Goal: Task Accomplishment & Management: Manage account settings

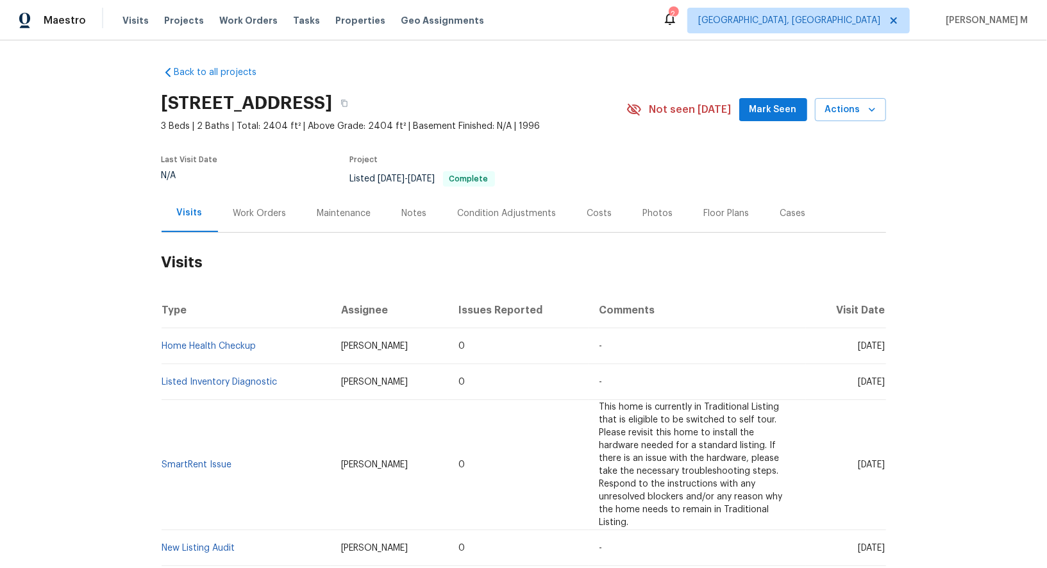
click at [247, 199] on div "Work Orders" at bounding box center [260, 213] width 84 height 38
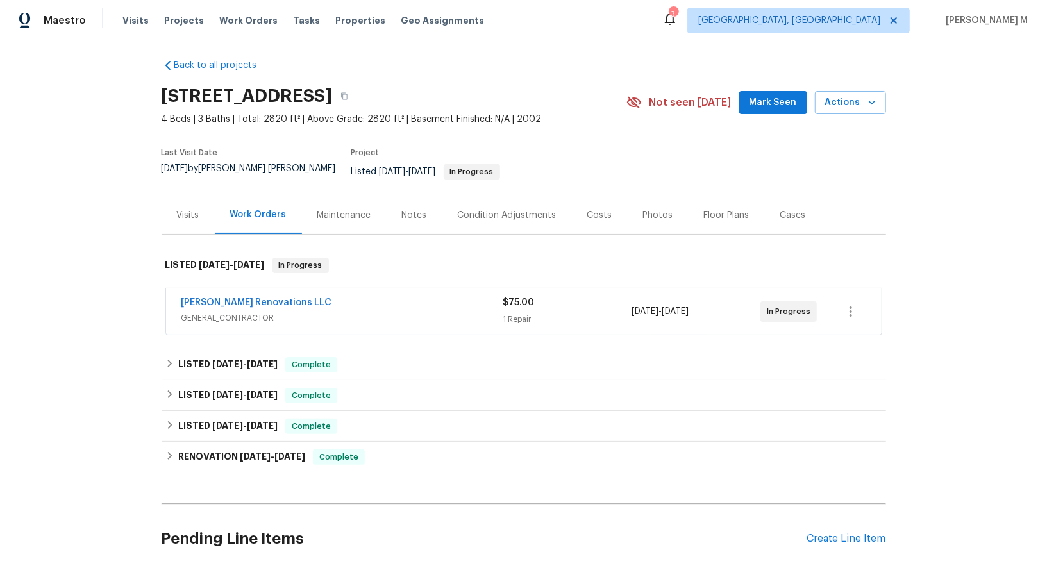
scroll to position [8, 0]
click at [235, 311] on span "GENERAL_CONTRACTOR" at bounding box center [342, 317] width 322 height 13
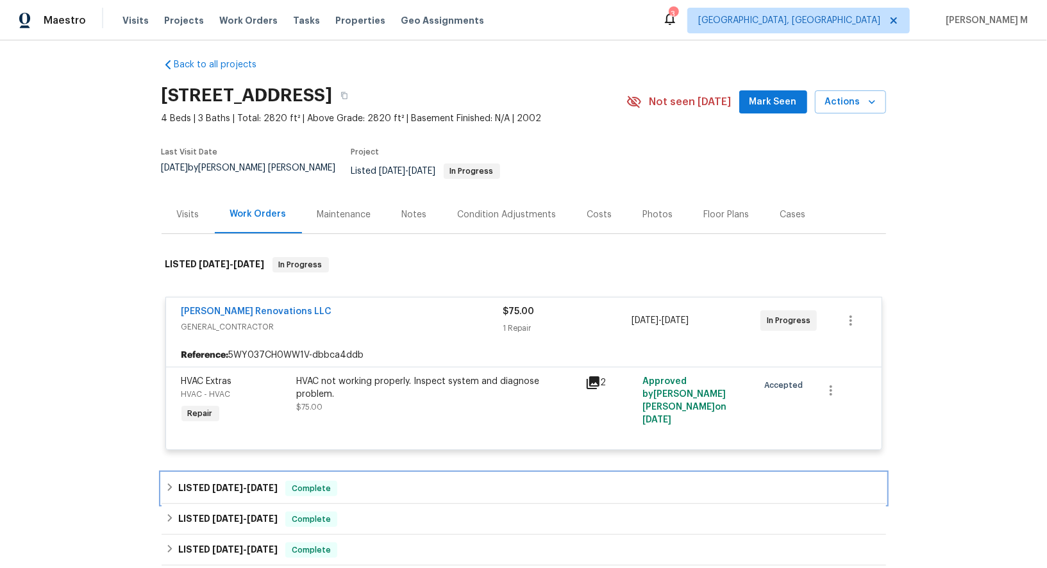
click at [260, 483] on span "9/17/25" at bounding box center [262, 487] width 31 height 9
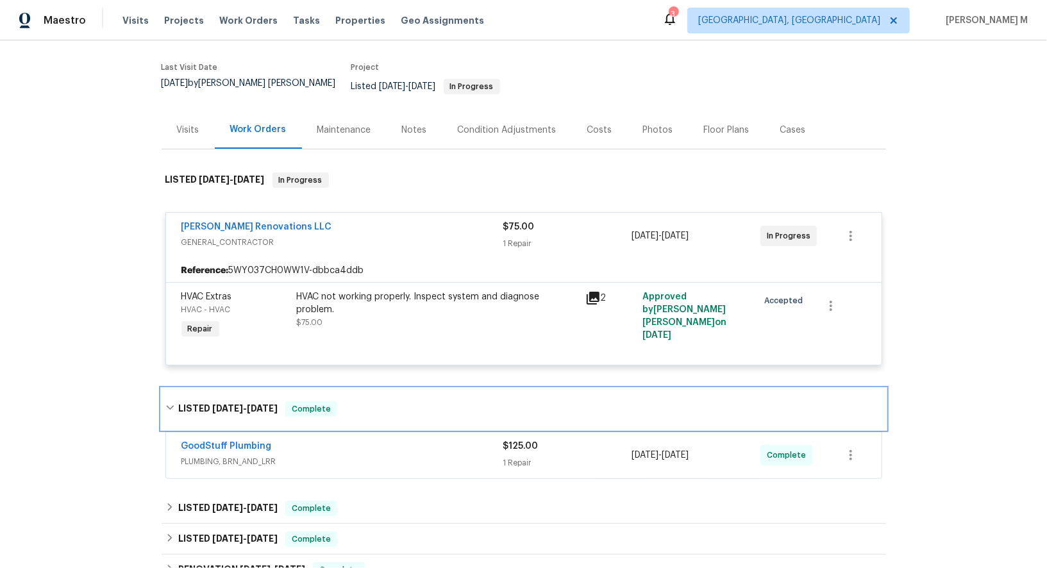
scroll to position [113, 0]
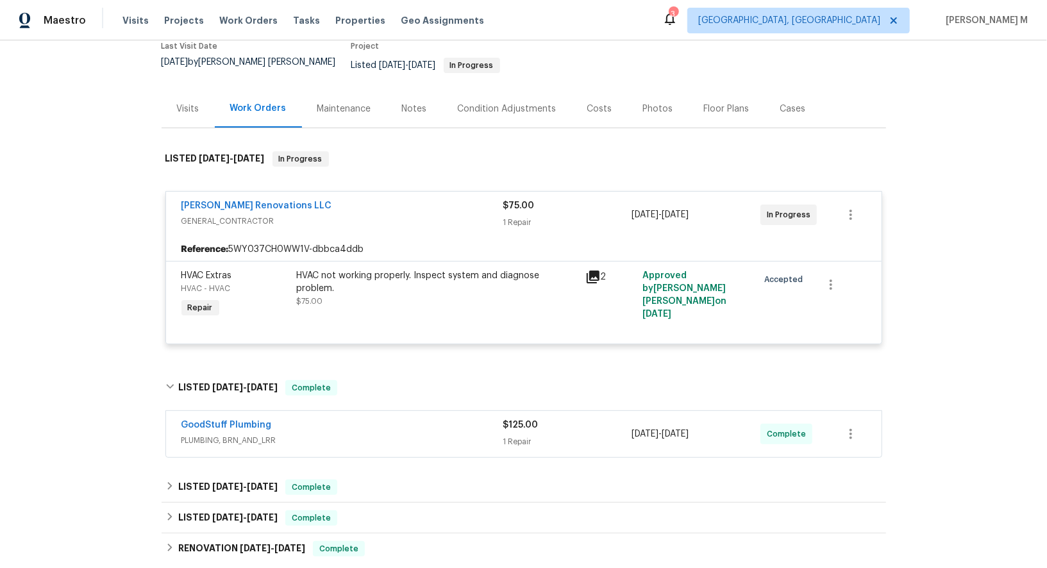
click at [239, 434] on span "PLUMBING, BRN_AND_LRR" at bounding box center [342, 440] width 322 height 13
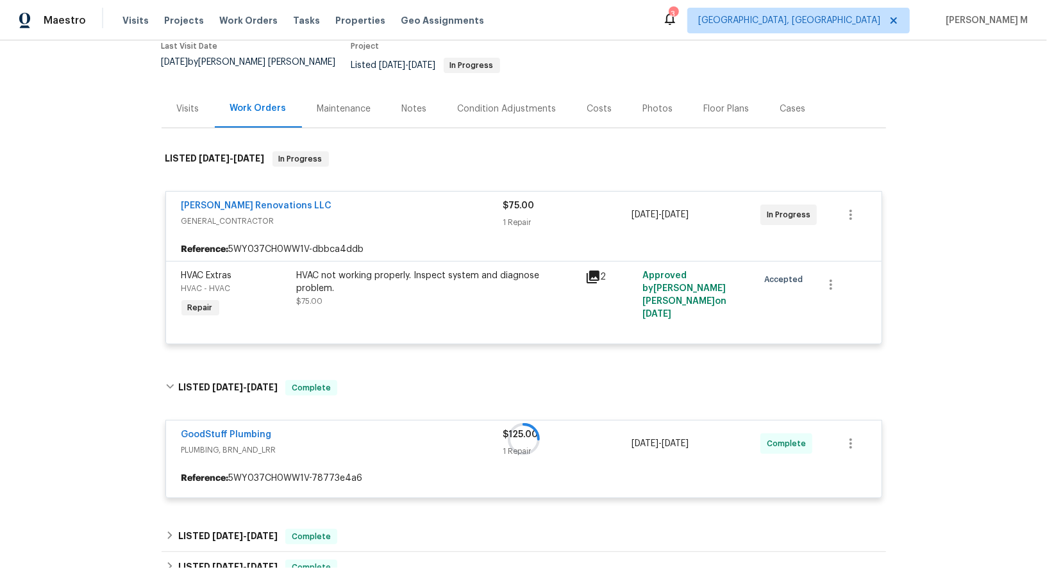
scroll to position [322, 0]
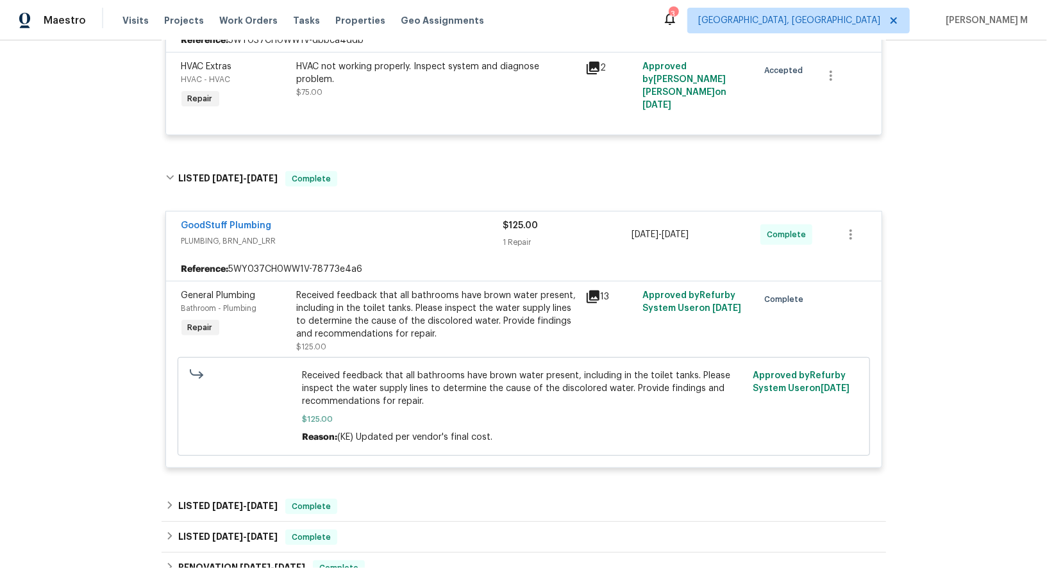
click at [398, 289] on div "Received feedback that all bathrooms have brown water present, including in the…" at bounding box center [437, 314] width 281 height 51
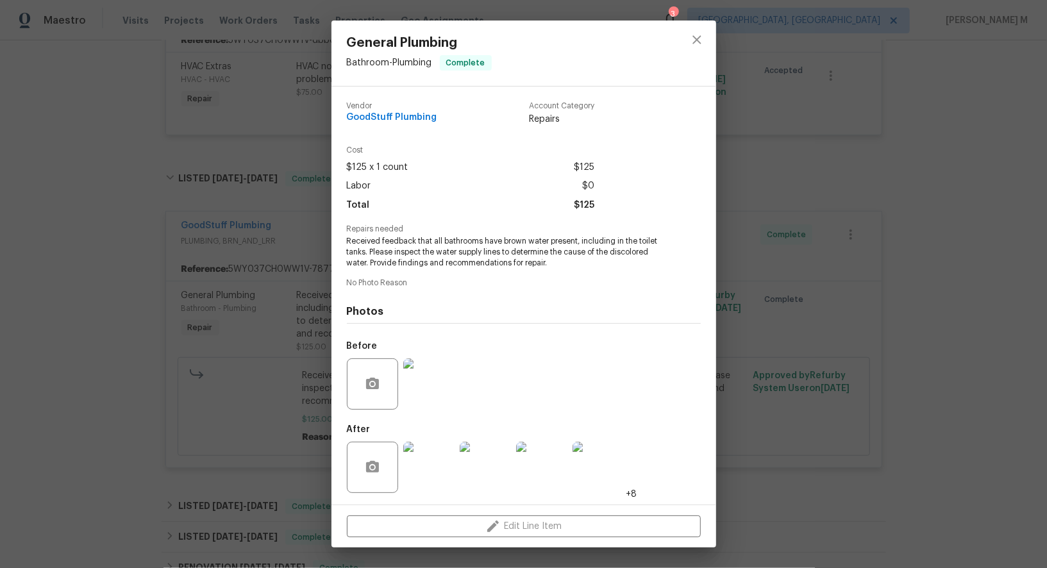
click at [428, 374] on img at bounding box center [428, 383] width 51 height 51
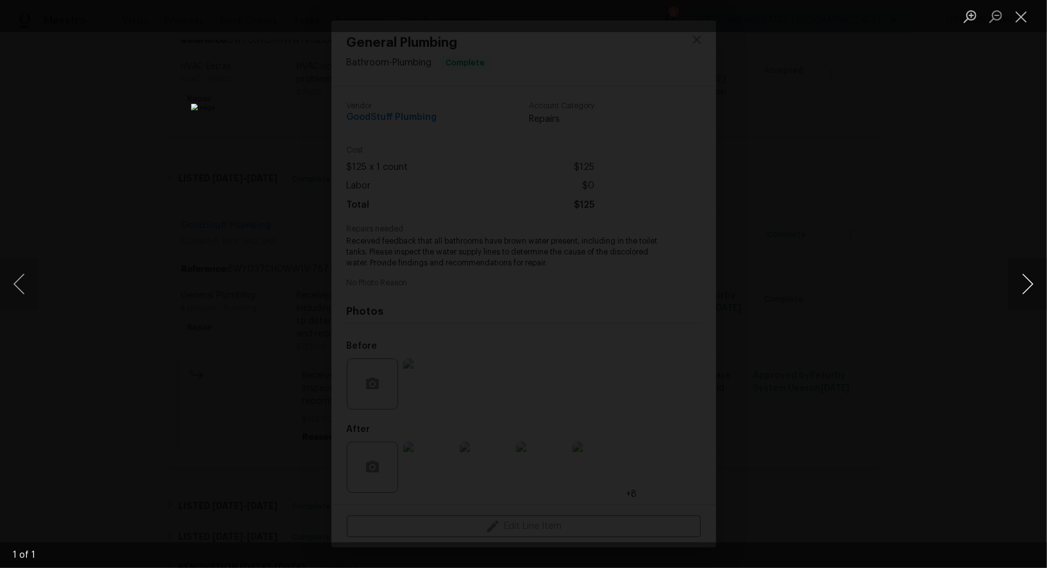
click at [1029, 281] on button "Next image" at bounding box center [1027, 283] width 38 height 51
click at [1018, 286] on button "Next image" at bounding box center [1027, 283] width 38 height 51
click at [963, 252] on div "Lightbox" at bounding box center [523, 284] width 1047 height 568
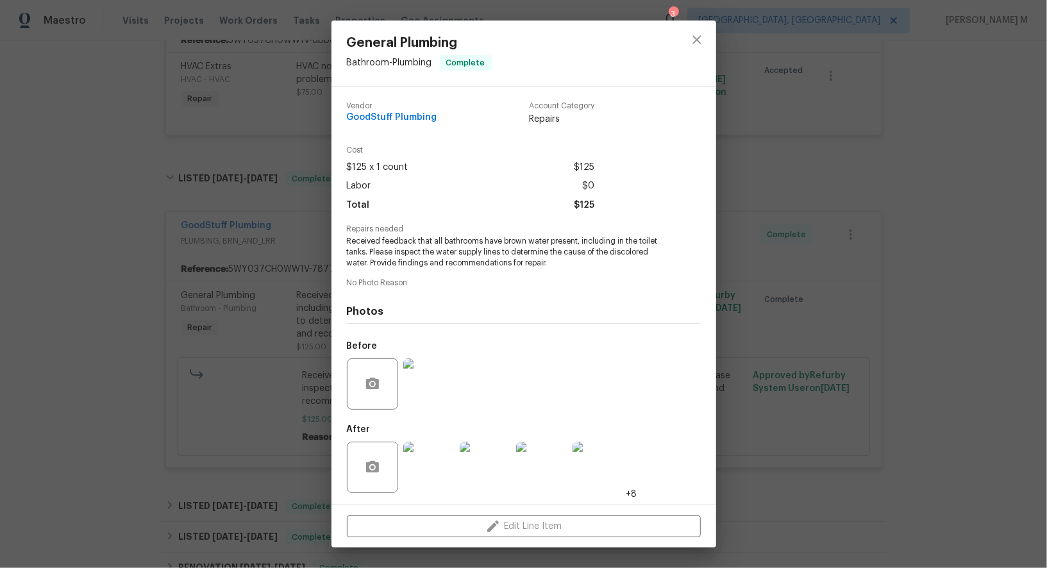
click at [856, 281] on div "General Plumbing Bathroom - Plumbing Complete Vendor GoodStuff Plumbing Account…" at bounding box center [523, 284] width 1047 height 568
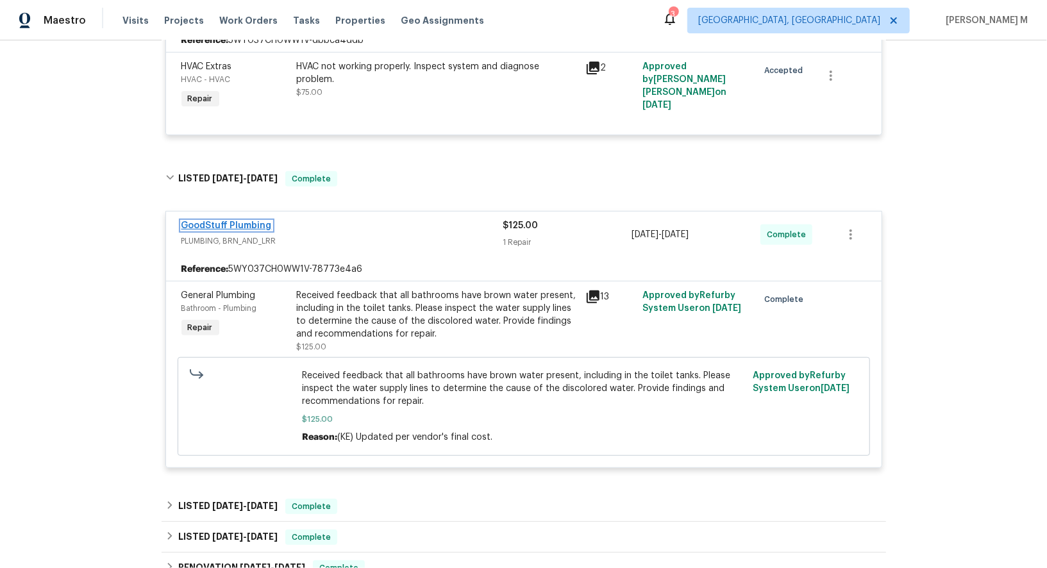
click at [235, 221] on link "GoodStuff Plumbing" at bounding box center [226, 225] width 90 height 9
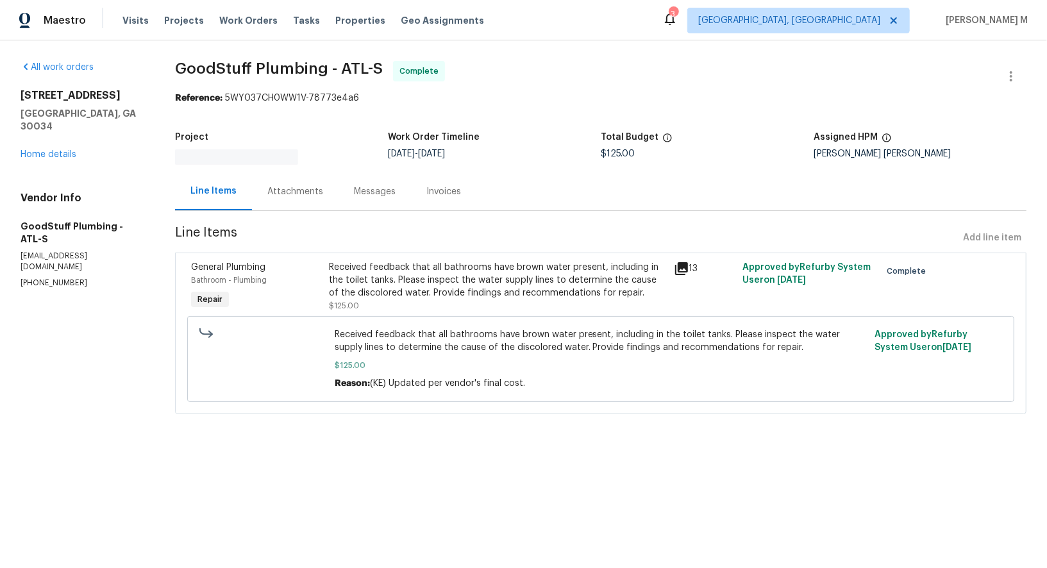
click at [356, 192] on div "Line Items Attachments Messages Invoices" at bounding box center [600, 191] width 851 height 38
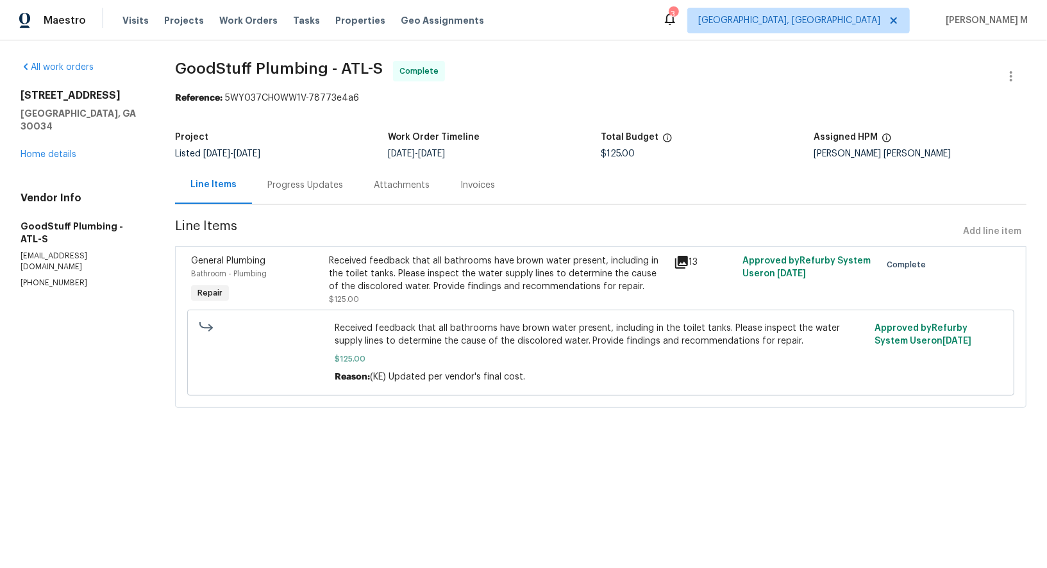
click at [329, 192] on div "Progress Updates" at bounding box center [305, 185] width 106 height 38
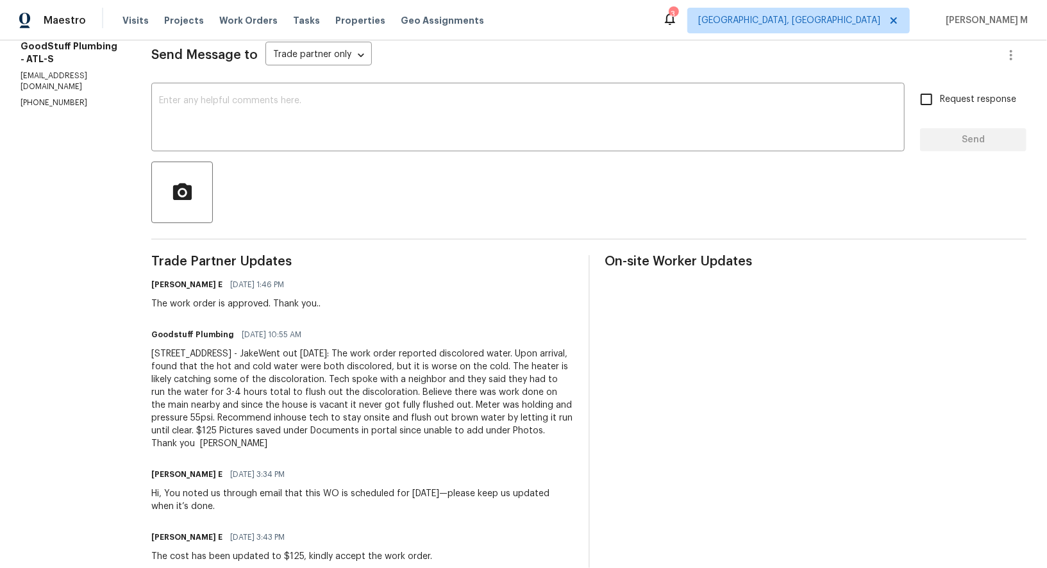
scroll to position [181, 0]
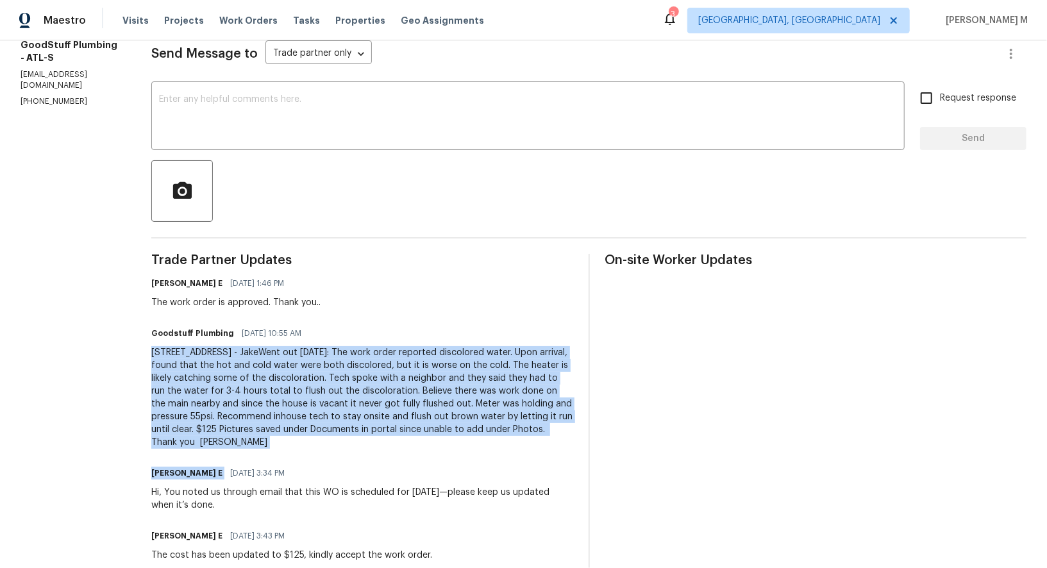
drag, startPoint x: 163, startPoint y: 333, endPoint x: 396, endPoint y: 435, distance: 253.4
click at [396, 435] on div "All work orders 3832 Cherry Ridge Blvd Decatur, GA 30034 Home details Vendor In…" at bounding box center [523, 348] width 1047 height 978
drag, startPoint x: 380, startPoint y: 434, endPoint x: 166, endPoint y: 335, distance: 235.8
click at [166, 335] on div "All work orders 3832 Cherry Ridge Blvd Decatur, GA 30034 Home details Vendor In…" at bounding box center [523, 348] width 1047 height 978
copy div "3832 Cherry Ridge Blvd, Decatur - JakeWent out 09/16/2025: The work order repor…"
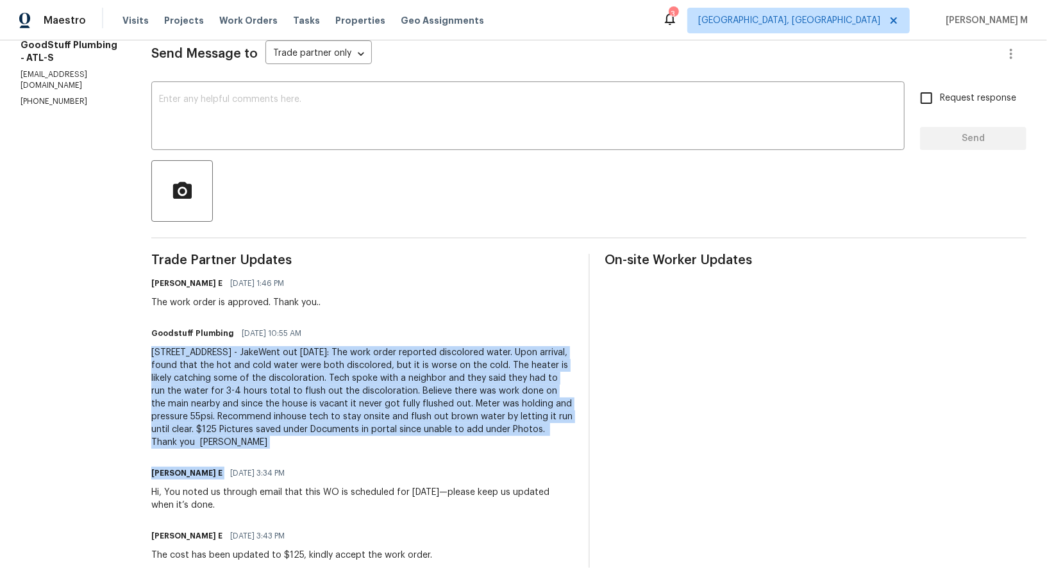
scroll to position [0, 0]
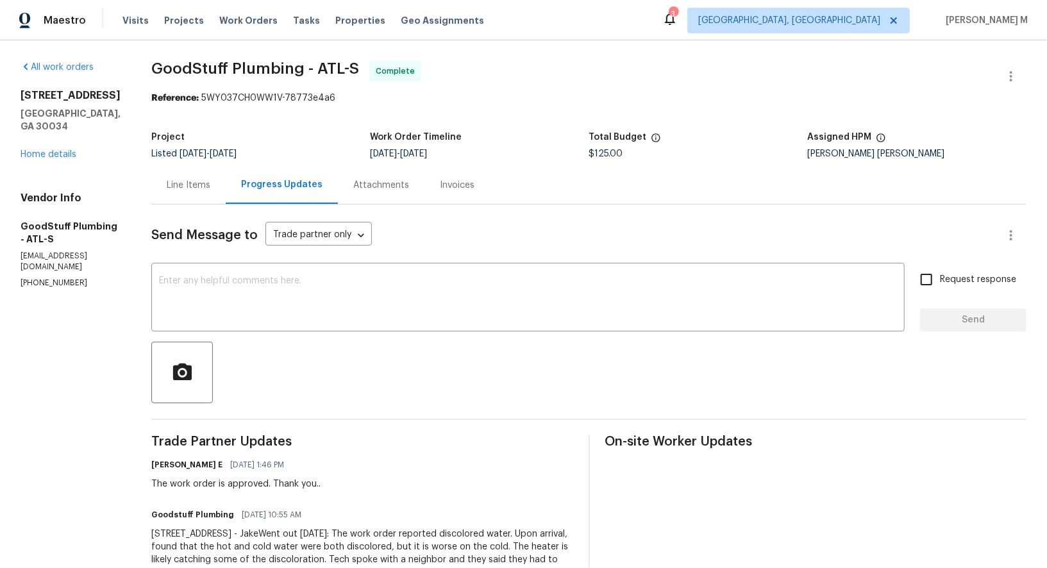
click at [204, 188] on div "Line Items" at bounding box center [188, 185] width 74 height 38
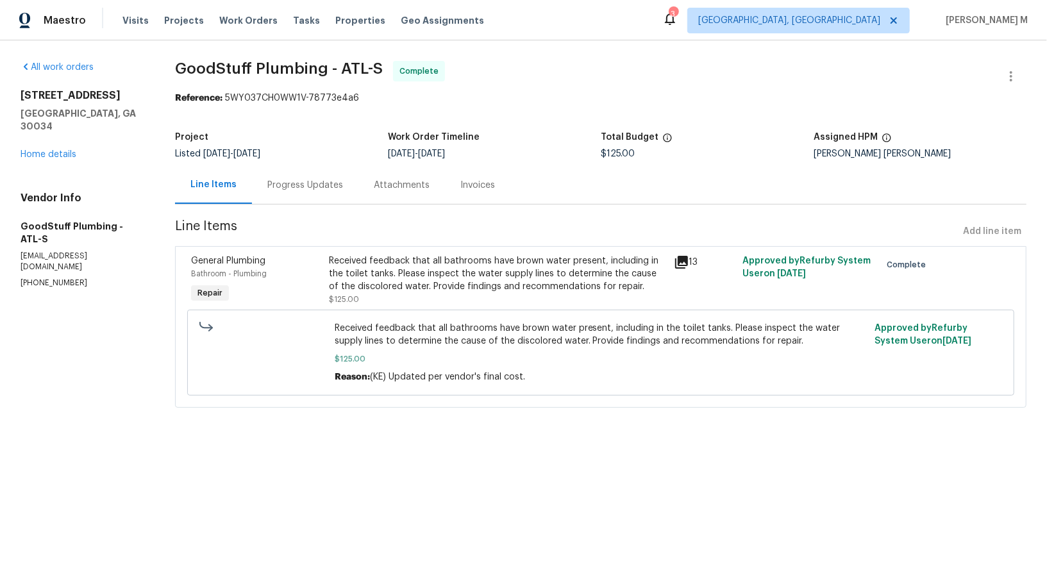
click at [448, 285] on div "Received feedback that all bathrooms have brown water present, including in the…" at bounding box center [497, 279] width 337 height 51
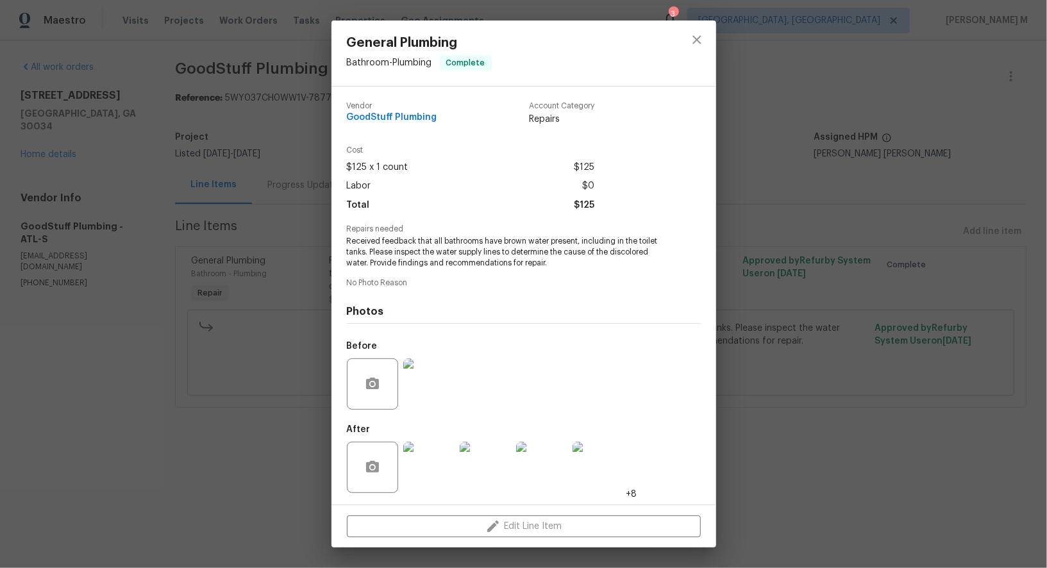
click at [434, 392] on img at bounding box center [428, 383] width 51 height 51
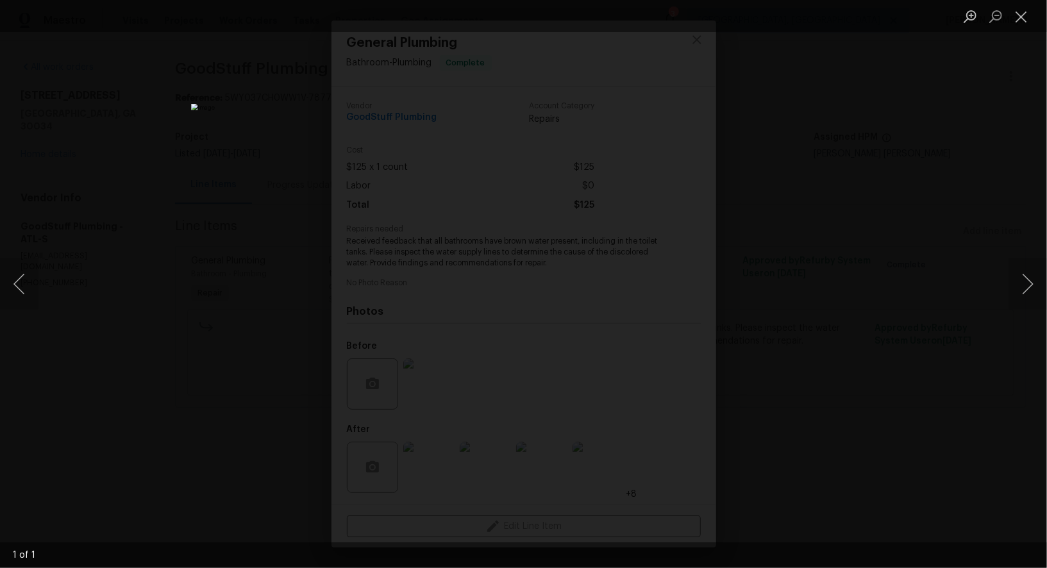
click at [858, 358] on div "Lightbox" at bounding box center [523, 284] width 1047 height 568
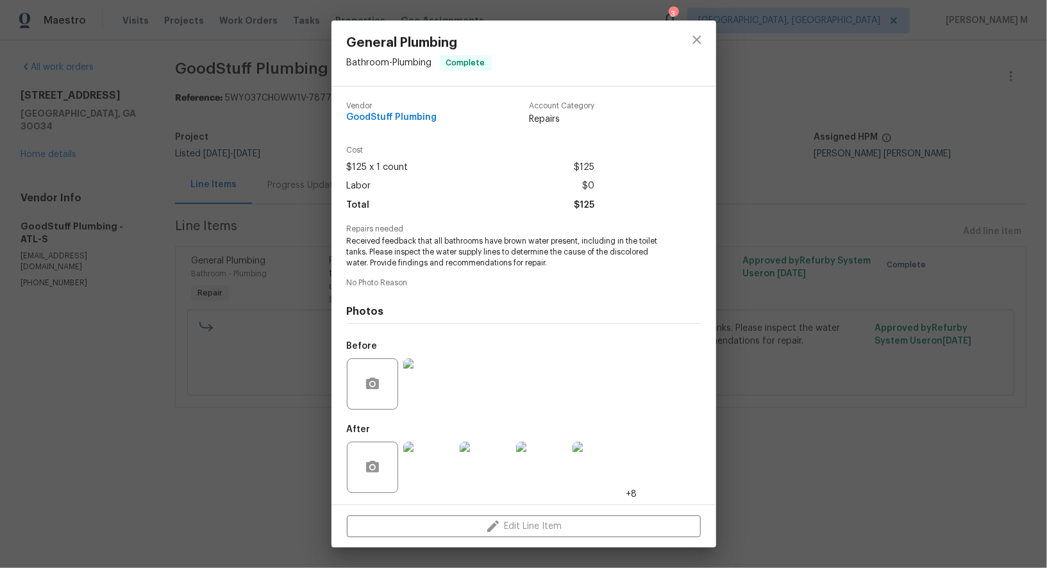
click at [471, 451] on img at bounding box center [485, 467] width 51 height 51
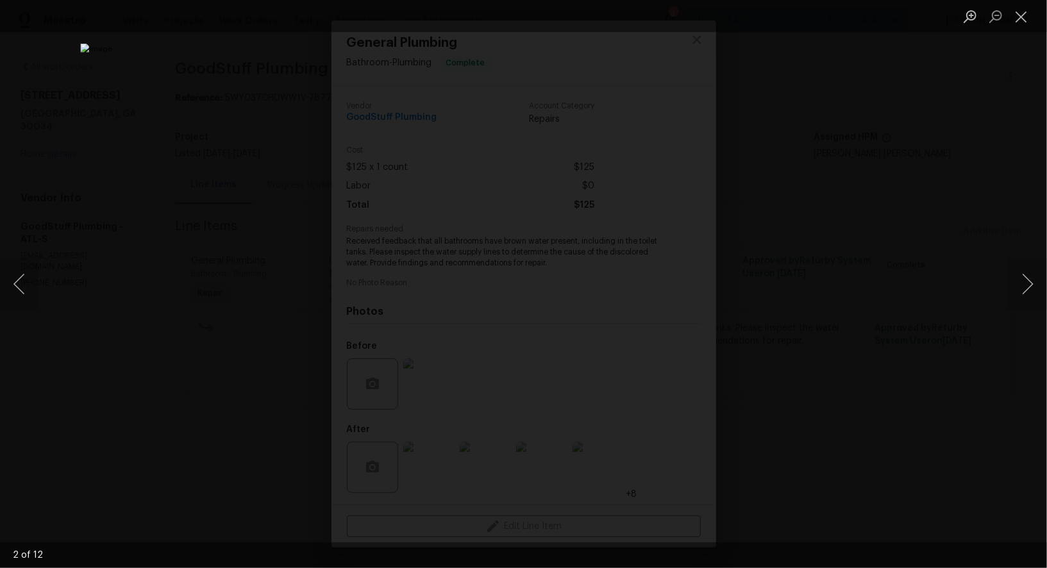
click at [859, 324] on div "Lightbox" at bounding box center [523, 284] width 1047 height 568
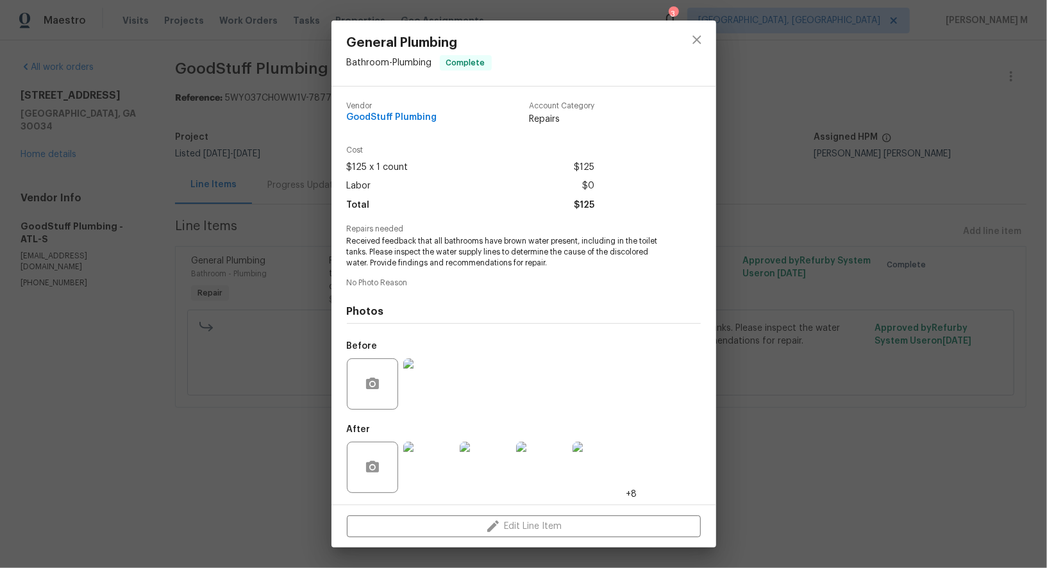
click at [443, 367] on img at bounding box center [428, 383] width 51 height 51
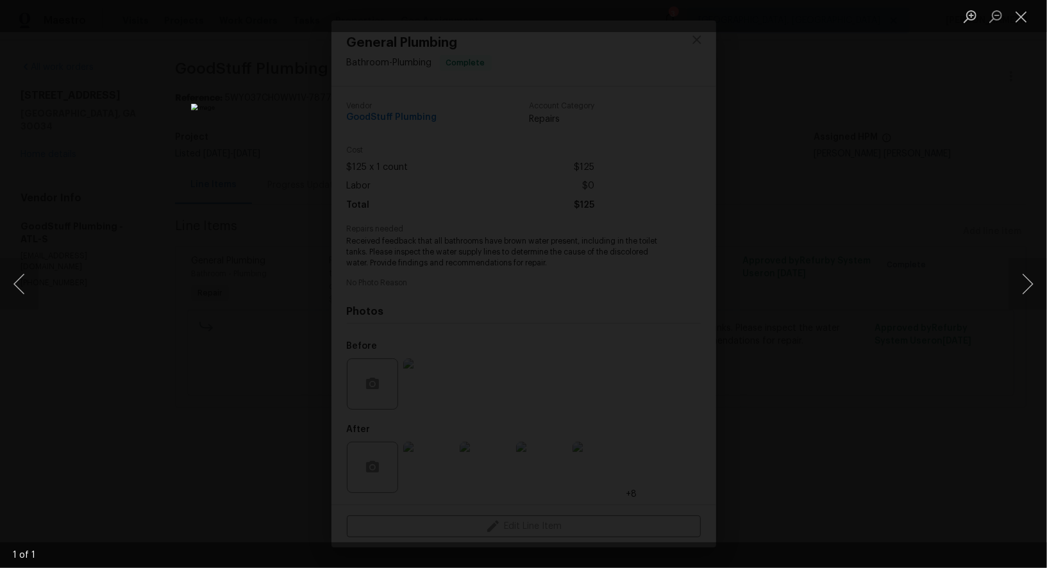
click at [690, 428] on img "Lightbox" at bounding box center [523, 284] width 665 height 361
click at [833, 399] on div "Lightbox" at bounding box center [523, 284] width 1047 height 568
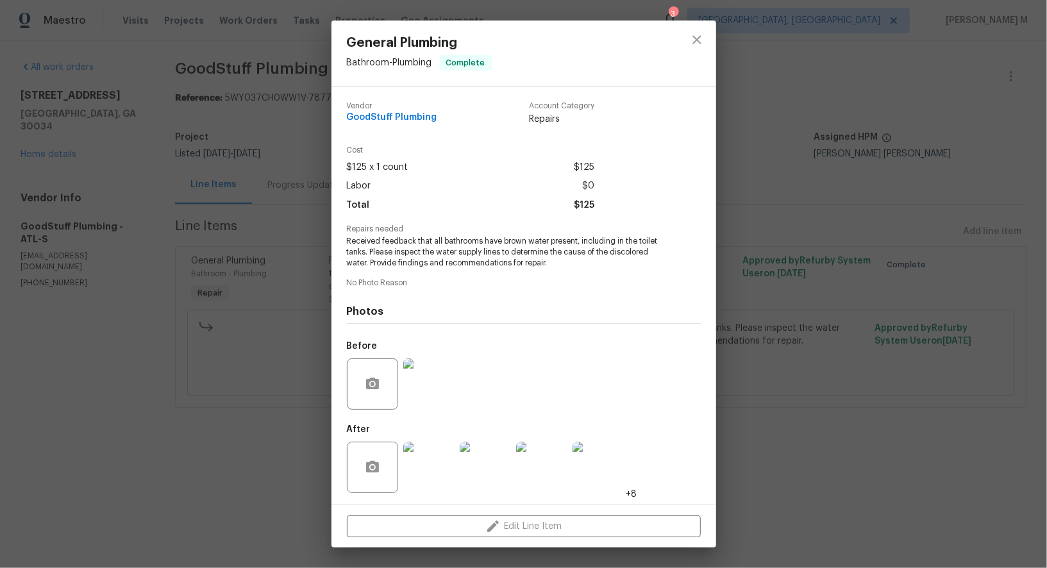
click at [581, 462] on img at bounding box center [597, 467] width 51 height 51
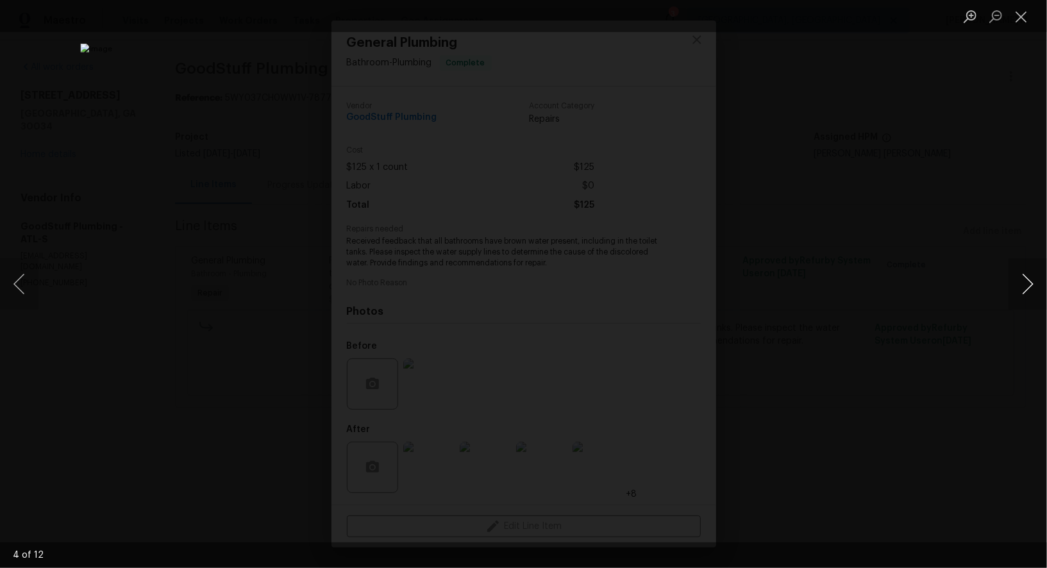
click at [1031, 289] on button "Next image" at bounding box center [1027, 283] width 38 height 51
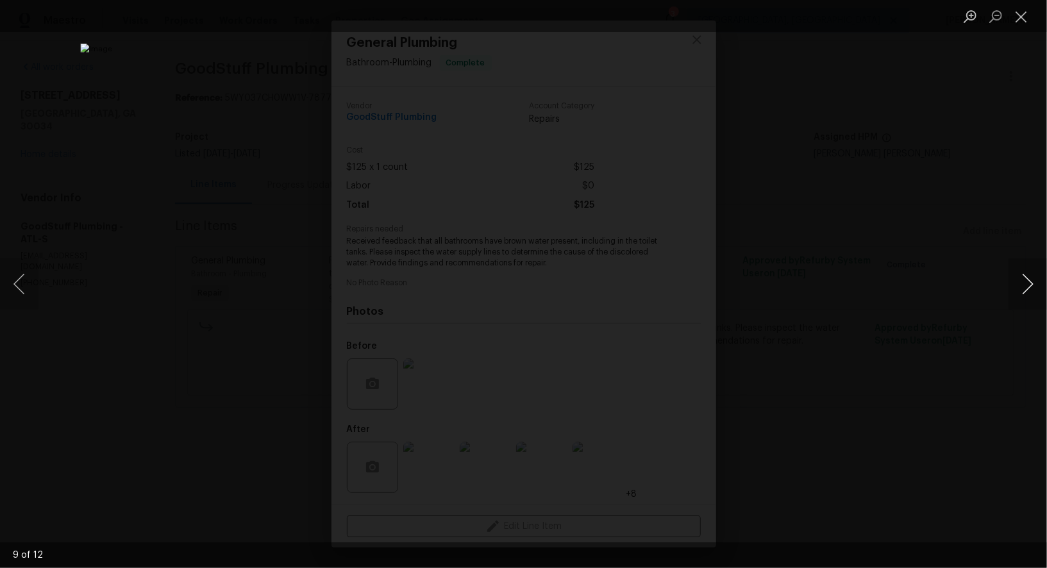
click at [1031, 289] on button "Next image" at bounding box center [1027, 283] width 38 height 51
click at [941, 203] on div "Lightbox" at bounding box center [523, 284] width 1047 height 568
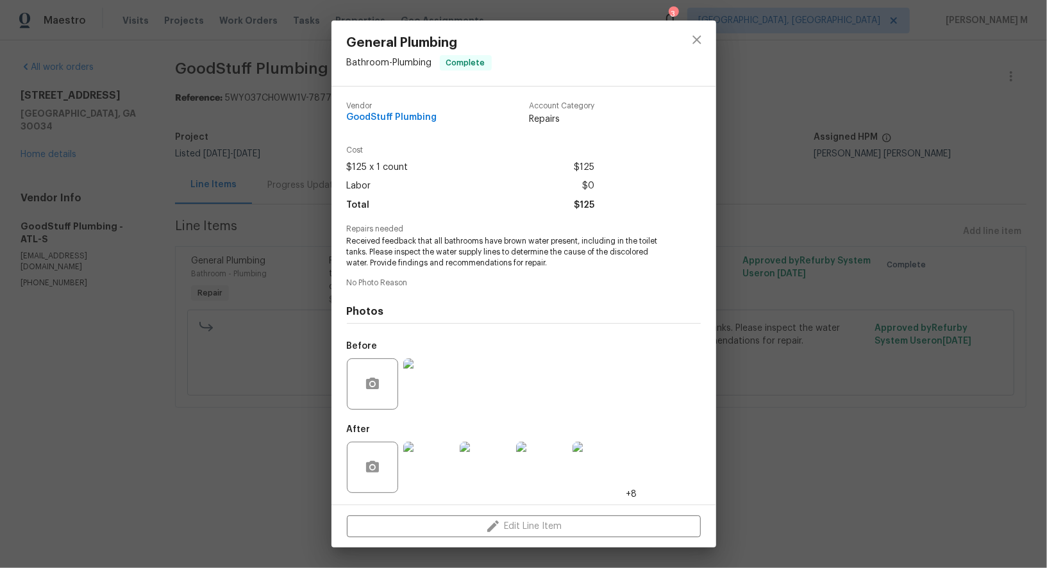
click at [590, 456] on img at bounding box center [597, 467] width 51 height 51
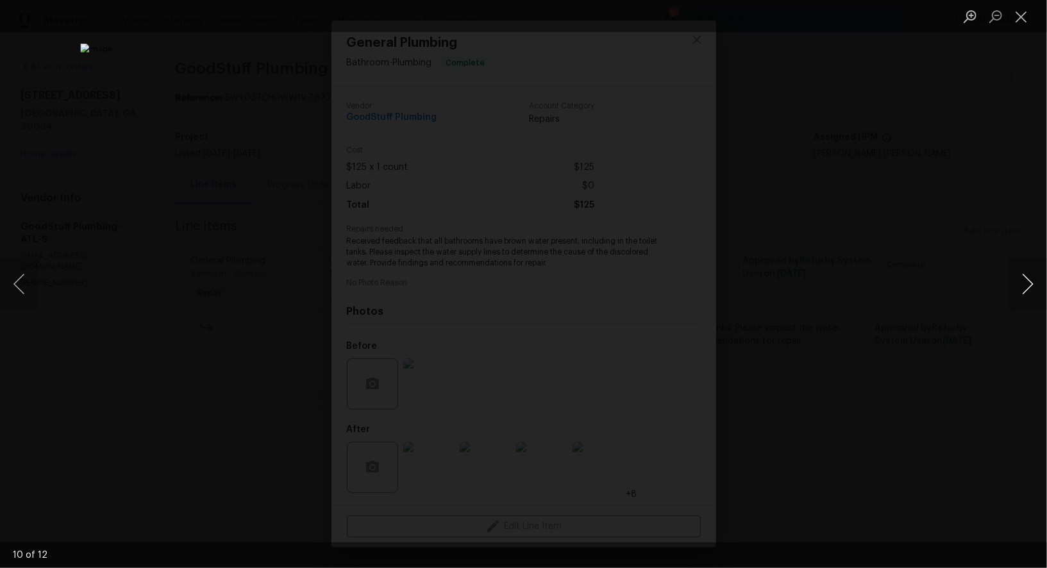
click at [1040, 272] on button "Next image" at bounding box center [1027, 283] width 38 height 51
click at [18, 290] on button "Previous image" at bounding box center [19, 283] width 38 height 51
click at [1019, 289] on button "Next image" at bounding box center [1027, 283] width 38 height 51
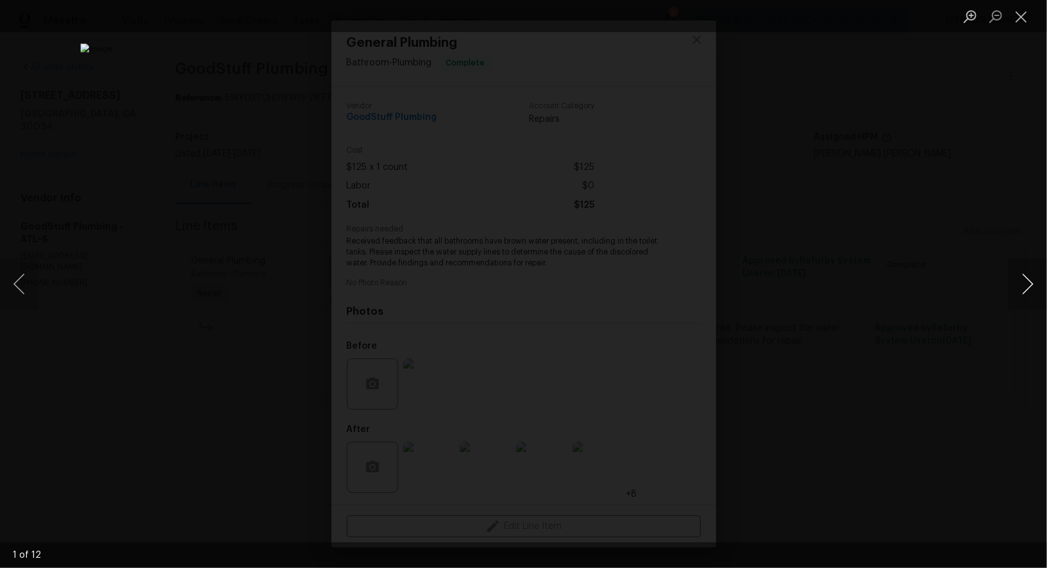
click at [1019, 289] on button "Next image" at bounding box center [1027, 283] width 38 height 51
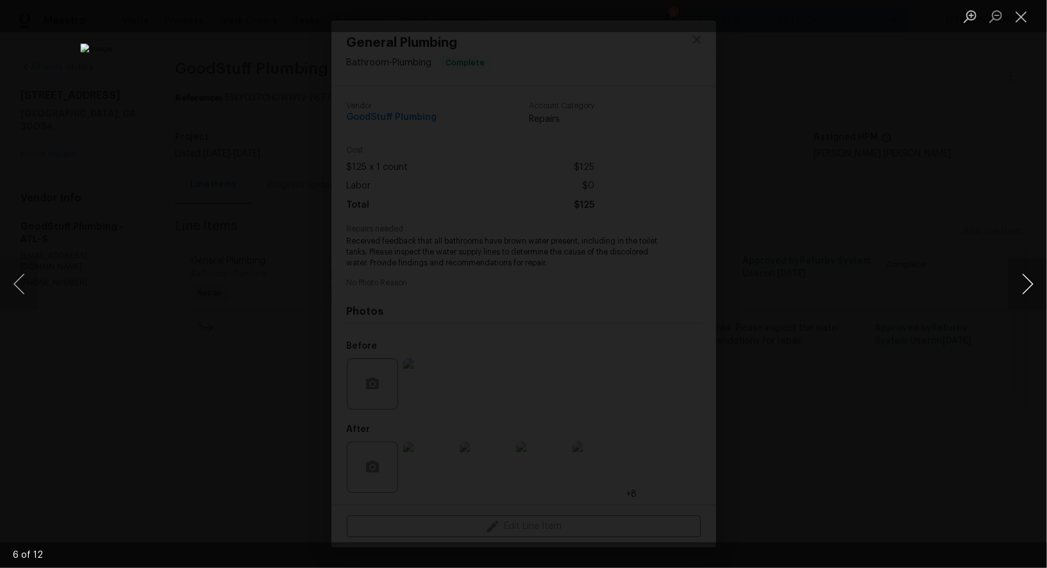
click at [1019, 289] on button "Next image" at bounding box center [1027, 283] width 38 height 51
click at [1019, 287] on button "Next image" at bounding box center [1027, 283] width 38 height 51
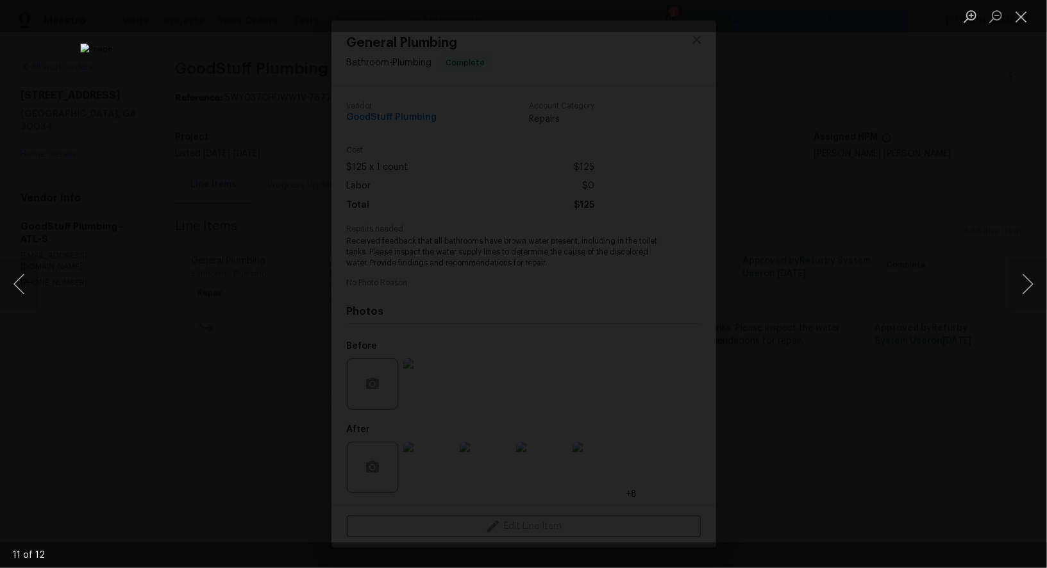
click at [837, 146] on div "Lightbox" at bounding box center [523, 284] width 1047 height 568
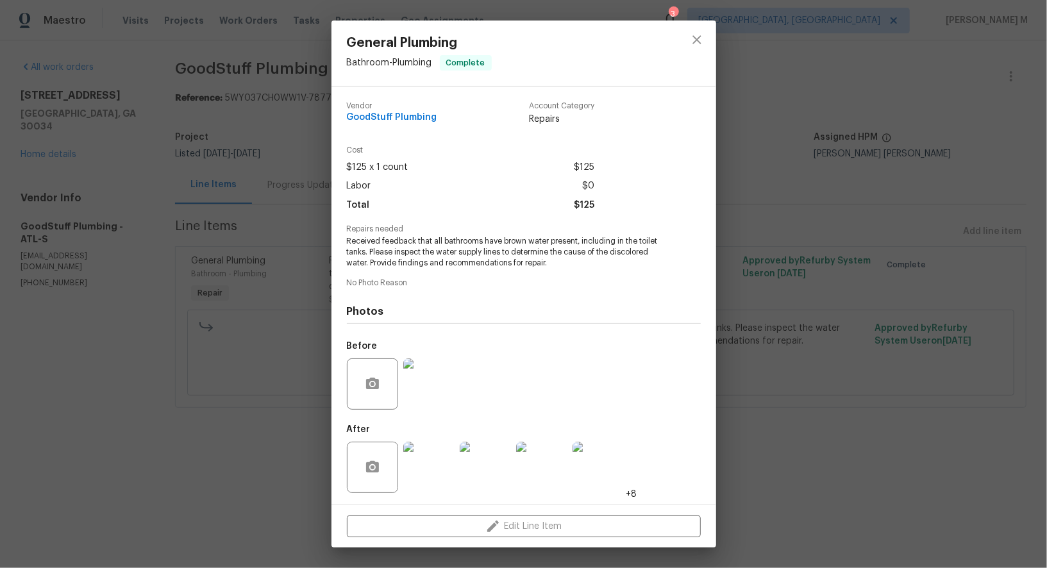
click at [88, 199] on div "General Plumbing Bathroom - Plumbing Complete Vendor GoodStuff Plumbing Account…" at bounding box center [523, 284] width 1047 height 568
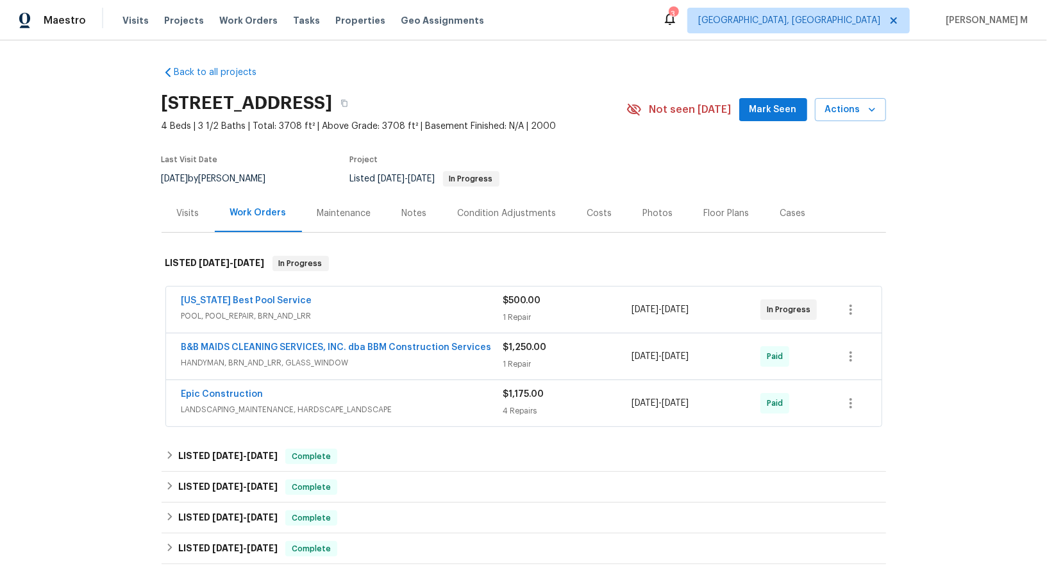
click at [221, 310] on span "POOL, POOL_REPAIR, BRN_AND_LRR" at bounding box center [342, 316] width 322 height 13
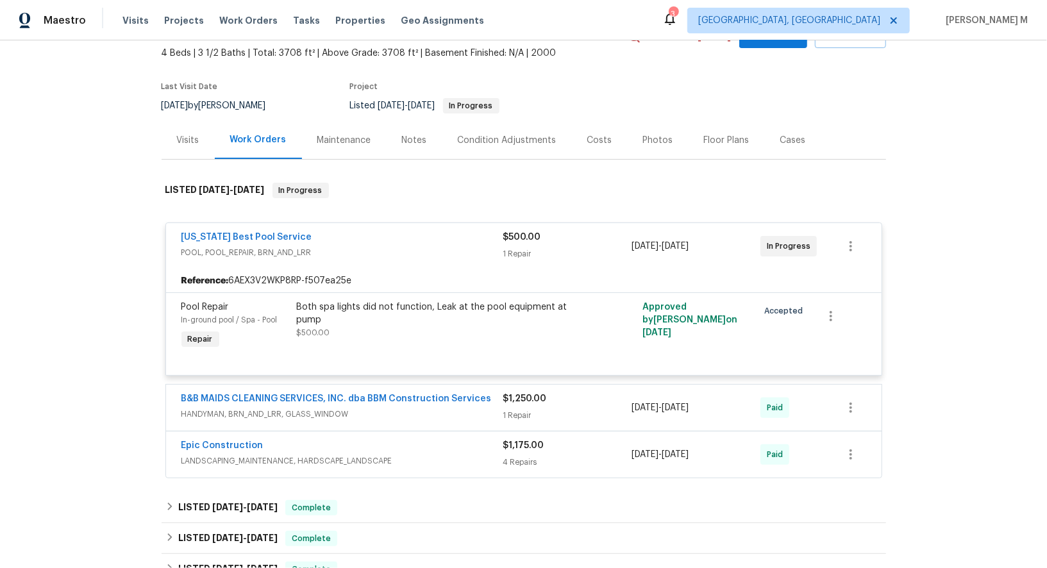
scroll to position [94, 0]
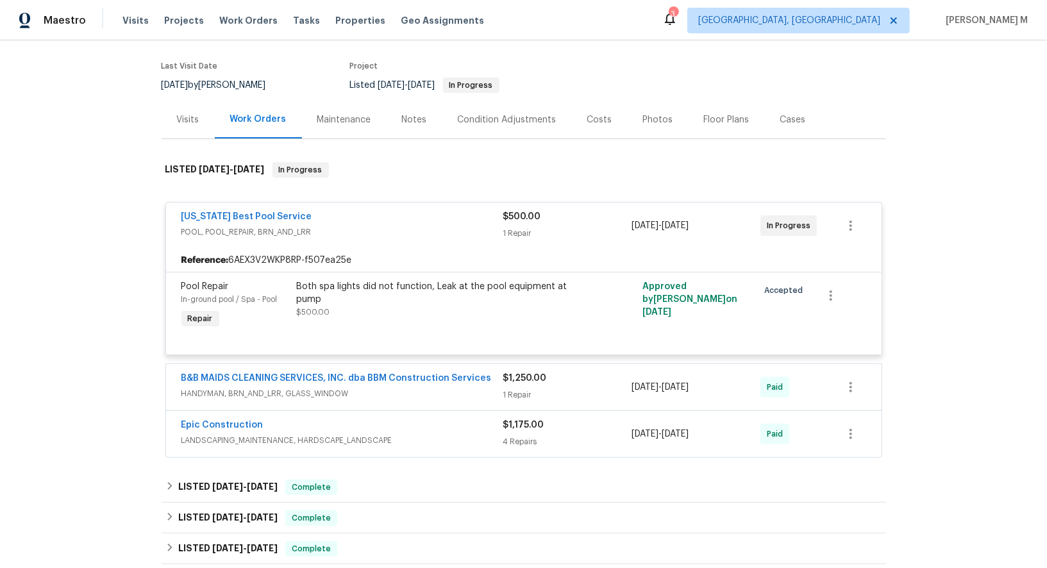
click at [272, 387] on span "HANDYMAN, BRN_AND_LRR, GLASS_WINDOW" at bounding box center [342, 393] width 322 height 13
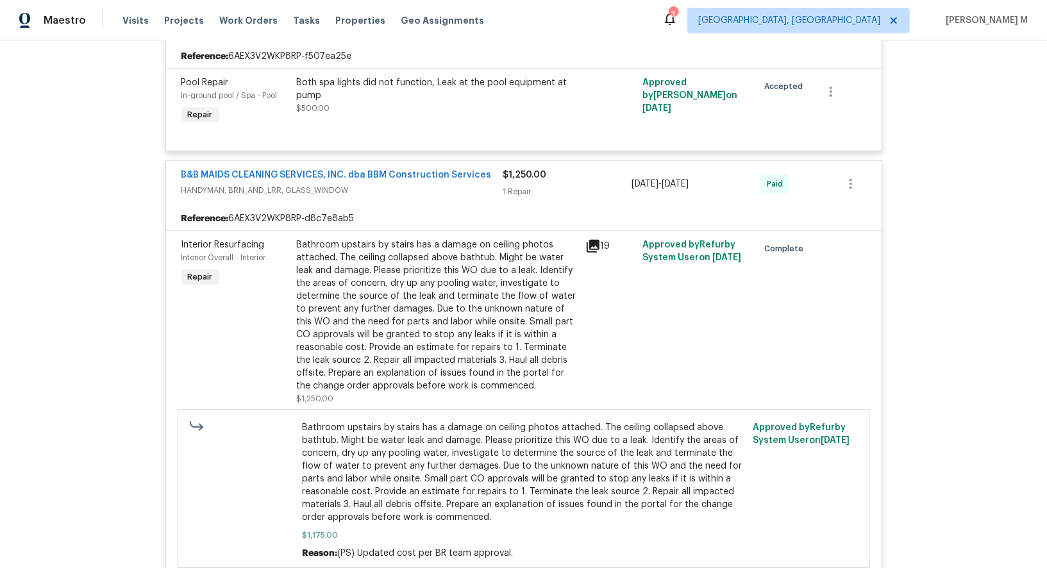
scroll to position [303, 0]
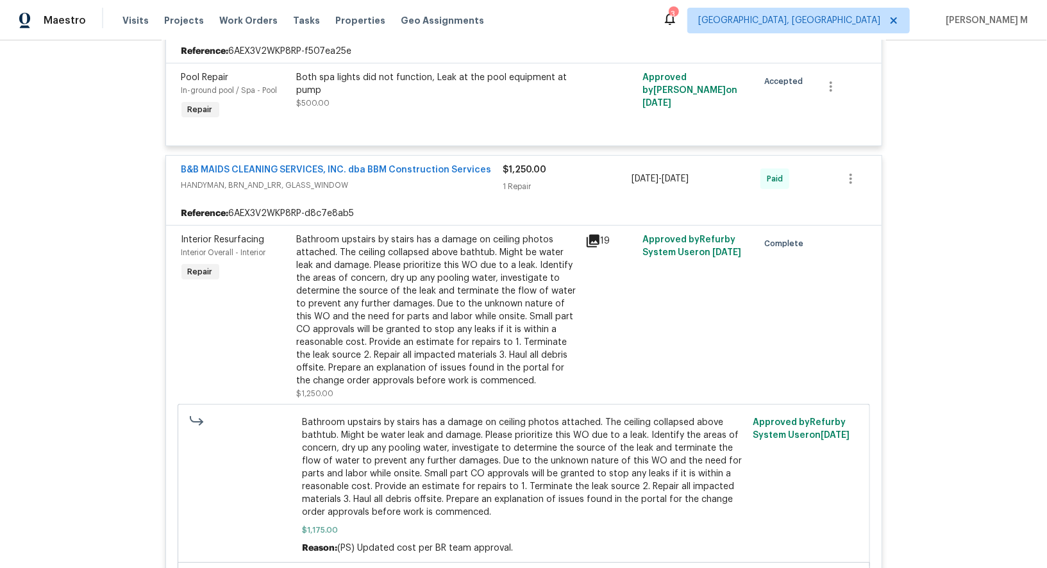
click at [419, 301] on div "Bathroom upstairs by stairs has a damage on ceiling photos attached. The ceilin…" at bounding box center [437, 310] width 281 height 154
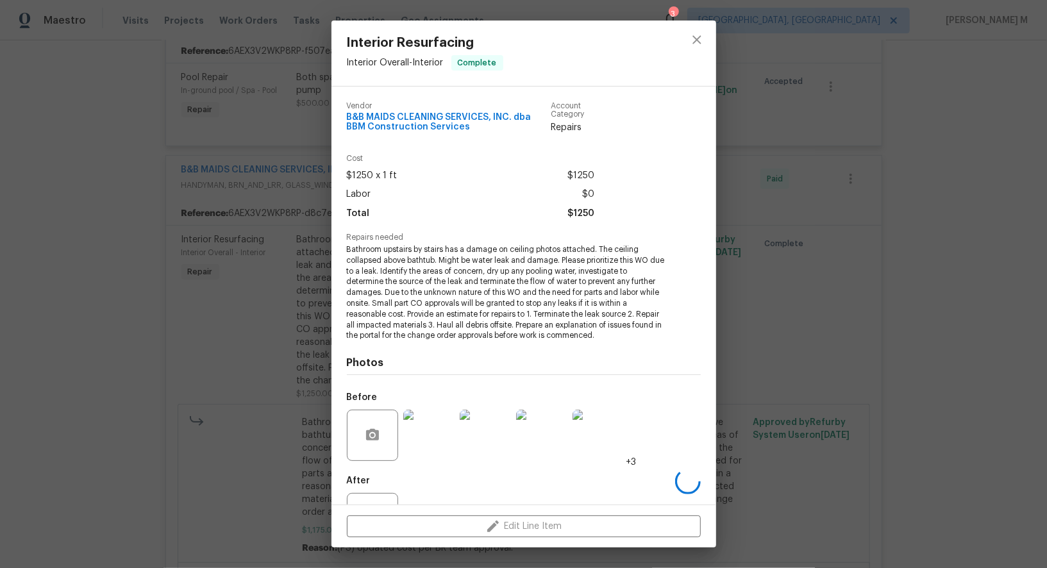
scroll to position [37, 0]
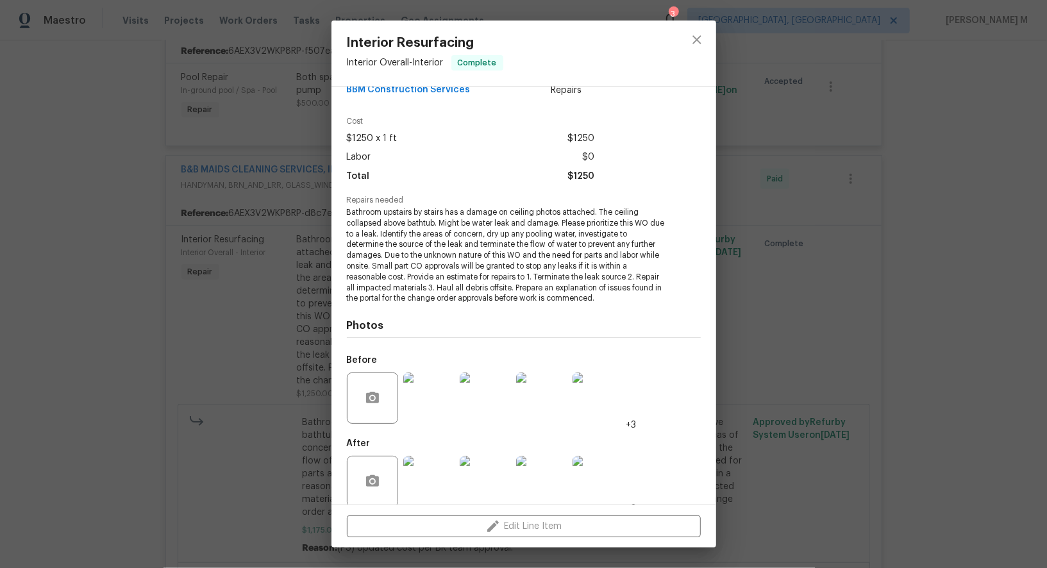
click at [428, 383] on img at bounding box center [428, 397] width 51 height 51
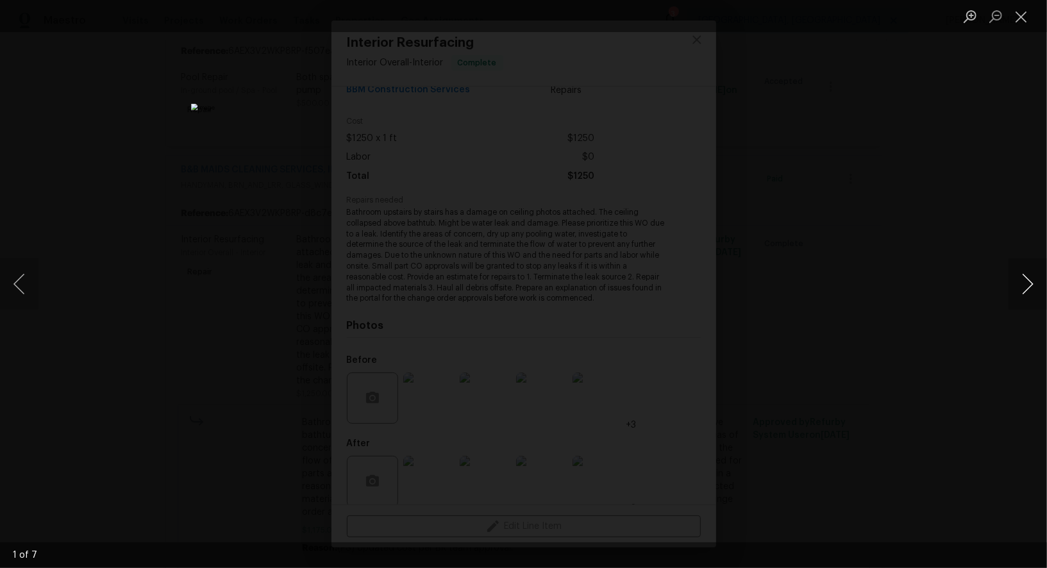
click at [1020, 282] on button "Next image" at bounding box center [1027, 283] width 38 height 51
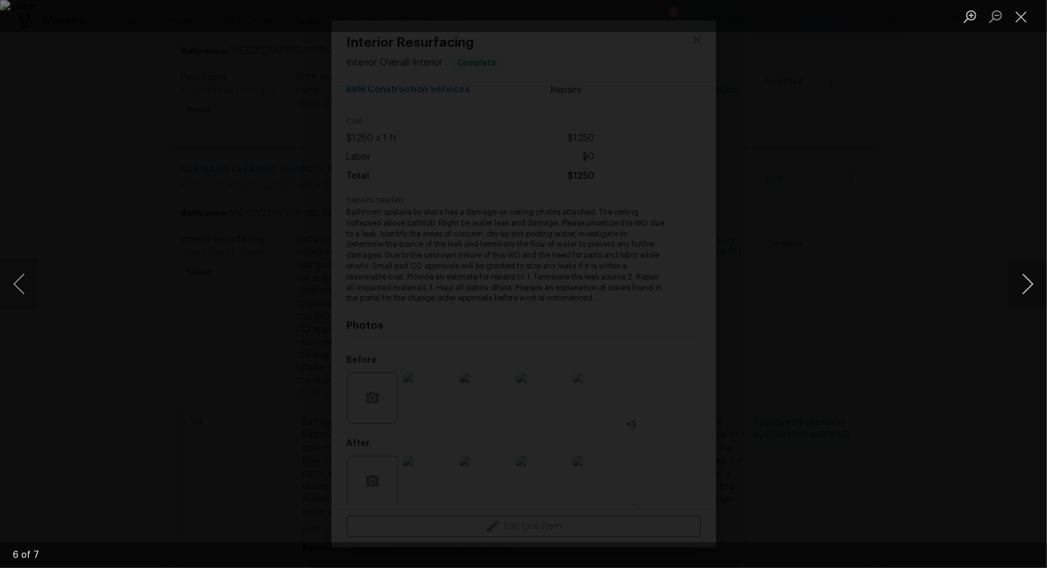
click at [1020, 282] on button "Next image" at bounding box center [1027, 283] width 38 height 51
click at [1019, 281] on button "Next image" at bounding box center [1027, 283] width 38 height 51
click at [1017, 283] on button "Next image" at bounding box center [1027, 283] width 38 height 51
click at [967, 196] on div "Lightbox" at bounding box center [523, 284] width 1047 height 568
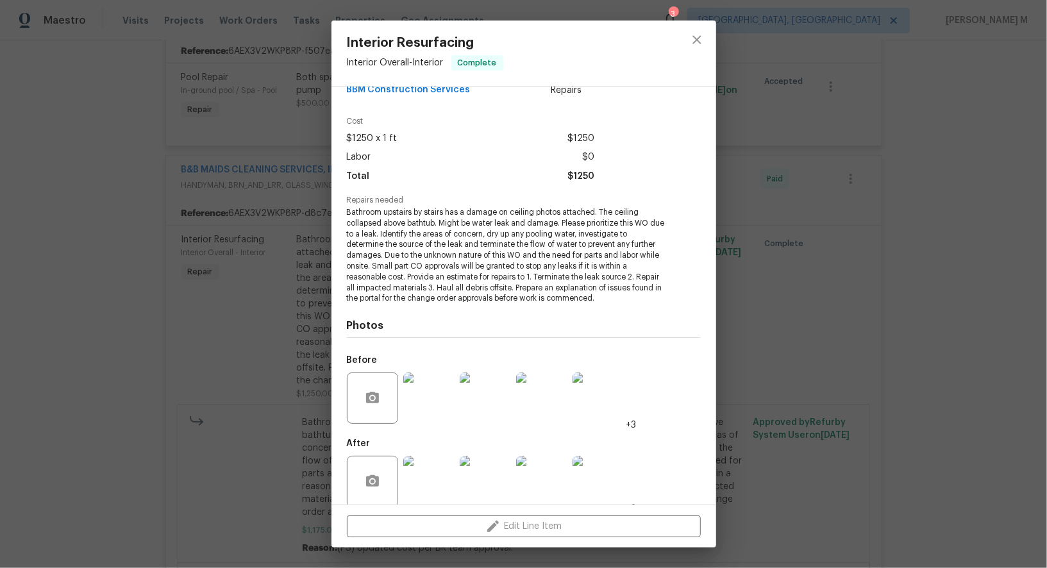
click at [433, 465] on img at bounding box center [428, 481] width 51 height 51
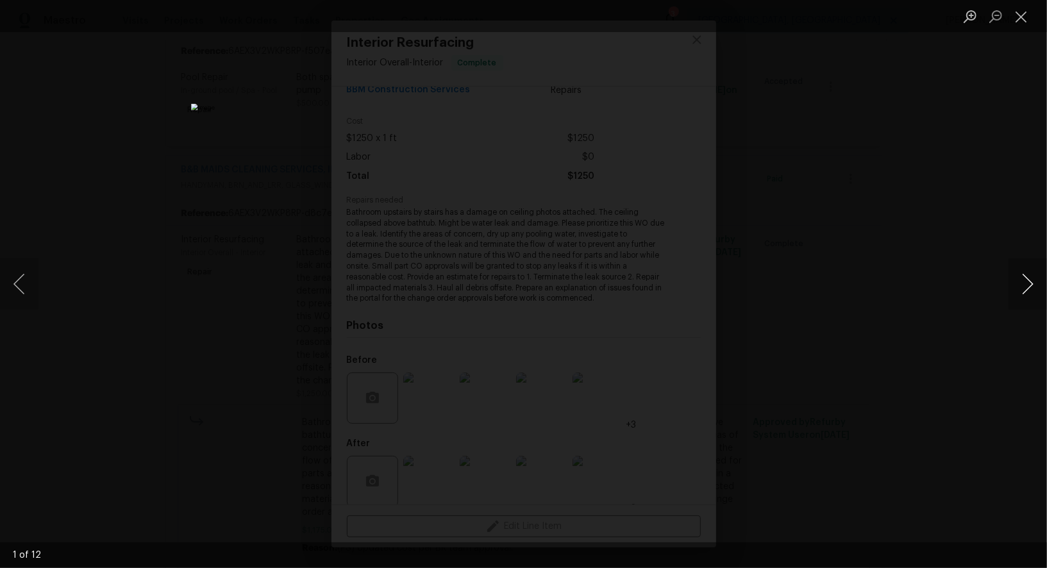
click at [1031, 286] on button "Next image" at bounding box center [1027, 283] width 38 height 51
click at [991, 195] on div "Lightbox" at bounding box center [523, 284] width 1047 height 568
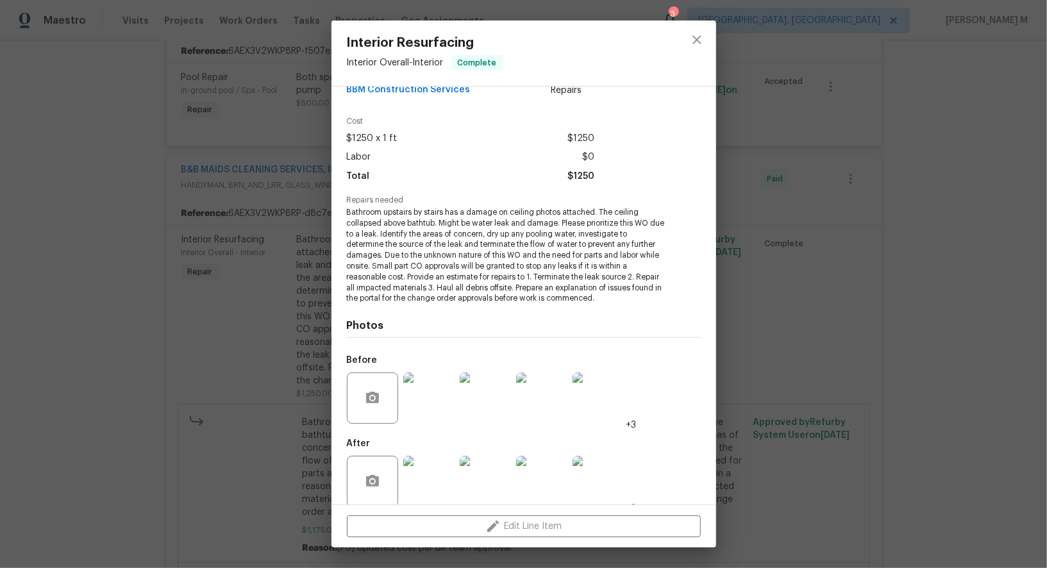
click at [984, 178] on div "Interior Resurfacing Interior Overall - Interior Complete Vendor B&B MAIDS CLEA…" at bounding box center [523, 284] width 1047 height 568
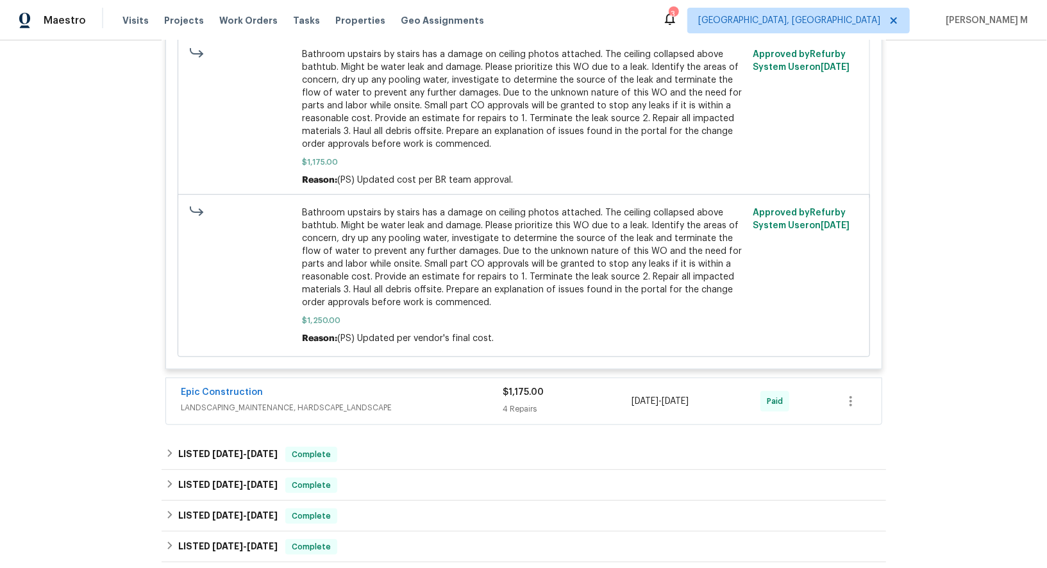
scroll to position [672, 0]
click at [271, 400] on span "LANDSCAPING_MAINTENANCE, HARDSCAPE_LANDSCAPE" at bounding box center [342, 406] width 322 height 13
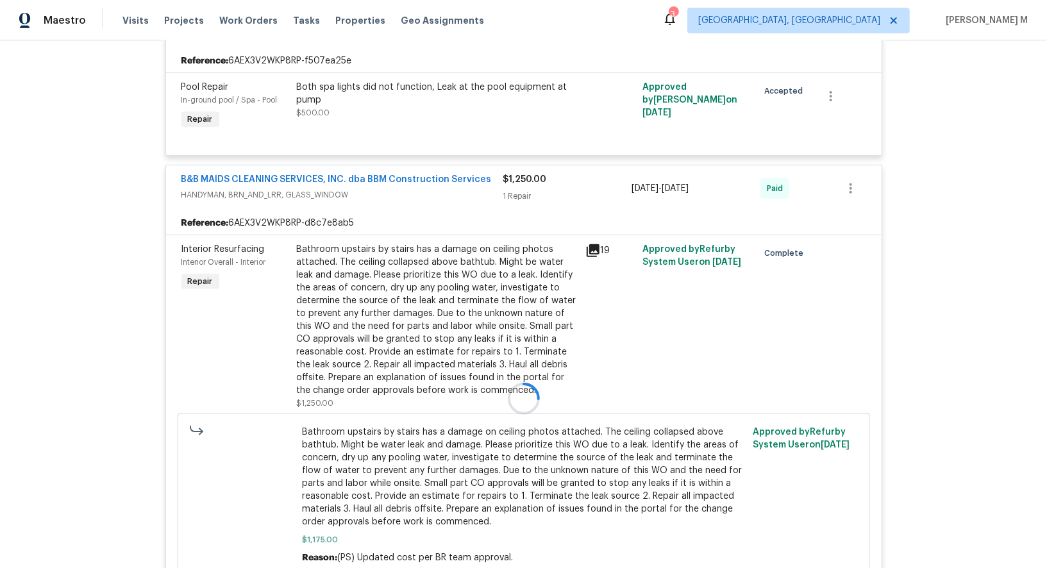
scroll to position [0, 0]
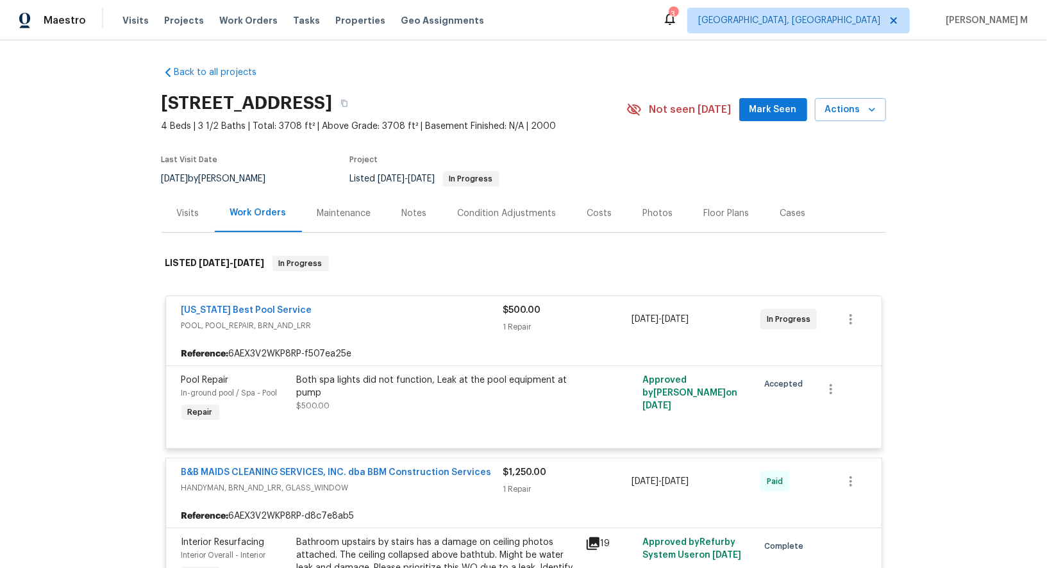
click at [351, 181] on div "Last Visit Date 8/27/2025 by RonDerrick Jackson Project Listed 7/24/2025 - 8/20…" at bounding box center [379, 171] width 435 height 46
click at [351, 194] on div "Maintenance" at bounding box center [344, 213] width 85 height 38
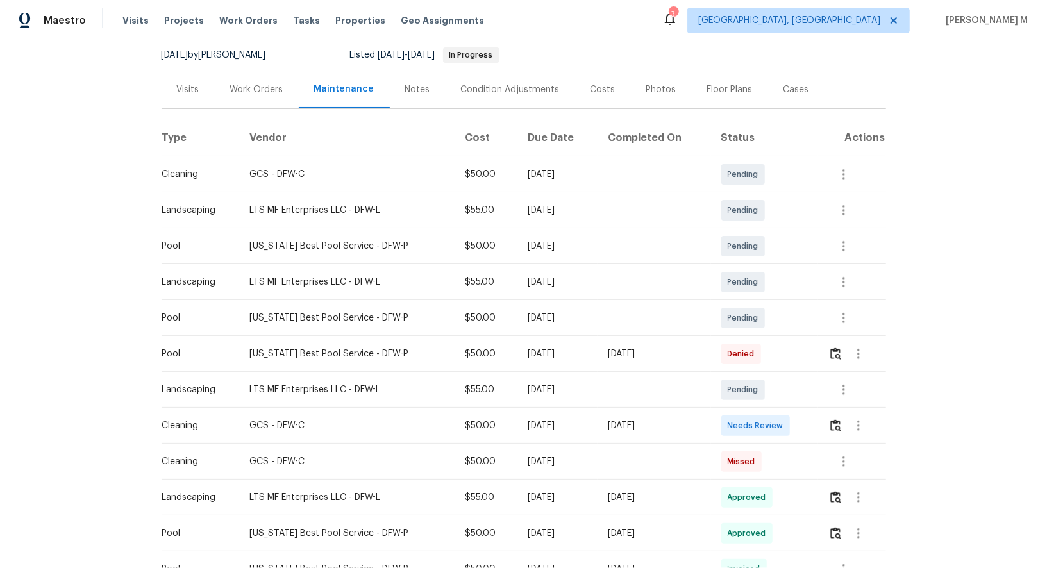
scroll to position [130, 0]
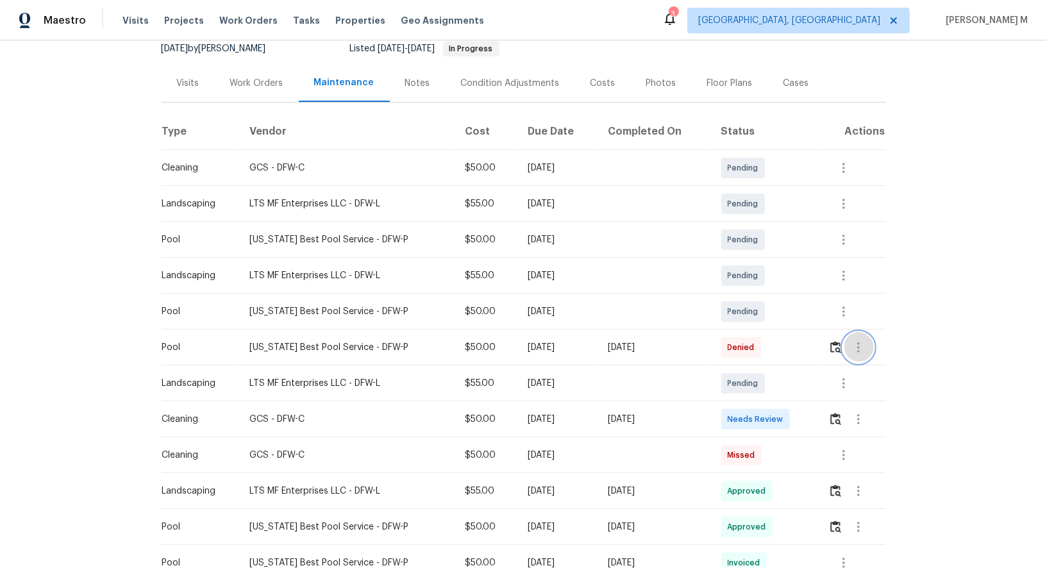
click at [854, 342] on icon "button" at bounding box center [858, 347] width 15 height 15
click at [667, 374] on div at bounding box center [523, 284] width 1047 height 568
click at [877, 417] on div at bounding box center [856, 419] width 57 height 31
click at [863, 412] on icon "button" at bounding box center [858, 419] width 15 height 15
click at [863, 412] on li "Message vendor" at bounding box center [889, 412] width 90 height 21
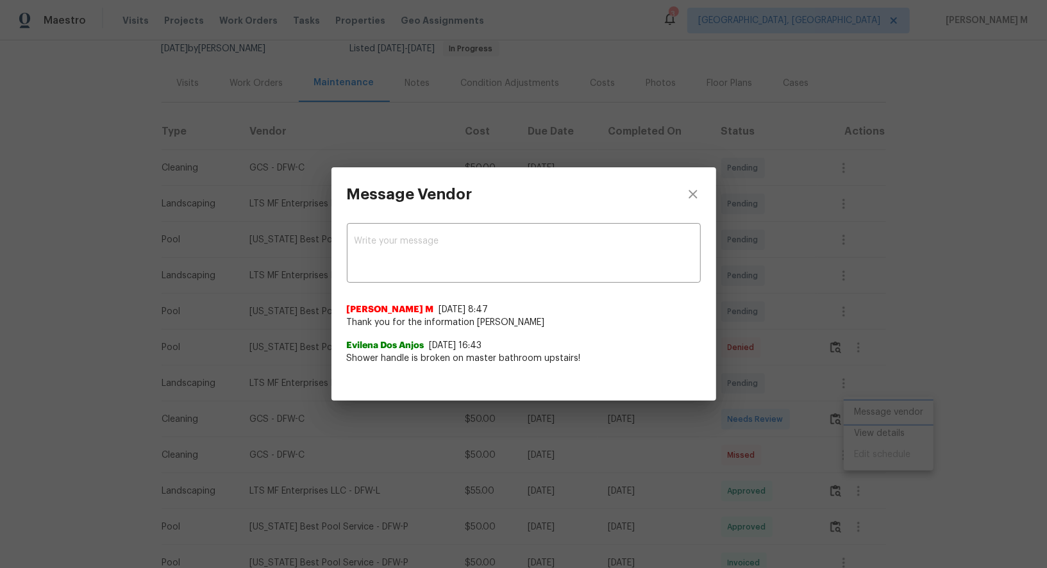
click at [856, 350] on div "Message Vendor x ​ Manikandan M 9/25/25, 8:47 Thank you for the information Evi…" at bounding box center [523, 284] width 1047 height 568
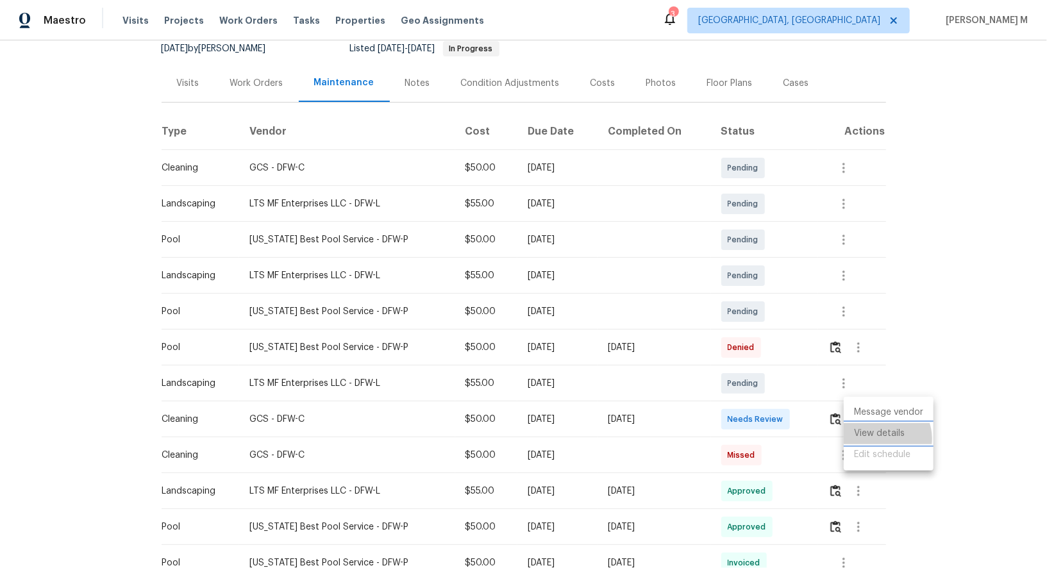
click at [882, 438] on li "View details" at bounding box center [889, 433] width 90 height 21
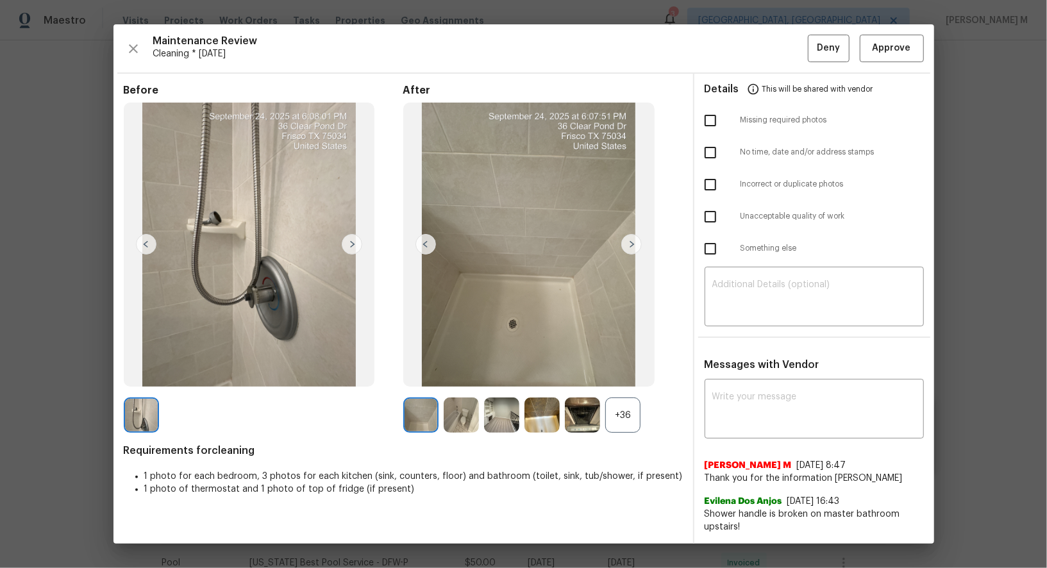
click at [615, 433] on div "+36" at bounding box center [622, 414] width 35 height 35
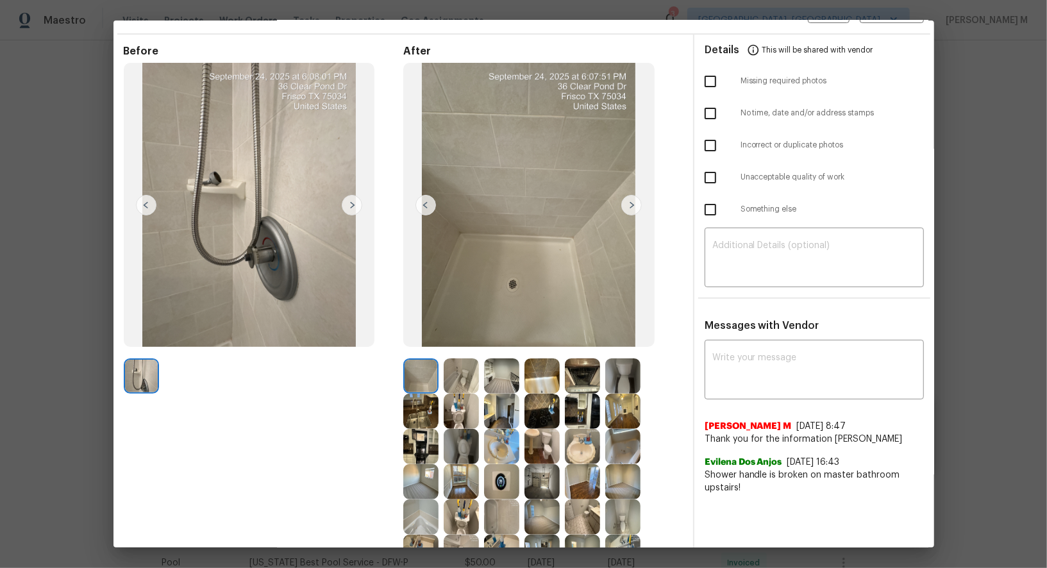
scroll to position [36, 0]
click at [135, 382] on img at bounding box center [141, 375] width 35 height 35
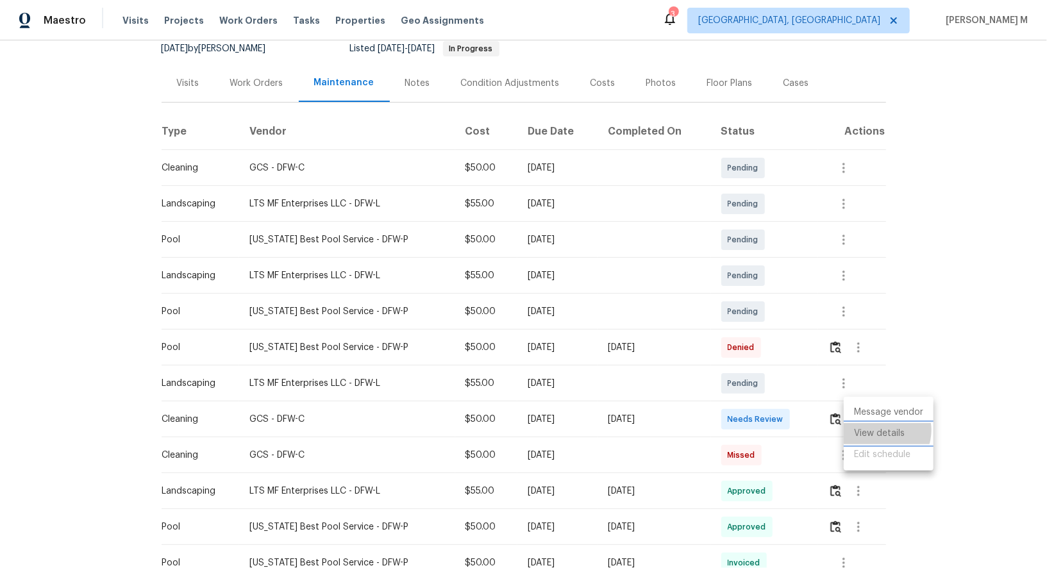
click at [881, 429] on li "View details" at bounding box center [889, 433] width 90 height 21
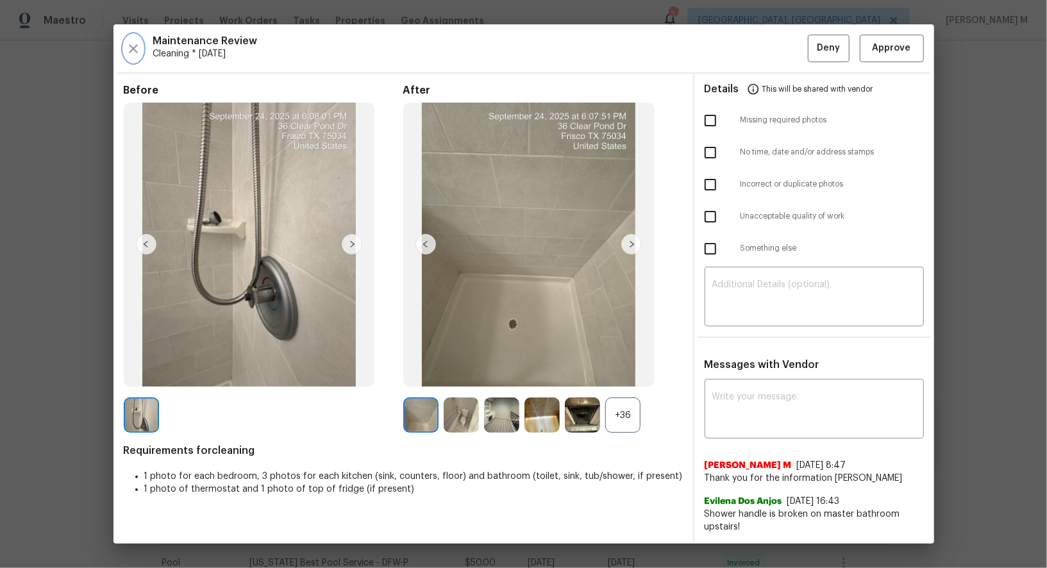
click at [129, 55] on icon "button" at bounding box center [133, 48] width 15 height 15
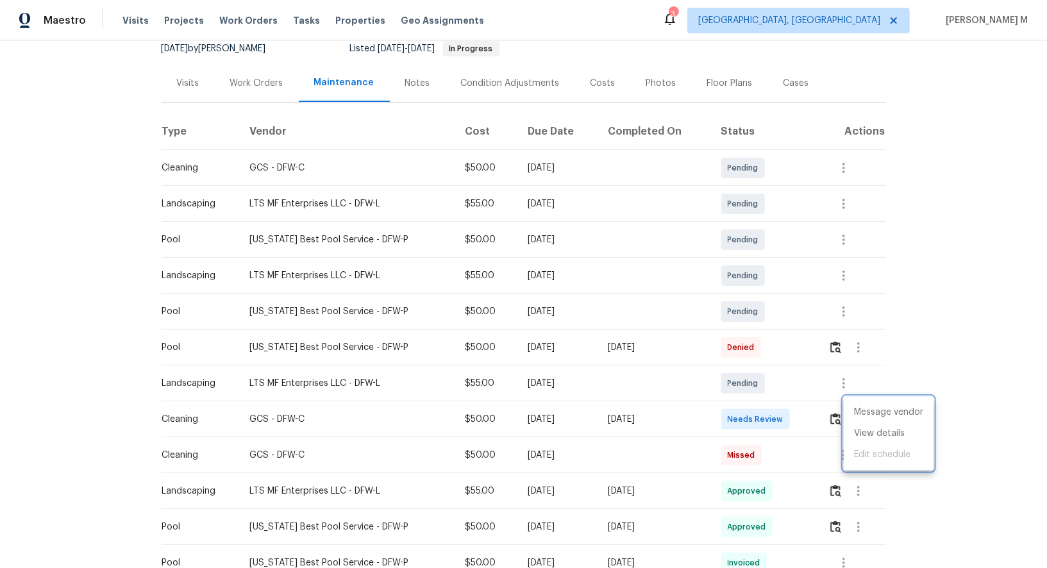
click at [226, 76] on div at bounding box center [523, 284] width 1047 height 568
click at [253, 92] on div "Work Orders" at bounding box center [257, 83] width 84 height 38
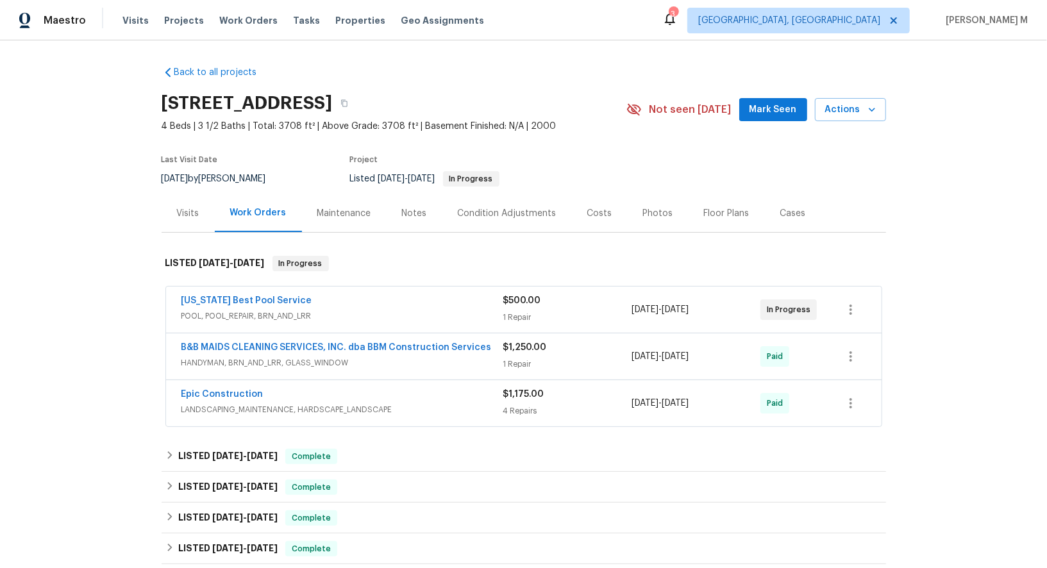
click at [780, 212] on div "Cases" at bounding box center [793, 213] width 26 height 13
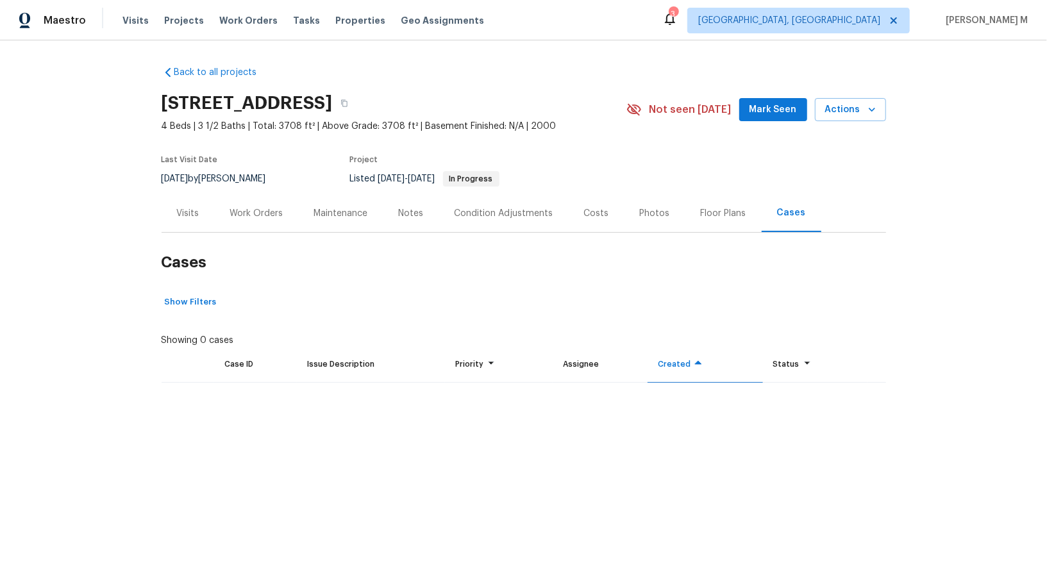
click at [718, 212] on div "Floor Plans" at bounding box center [724, 213] width 46 height 13
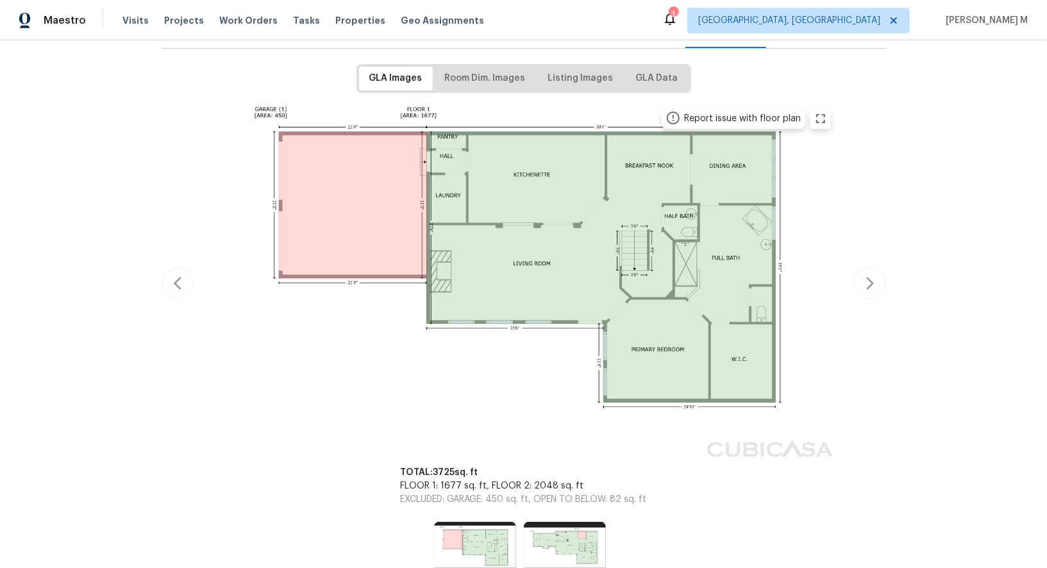
scroll to position [229, 0]
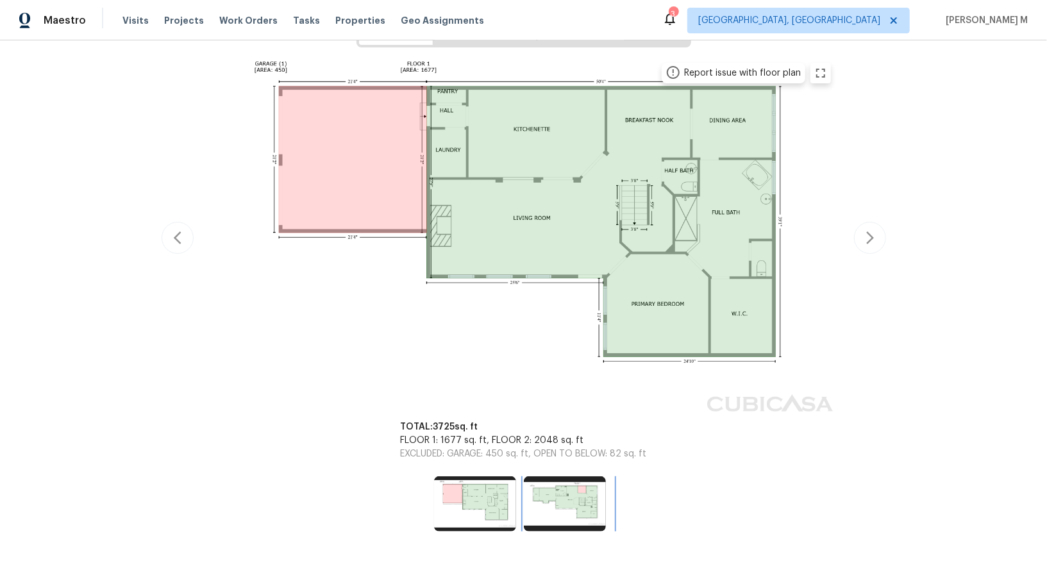
click at [535, 484] on img at bounding box center [565, 503] width 82 height 55
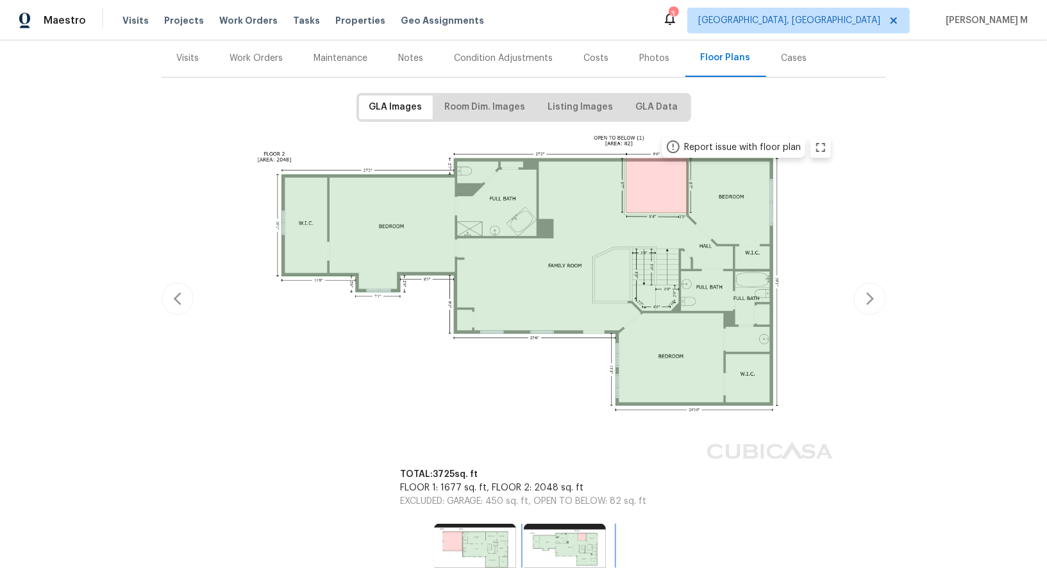
scroll to position [0, 0]
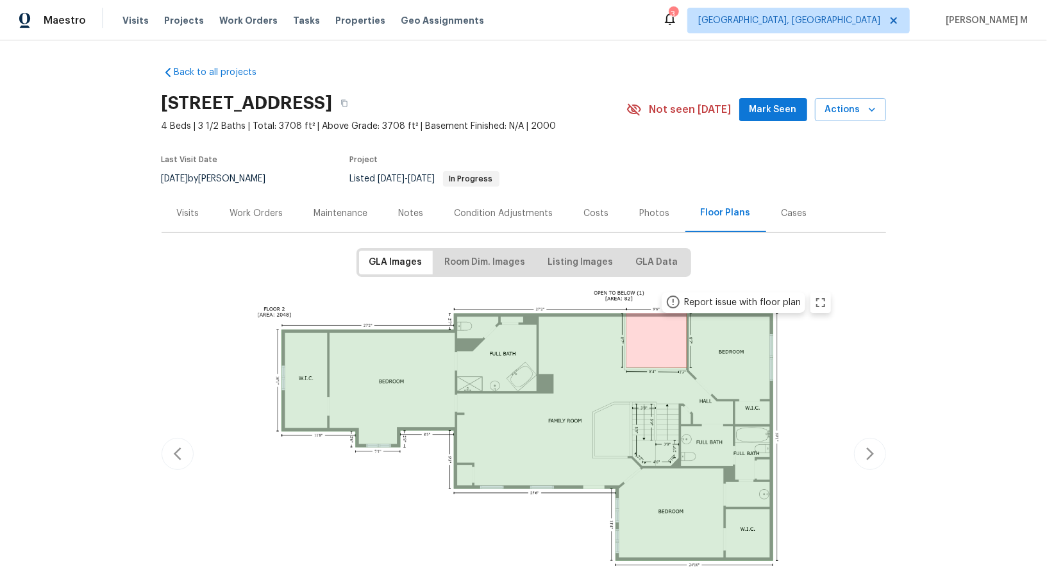
click at [250, 217] on div "Work Orders" at bounding box center [257, 213] width 84 height 38
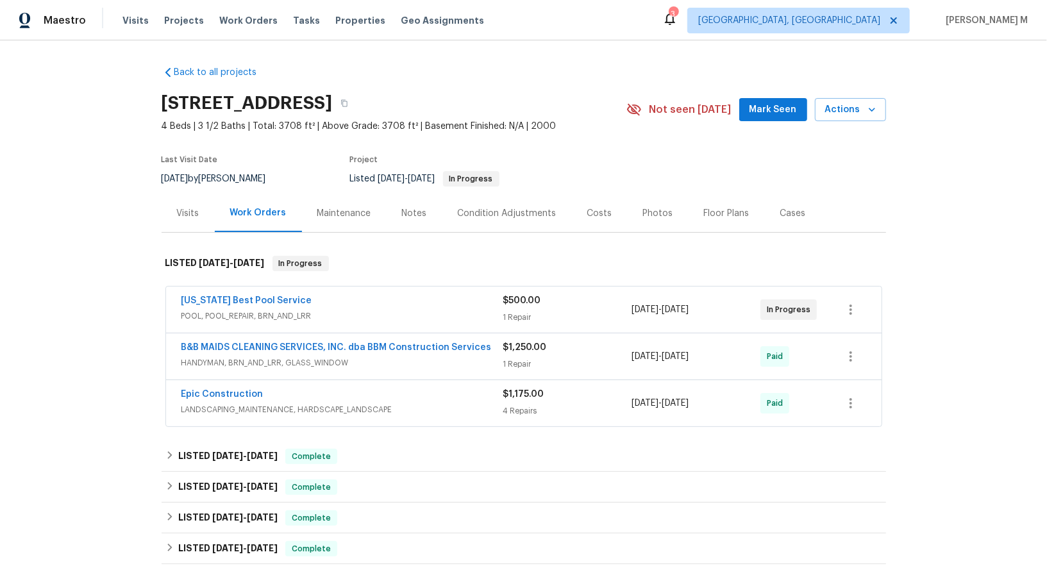
scroll to position [293, 0]
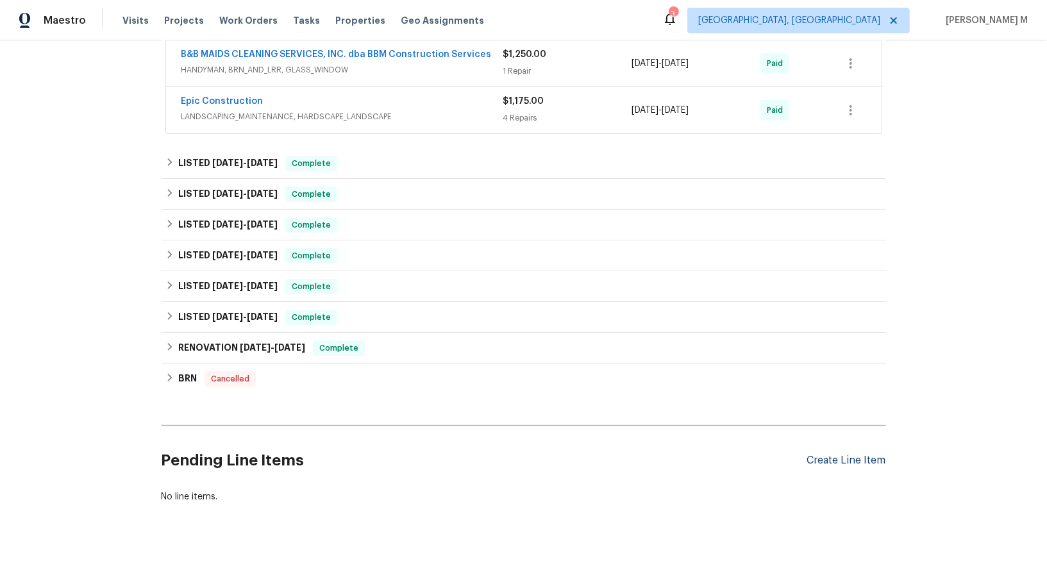
click at [862, 454] on div "Create Line Item" at bounding box center [846, 460] width 79 height 12
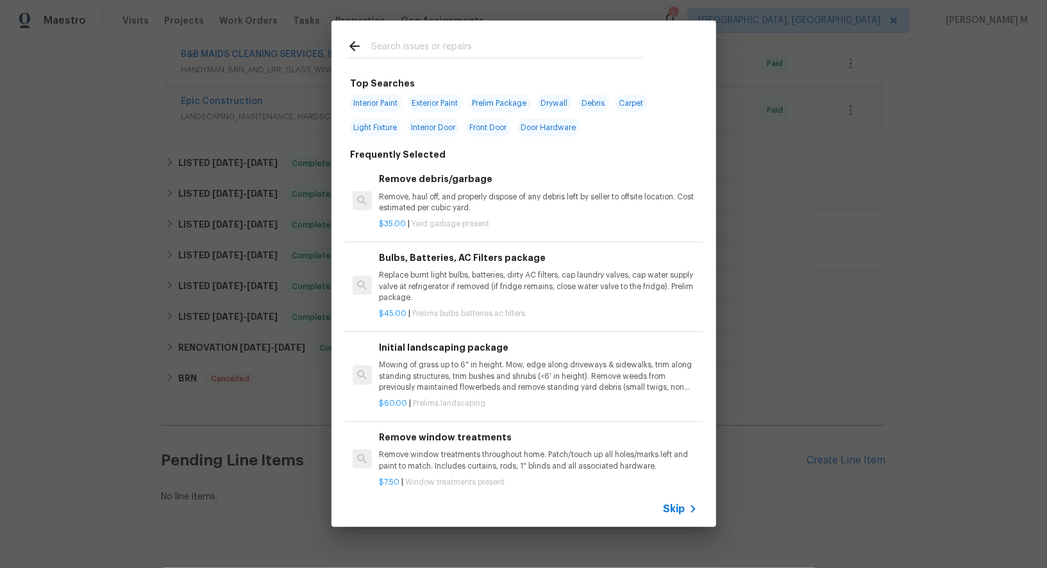
click at [692, 510] on icon at bounding box center [692, 508] width 15 height 15
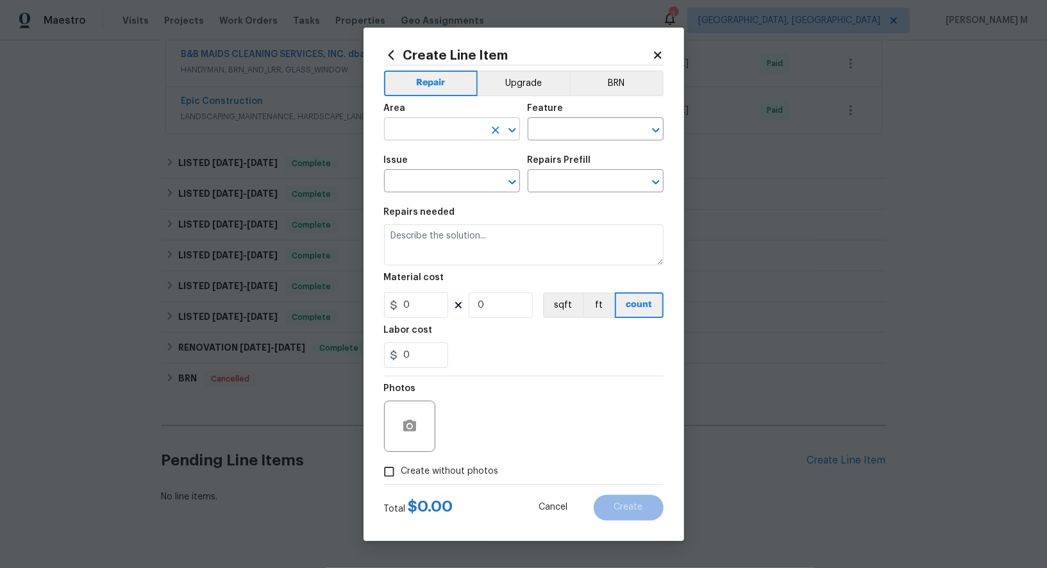
click at [458, 140] on input "text" at bounding box center [434, 131] width 100 height 20
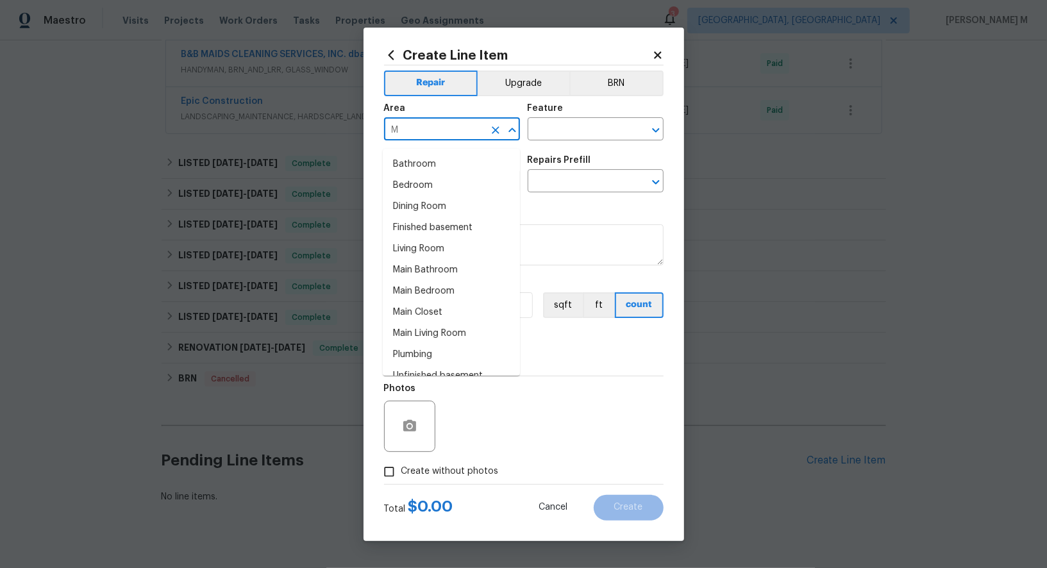
type input "Ma"
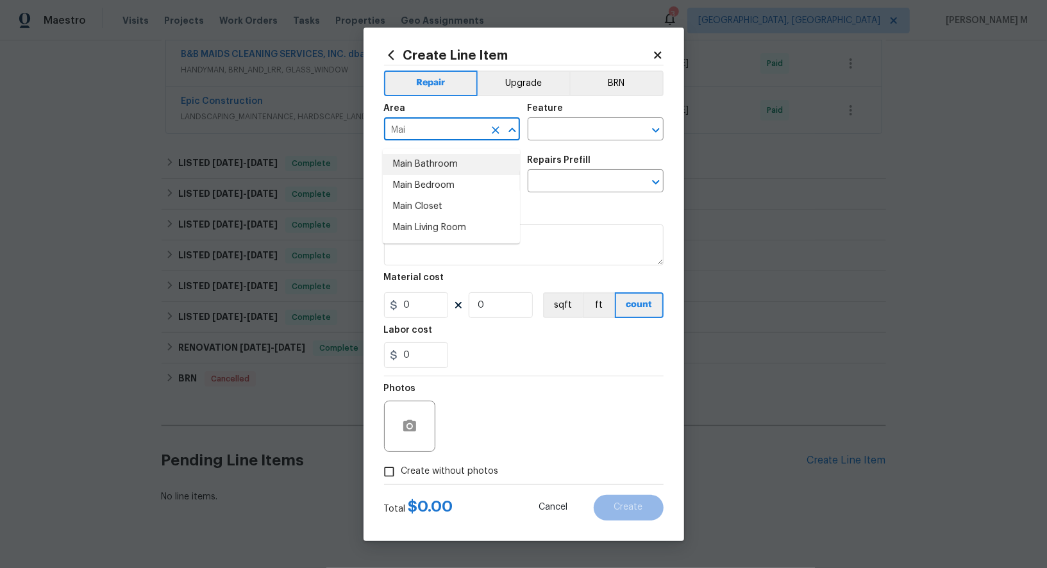
click at [428, 163] on li "Main Bathroom" at bounding box center [451, 164] width 137 height 21
type input "Main Bathroom"
click at [573, 140] on input "text" at bounding box center [578, 131] width 100 height 20
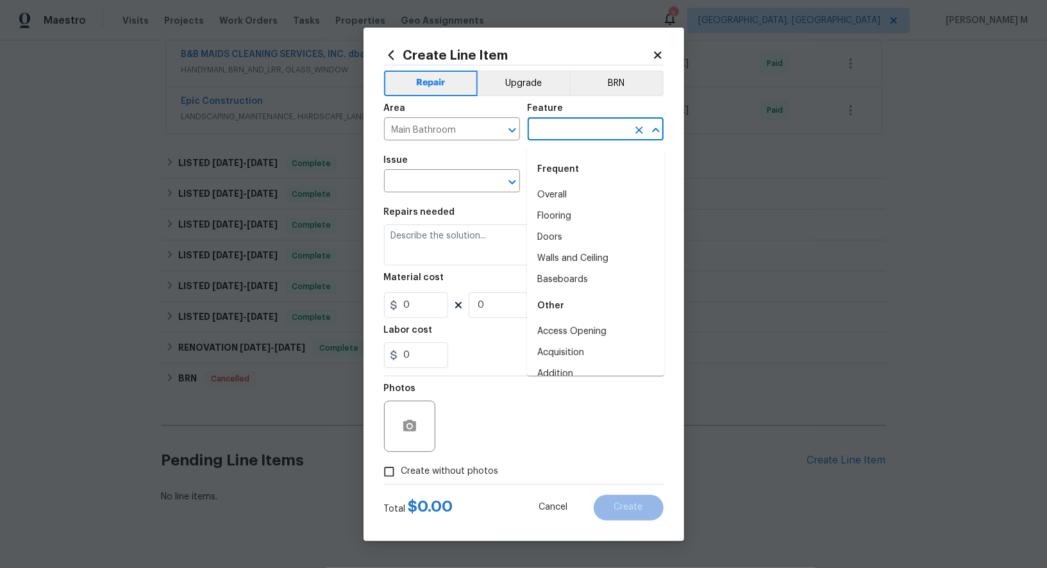
click at [567, 139] on input "text" at bounding box center [578, 131] width 100 height 20
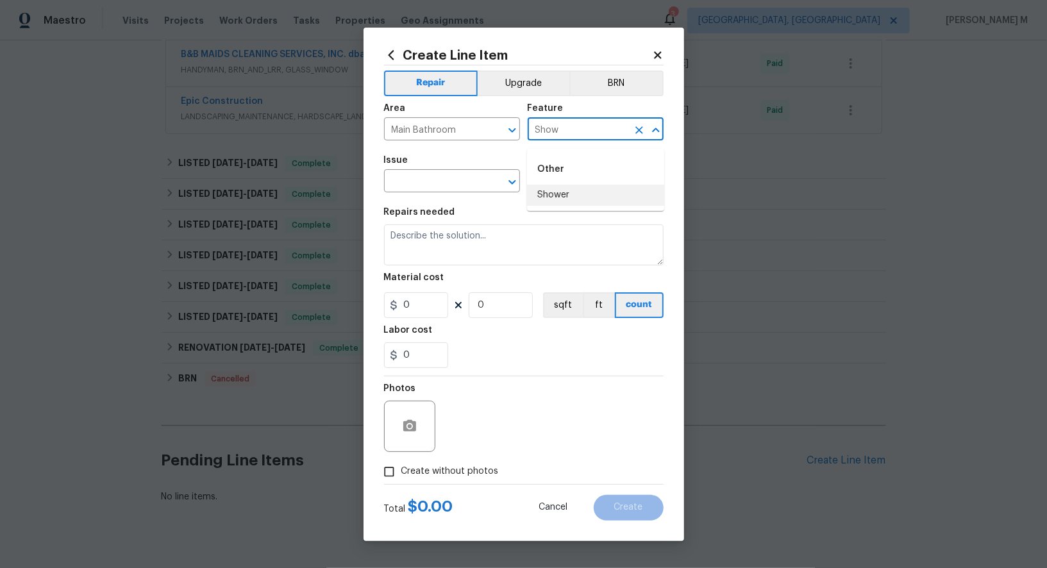
click at [567, 192] on li "Shower" at bounding box center [595, 195] width 137 height 21
type input "Shower"
click at [440, 192] on input "text" at bounding box center [434, 182] width 100 height 20
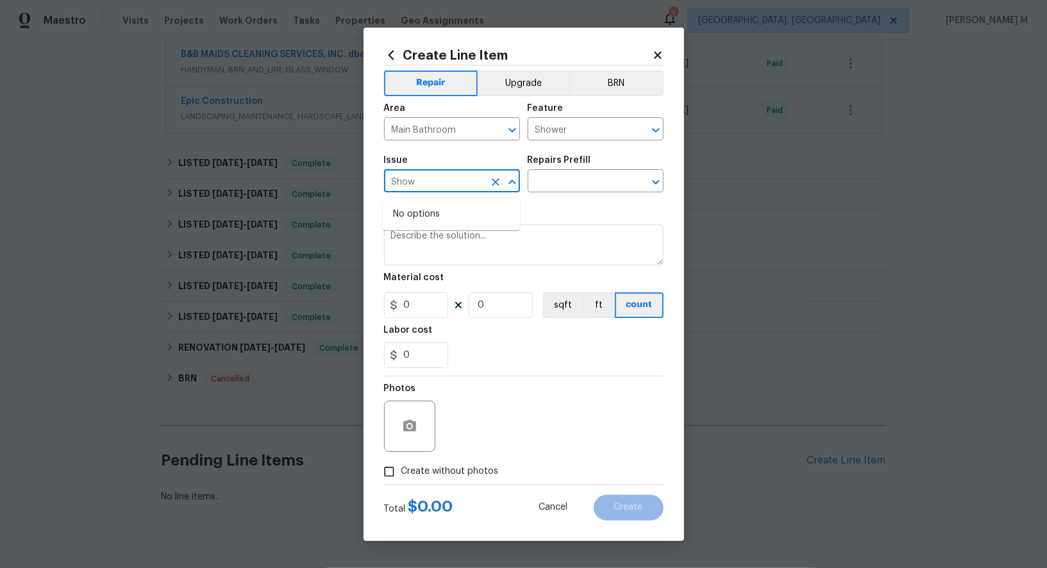
type input "Show"
click at [450, 246] on li "Bathroom Accesories" at bounding box center [451, 245] width 137 height 21
type input "Bathroom Accesories"
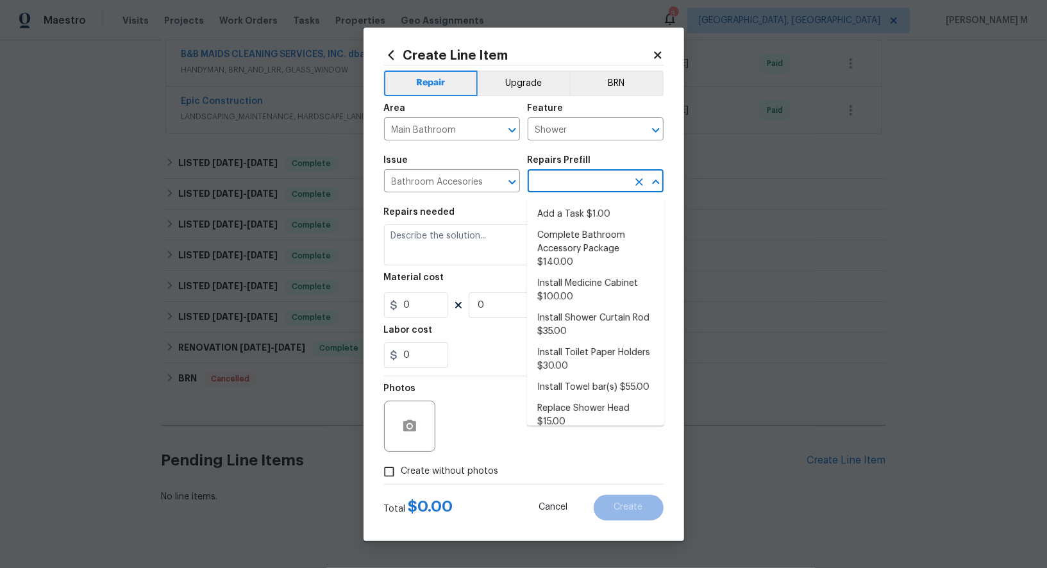
click at [573, 179] on input "text" at bounding box center [578, 182] width 100 height 20
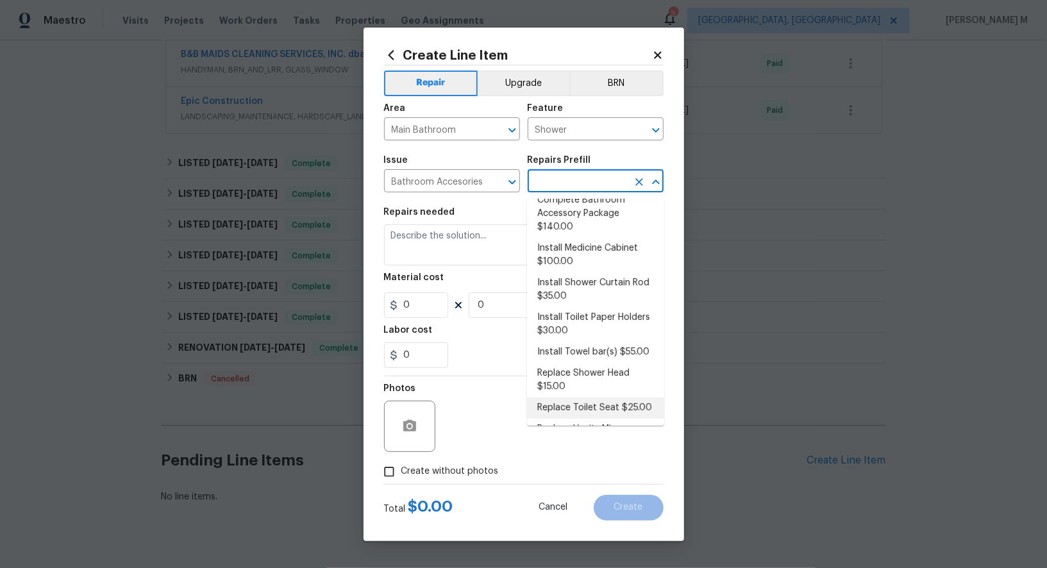
scroll to position [0, 0]
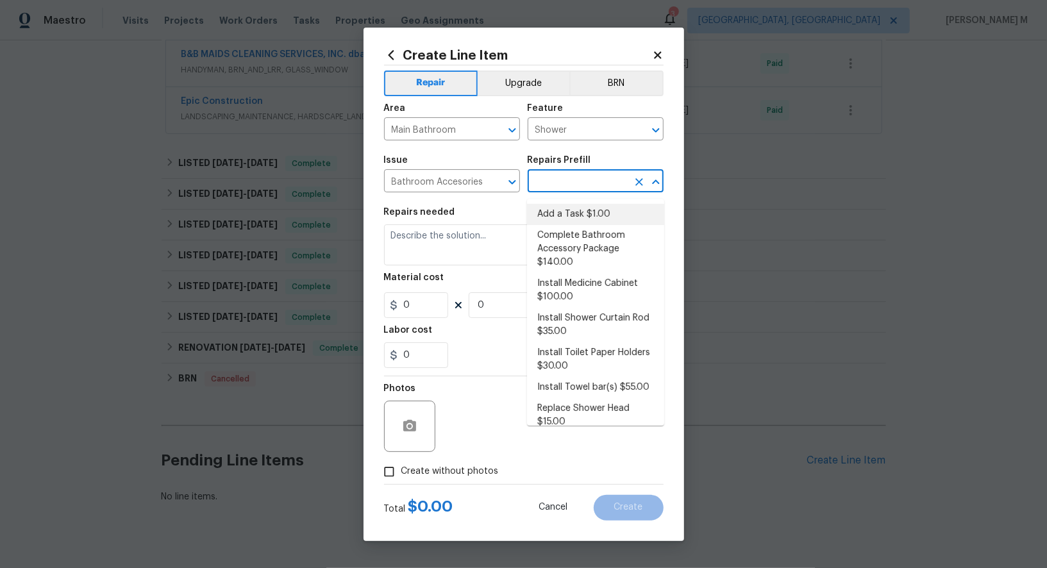
click at [583, 212] on li "Add a Task $1.00" at bounding box center [595, 214] width 137 height 21
type input "Interior Trim"
type input "Add a Task $1.00"
type textarea "HPM to detail"
type input "1"
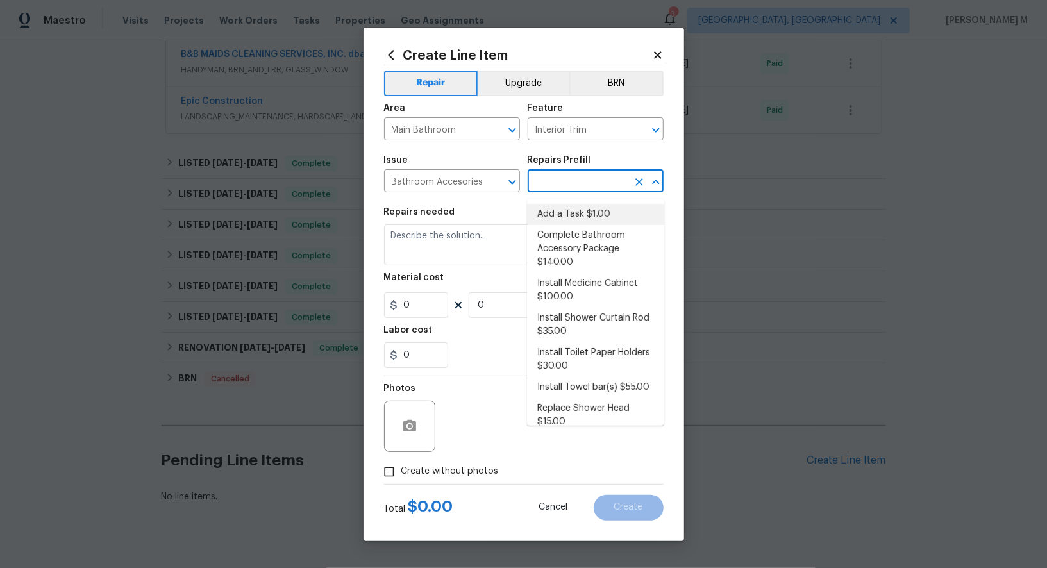
type input "1"
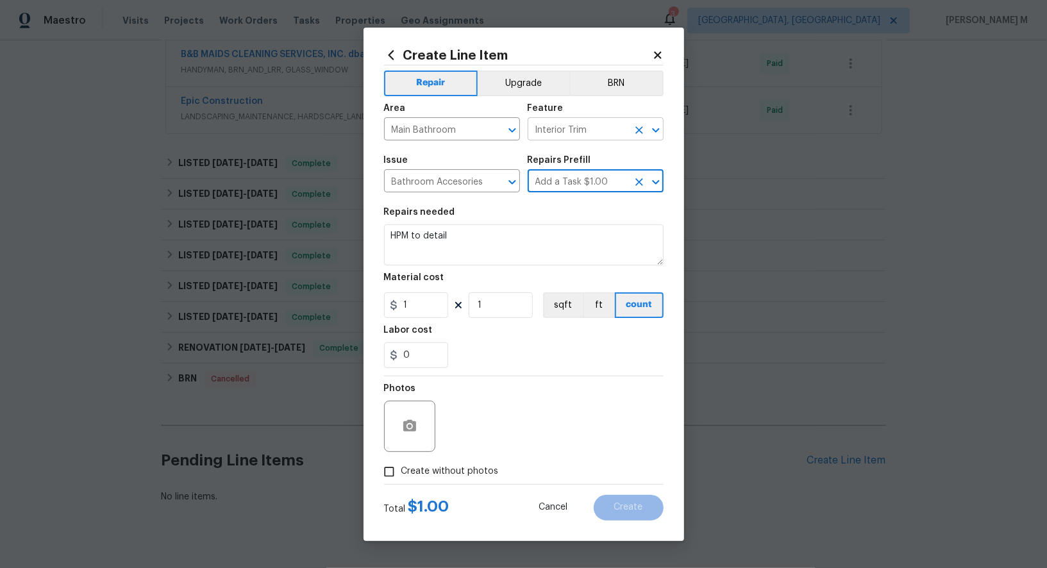
click at [564, 137] on input "Interior Trim" at bounding box center [578, 131] width 100 height 20
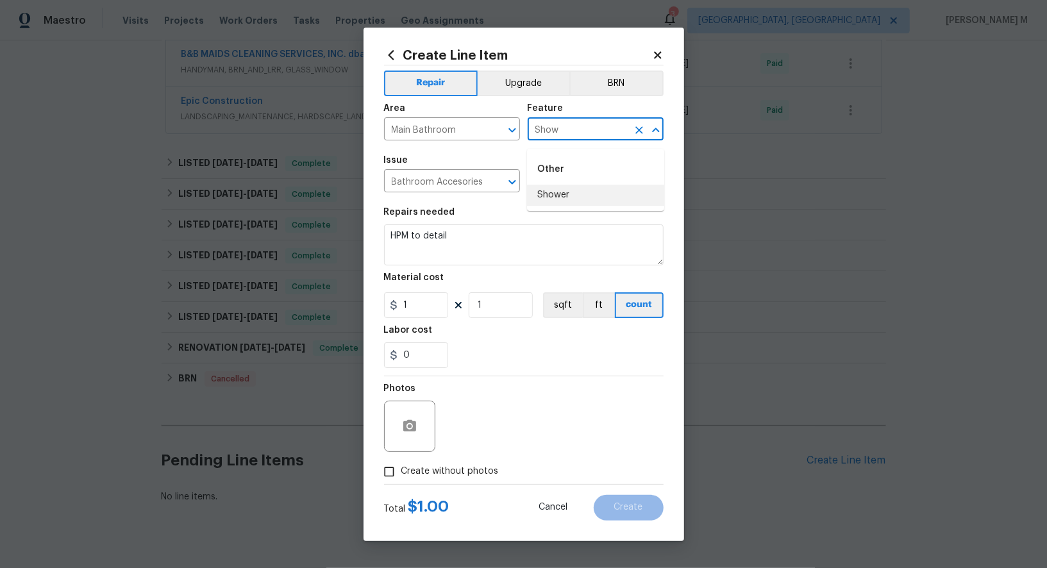
click at [585, 199] on li "Shower" at bounding box center [595, 195] width 137 height 21
type input "Shower"
click at [437, 138] on input "Main Bathroom" at bounding box center [434, 131] width 100 height 20
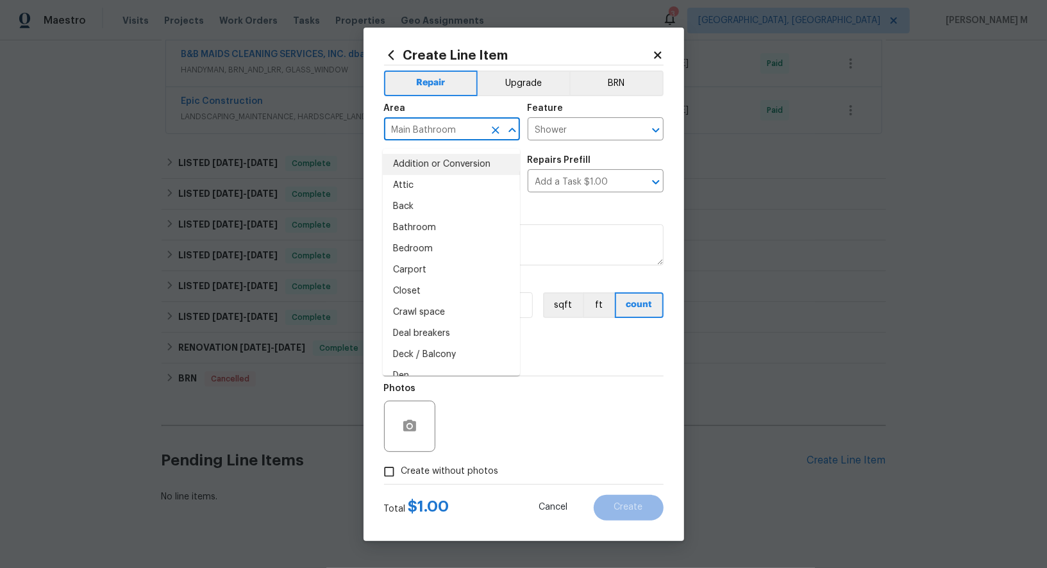
click at [437, 138] on input "Main Bathroom" at bounding box center [434, 131] width 100 height 20
click at [583, 140] on input "Shower" at bounding box center [578, 131] width 100 height 20
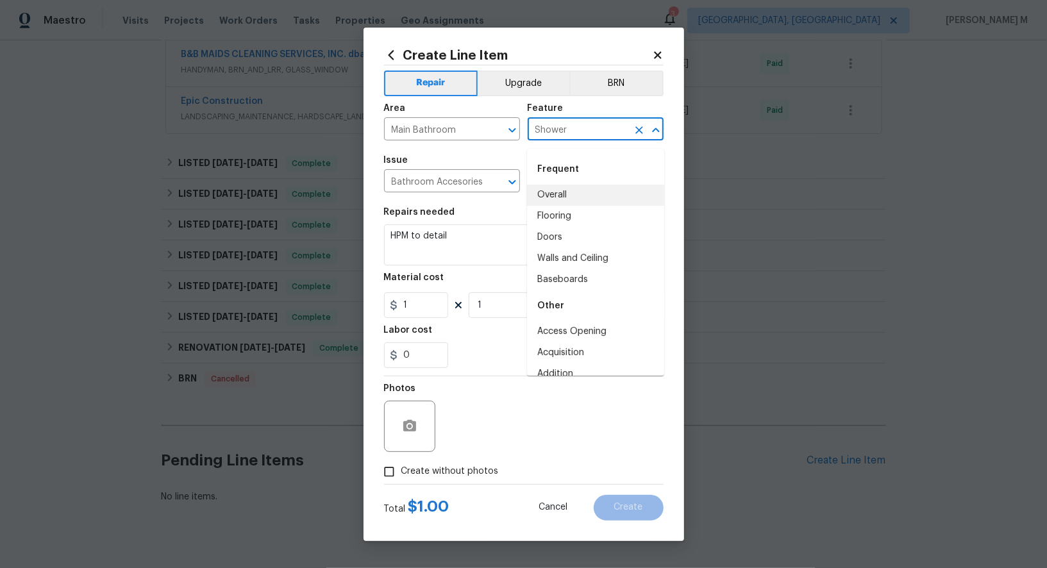
click at [583, 140] on input "Shower" at bounding box center [578, 131] width 100 height 20
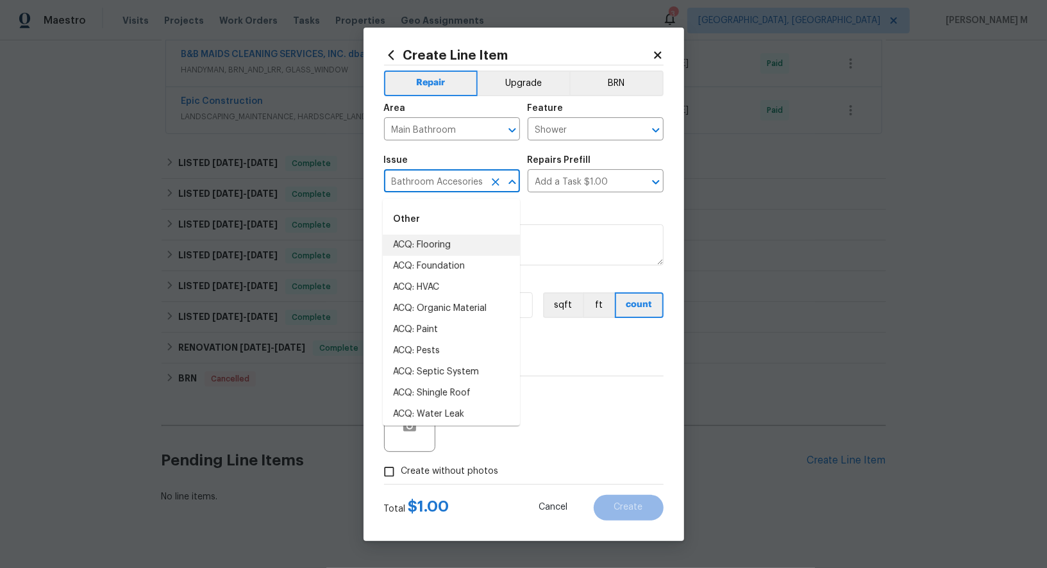
click at [464, 191] on input "Bathroom Accesories" at bounding box center [434, 182] width 100 height 20
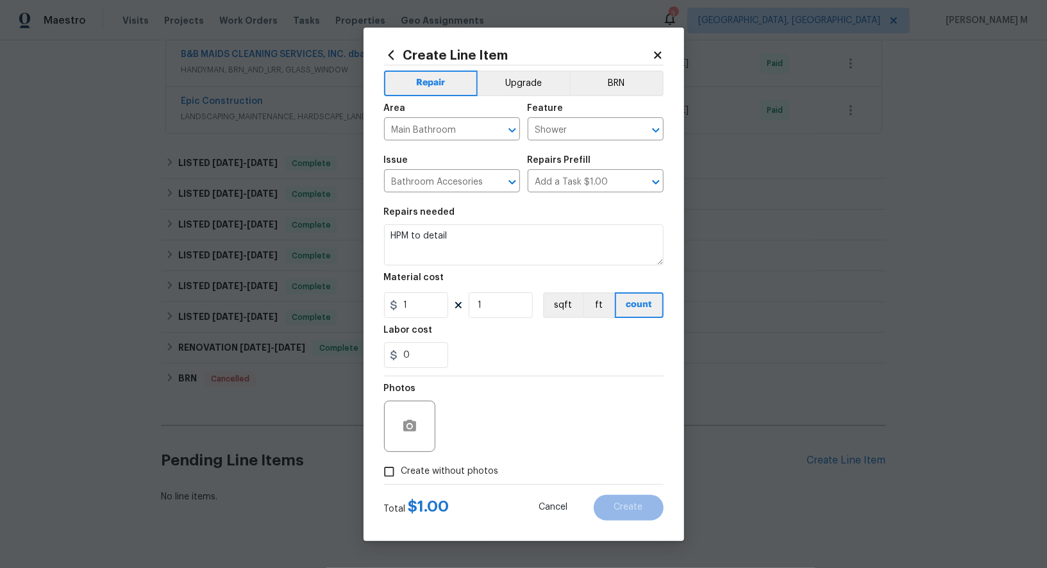
click at [567, 172] on div "Repairs Prefill" at bounding box center [596, 164] width 136 height 17
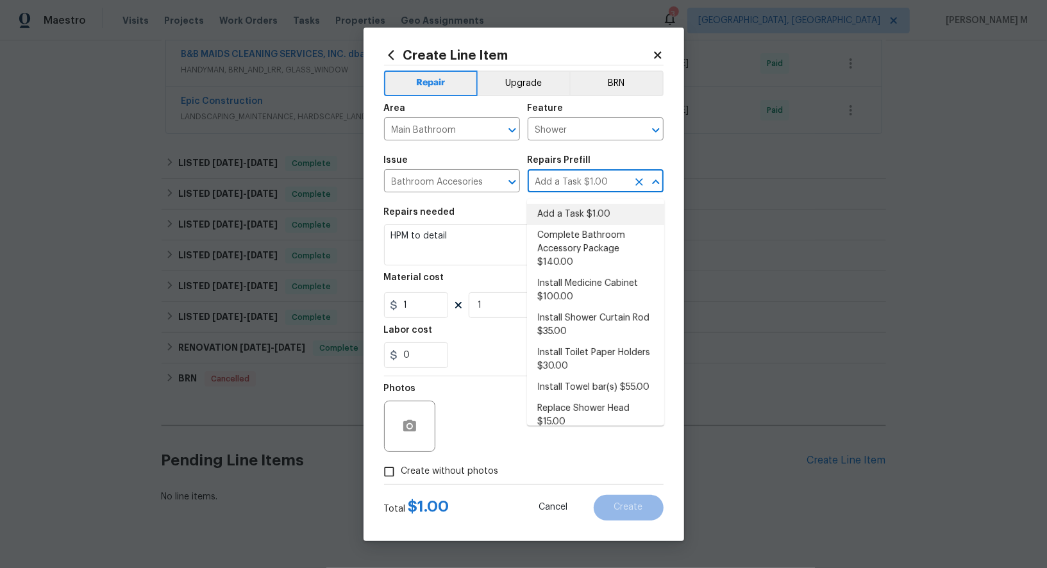
click at [559, 192] on input "Add a Task $1.00" at bounding box center [578, 182] width 100 height 20
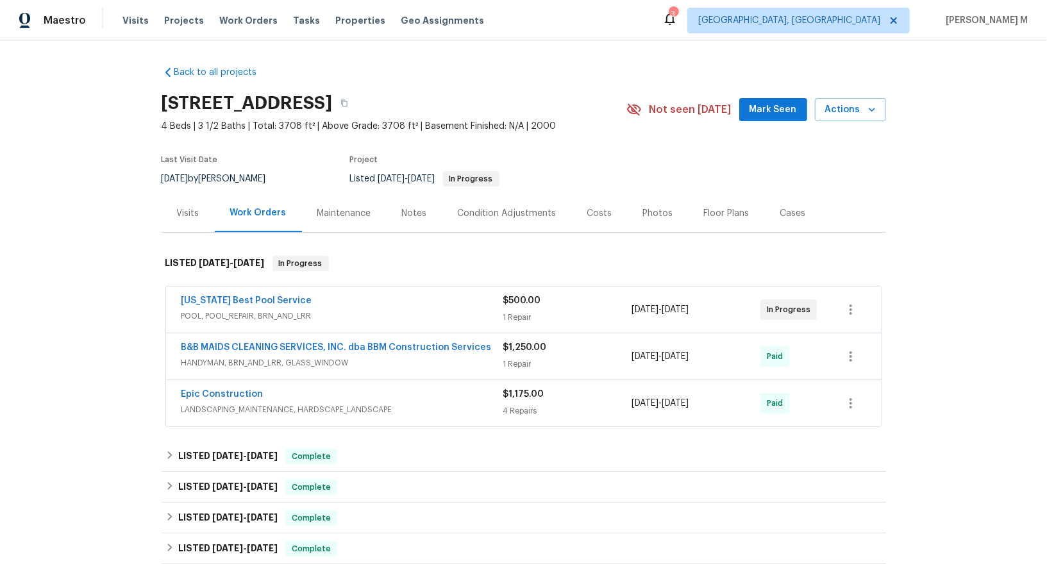
click at [366, 215] on div "Maintenance" at bounding box center [344, 213] width 85 height 38
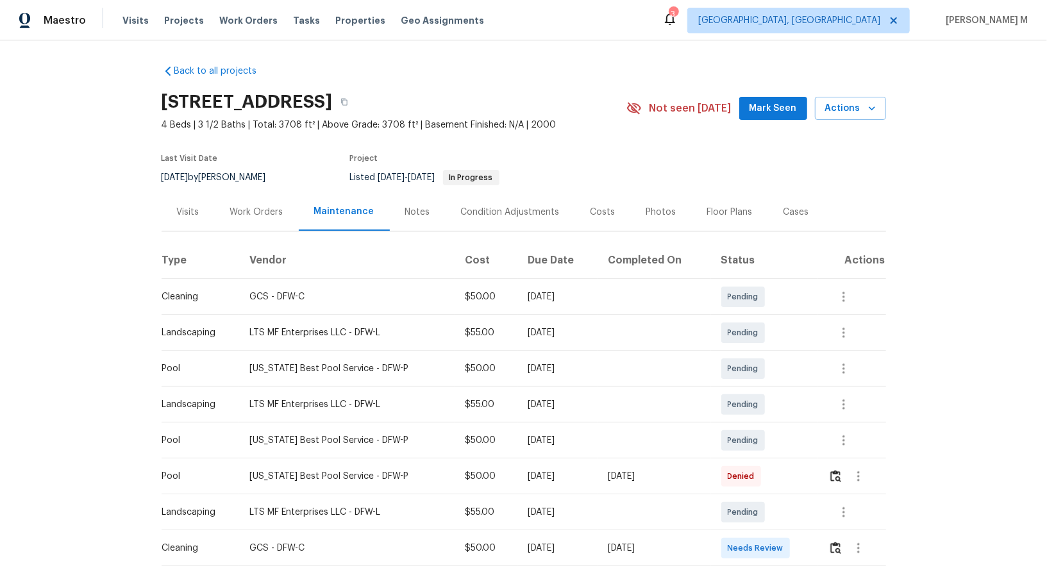
scroll to position [5, 0]
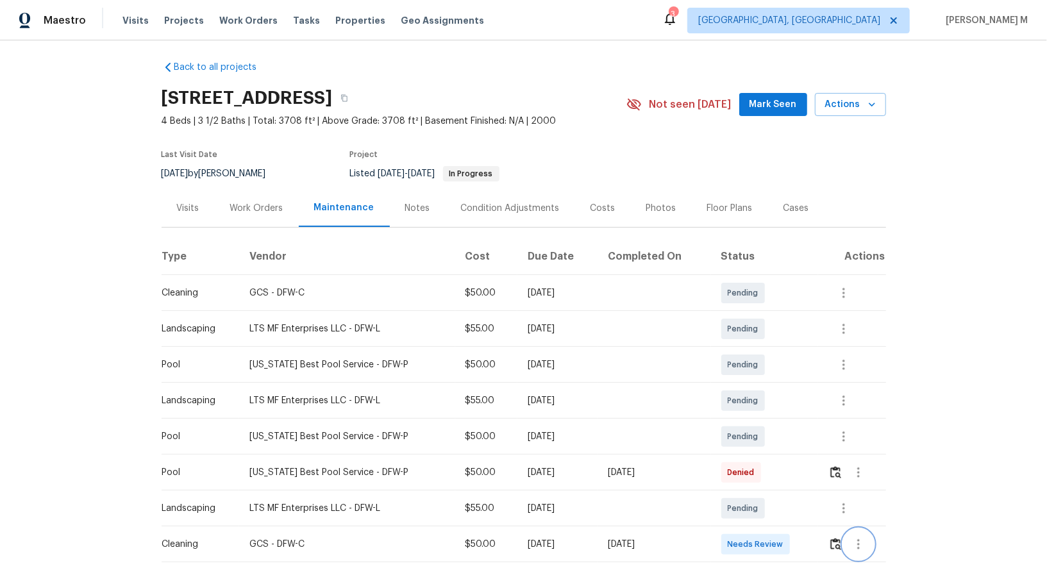
click at [856, 537] on icon "button" at bounding box center [858, 544] width 15 height 15
click at [867, 521] on li "View details" at bounding box center [889, 523] width 90 height 21
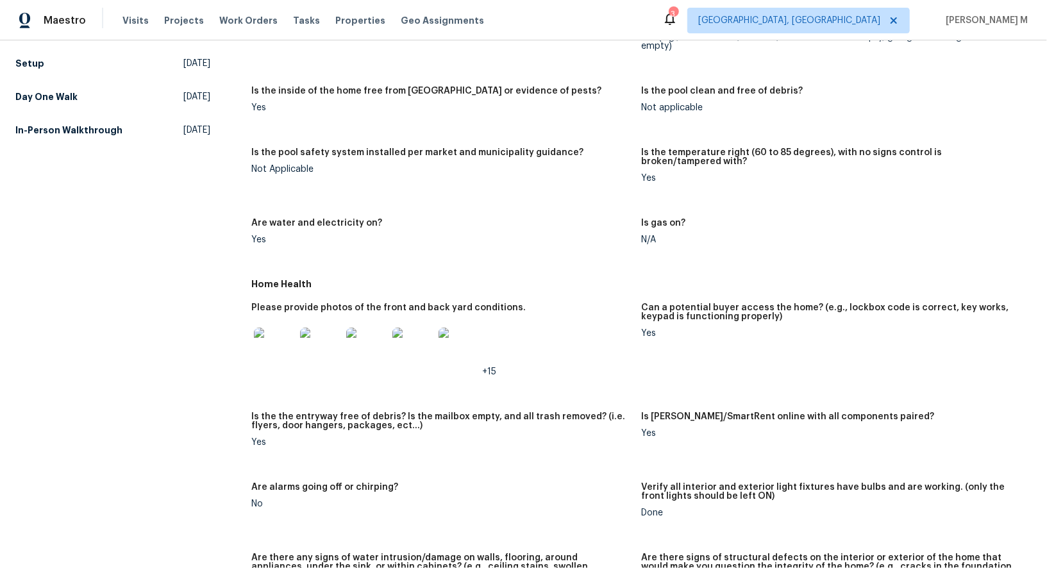
scroll to position [340, 0]
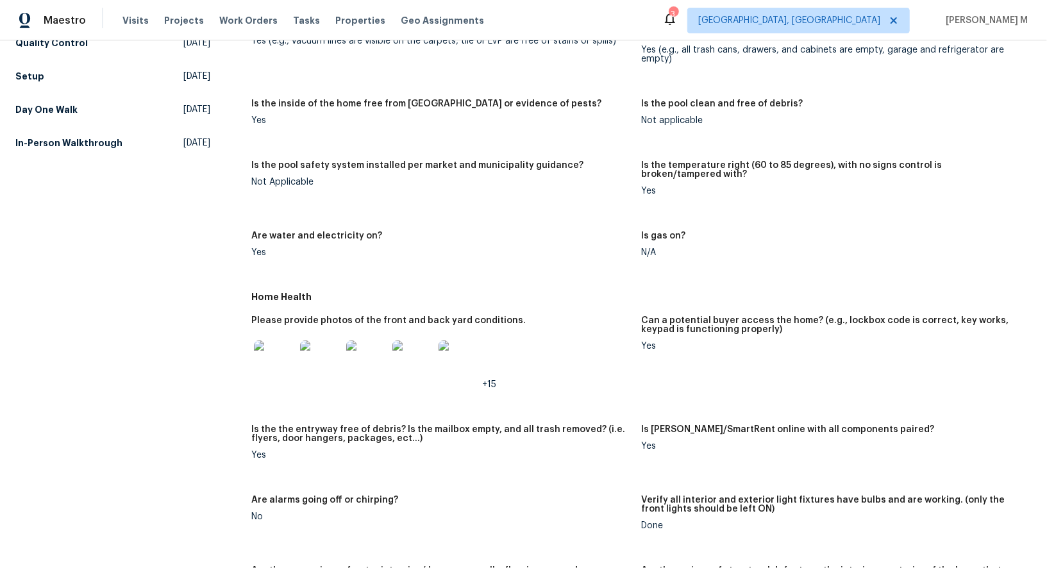
click at [263, 340] on img at bounding box center [274, 360] width 41 height 41
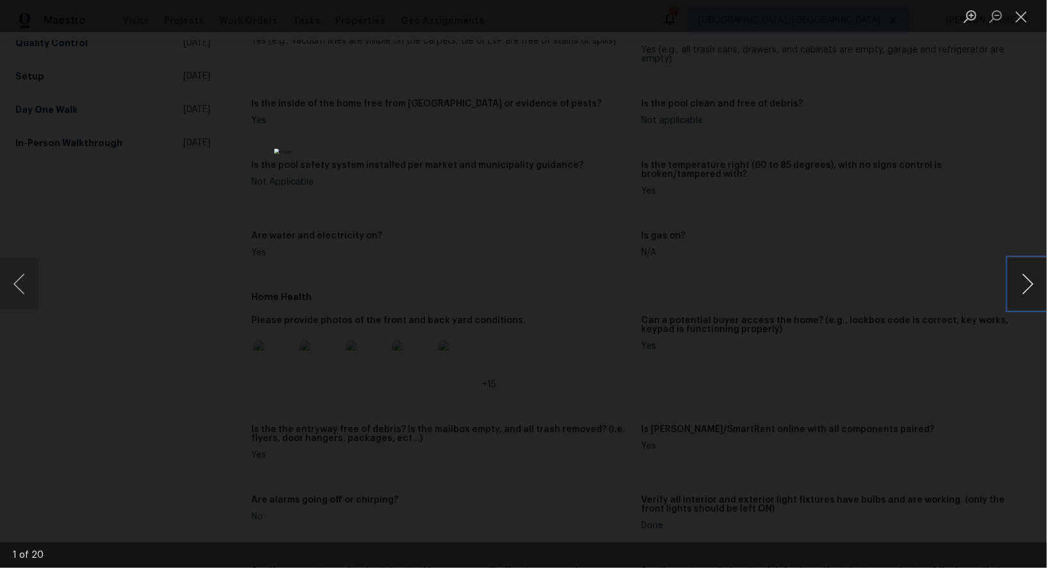
click at [1028, 291] on button "Next image" at bounding box center [1027, 283] width 38 height 51
click at [1028, 292] on button "Next image" at bounding box center [1027, 283] width 38 height 51
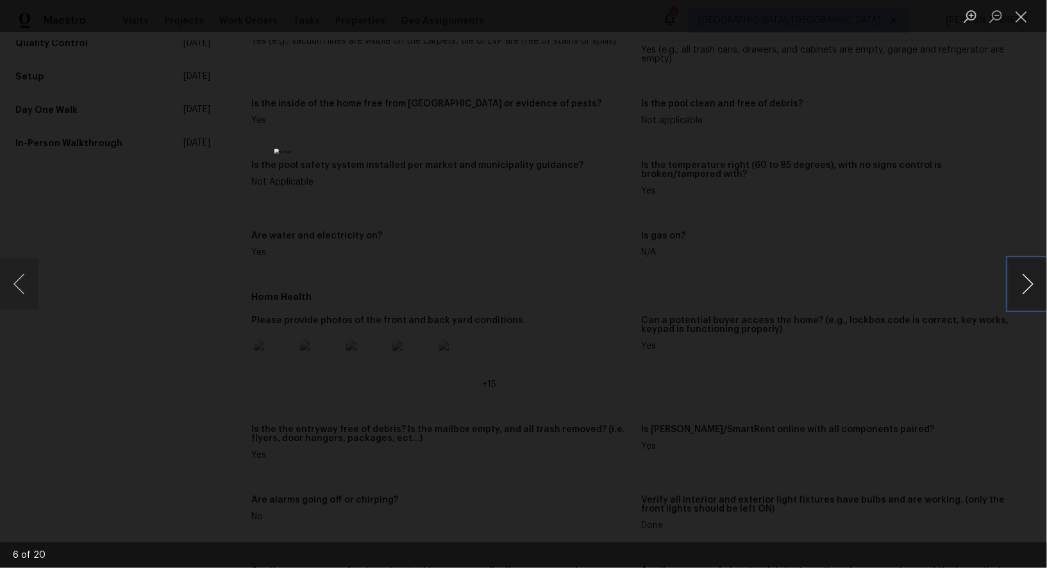
click at [1028, 292] on button "Next image" at bounding box center [1027, 283] width 38 height 51
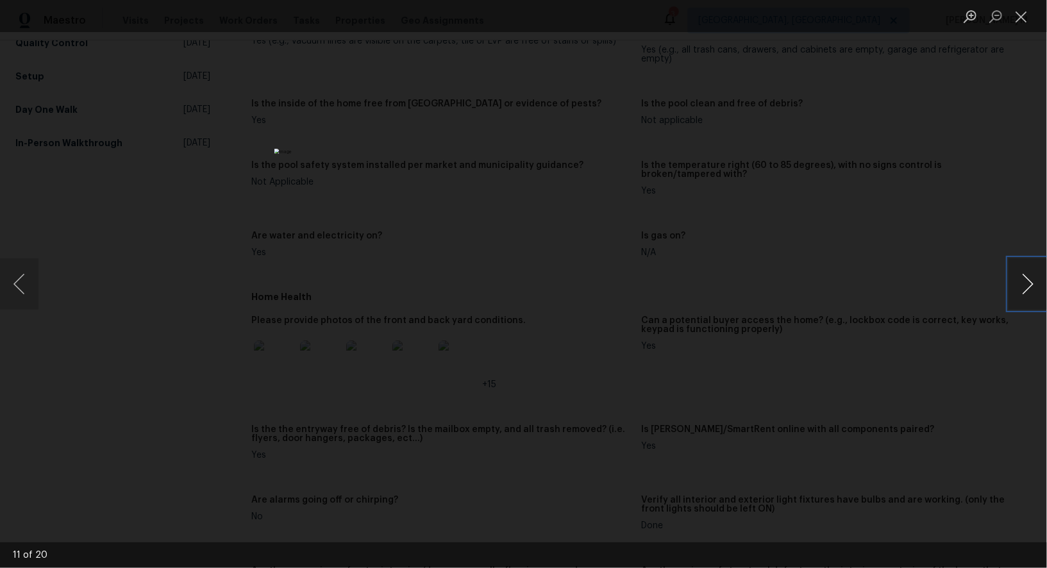
click at [1028, 292] on button "Next image" at bounding box center [1027, 283] width 38 height 51
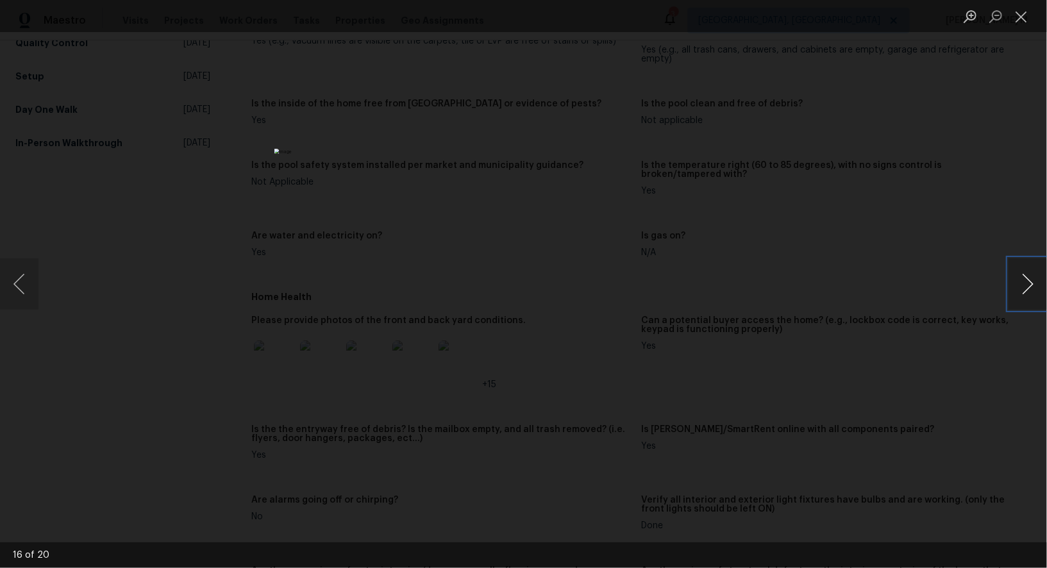
click at [1027, 292] on button "Next image" at bounding box center [1027, 283] width 38 height 51
click at [910, 188] on div "Lightbox" at bounding box center [523, 284] width 1047 height 568
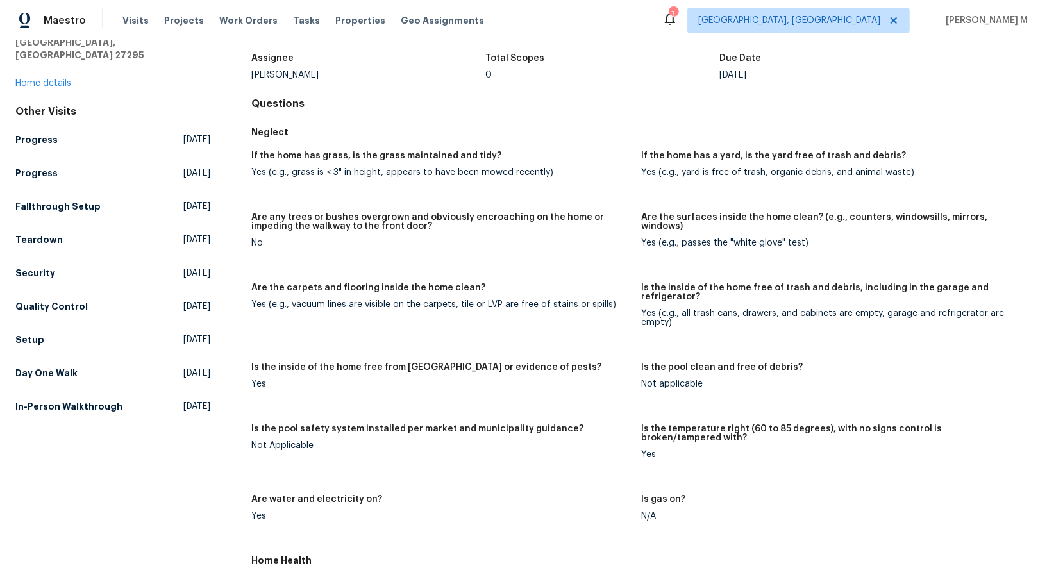
scroll to position [0, 0]
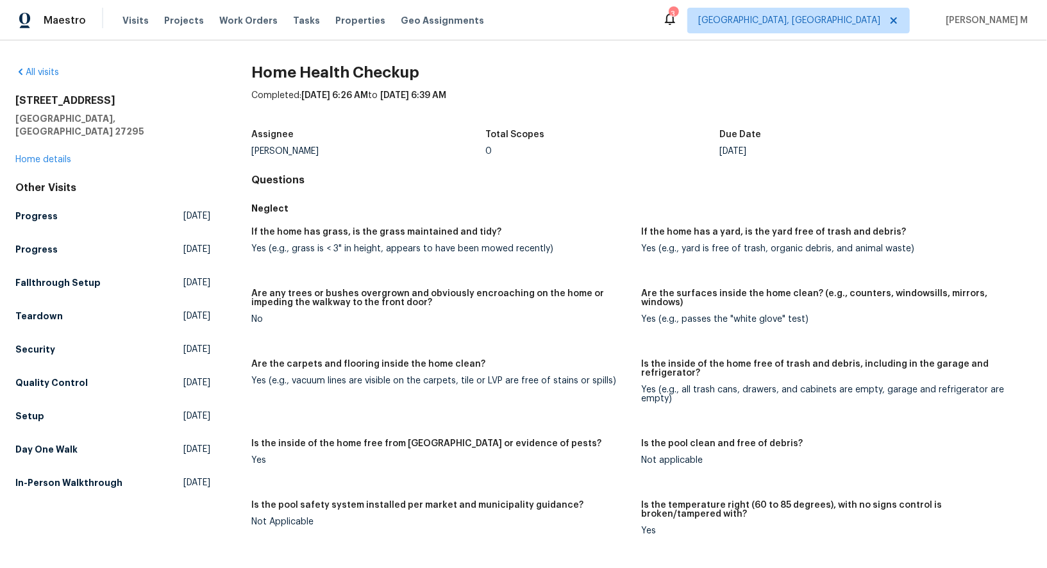
click at [594, 202] on h5 "Neglect" at bounding box center [641, 208] width 780 height 13
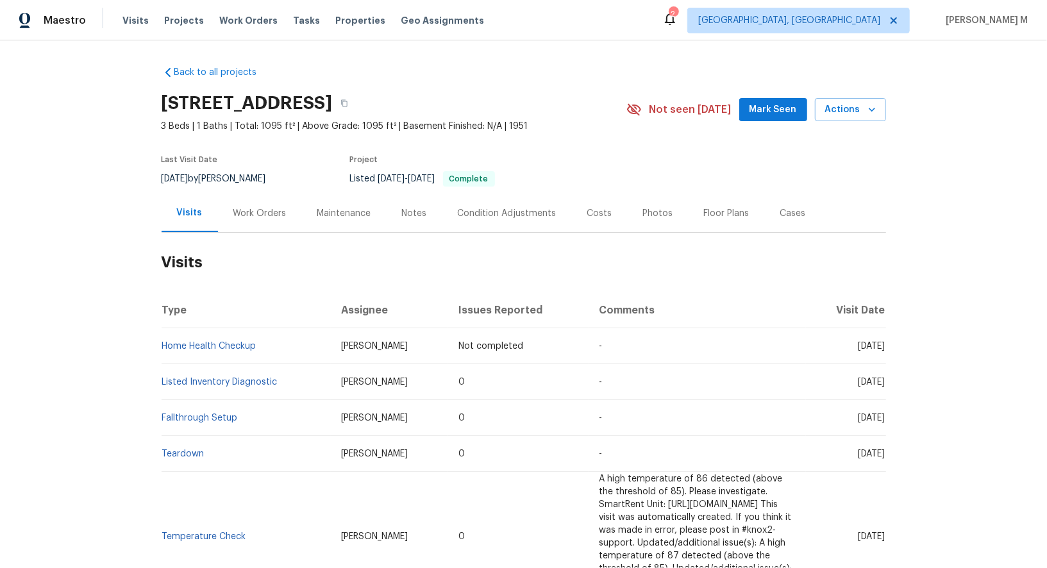
click at [244, 214] on div "Work Orders" at bounding box center [260, 213] width 84 height 38
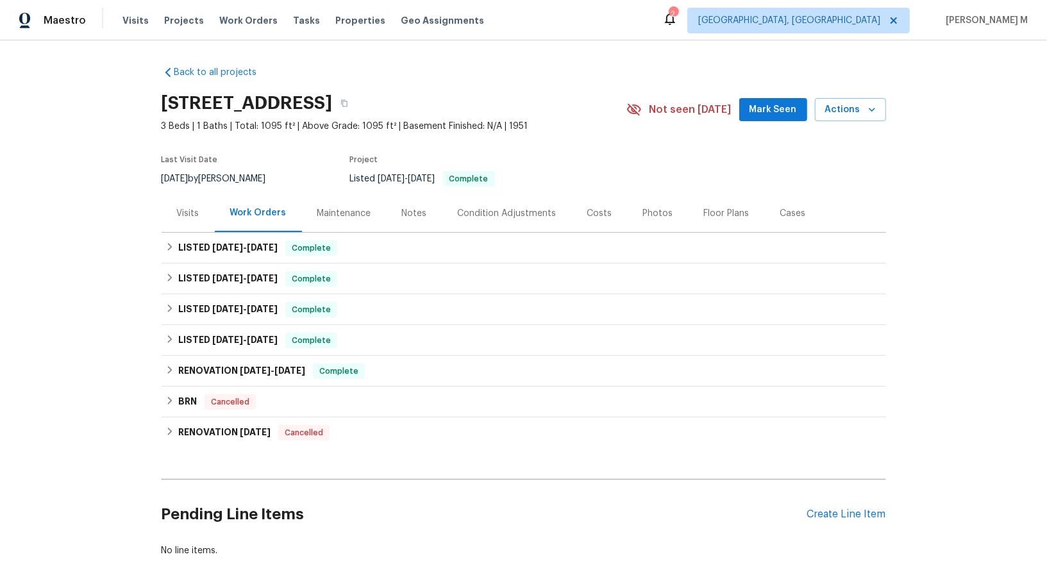
click at [326, 207] on div "Maintenance" at bounding box center [344, 213] width 54 height 13
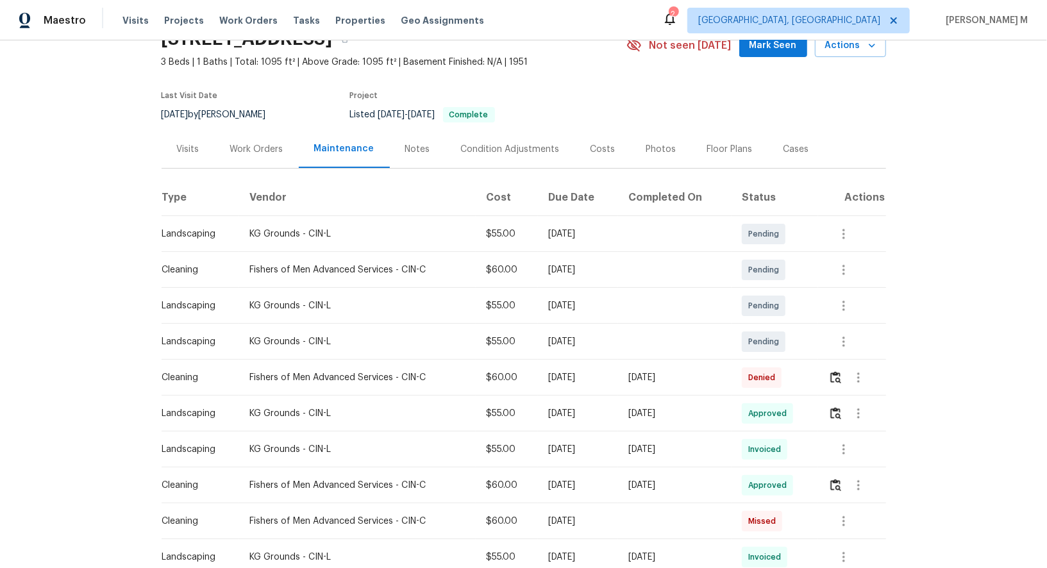
scroll to position [74, 0]
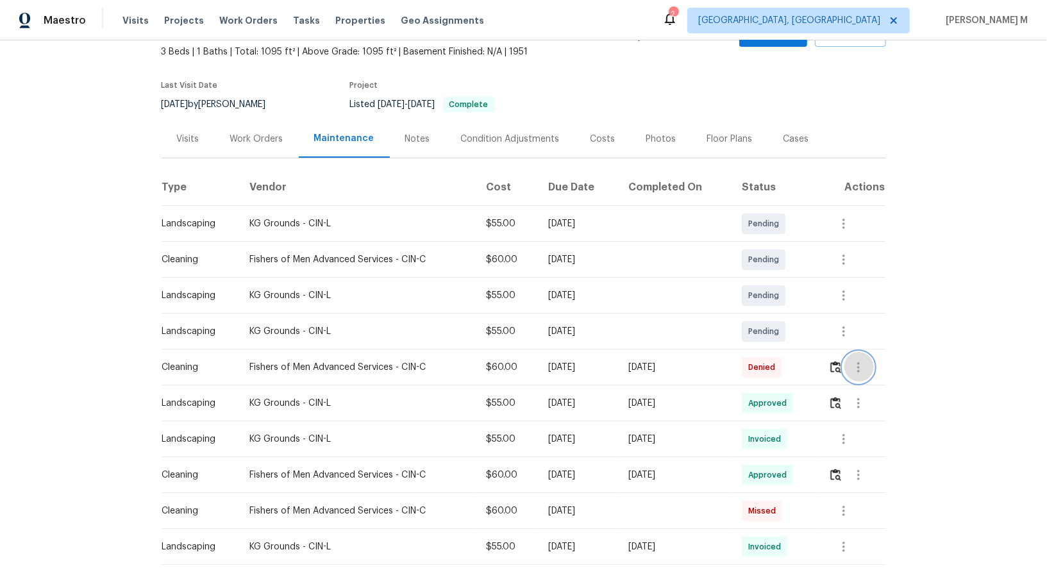
click at [873, 363] on button "button" at bounding box center [858, 367] width 31 height 31
click at [872, 364] on li "Message vendor" at bounding box center [891, 360] width 90 height 21
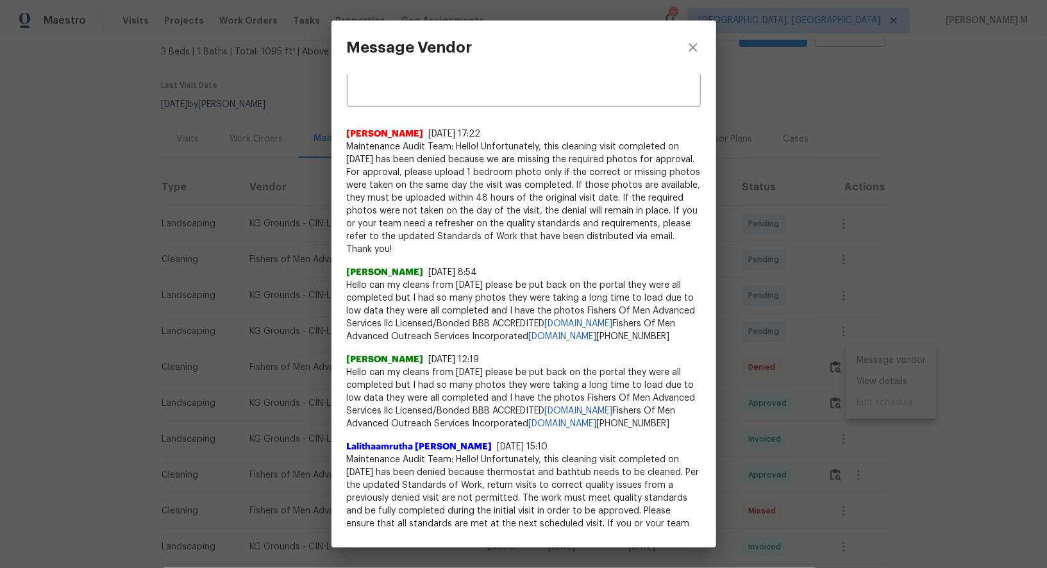
scroll to position [32, 0]
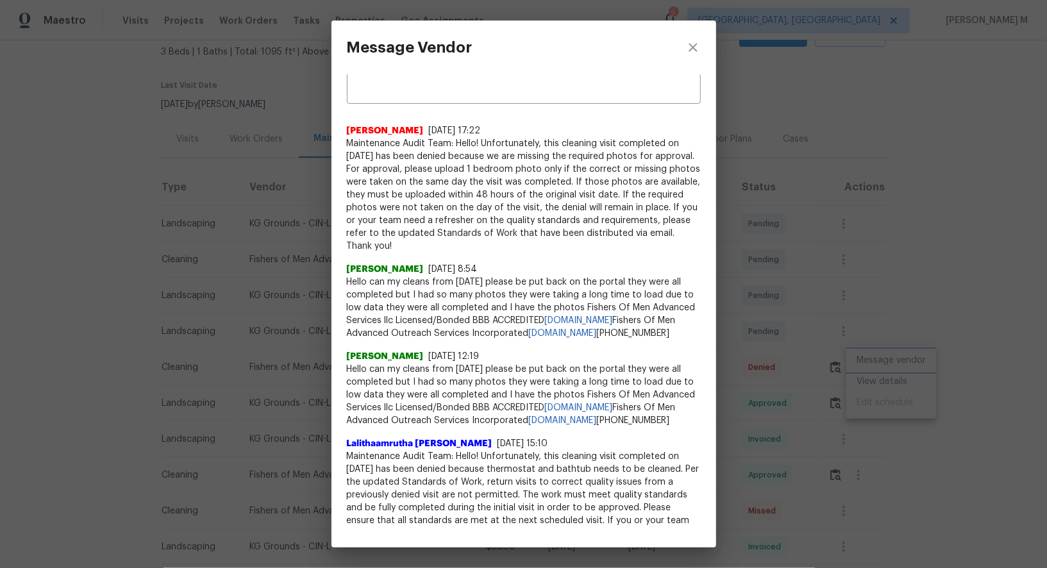
click at [794, 302] on div "Message Vendor x ​ [PERSON_NAME] [DATE] 17:22 Maintenance Audit Team: Hello! Un…" at bounding box center [523, 284] width 1047 height 568
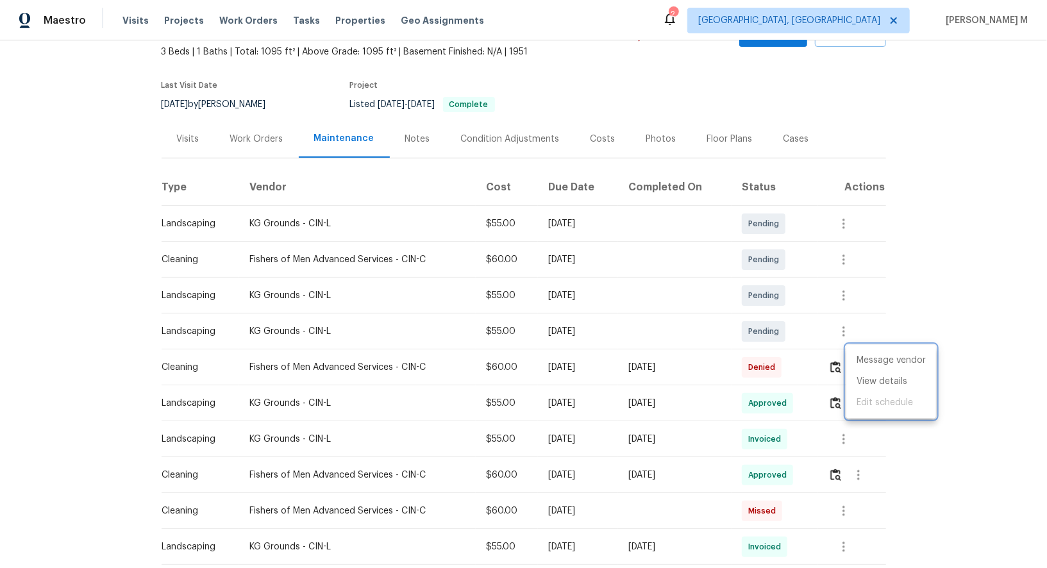
click at [803, 395] on div at bounding box center [523, 284] width 1047 height 568
click at [863, 396] on icon "button" at bounding box center [858, 403] width 15 height 15
click at [869, 417] on li "View details" at bounding box center [891, 417] width 90 height 21
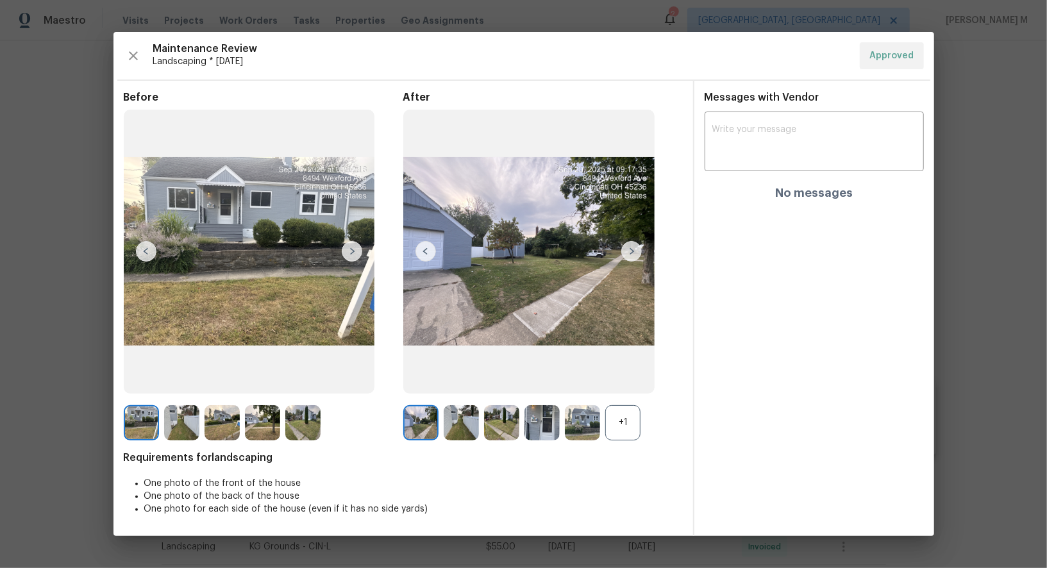
click at [626, 435] on div "+1" at bounding box center [622, 422] width 35 height 35
click at [460, 417] on img at bounding box center [461, 422] width 35 height 35
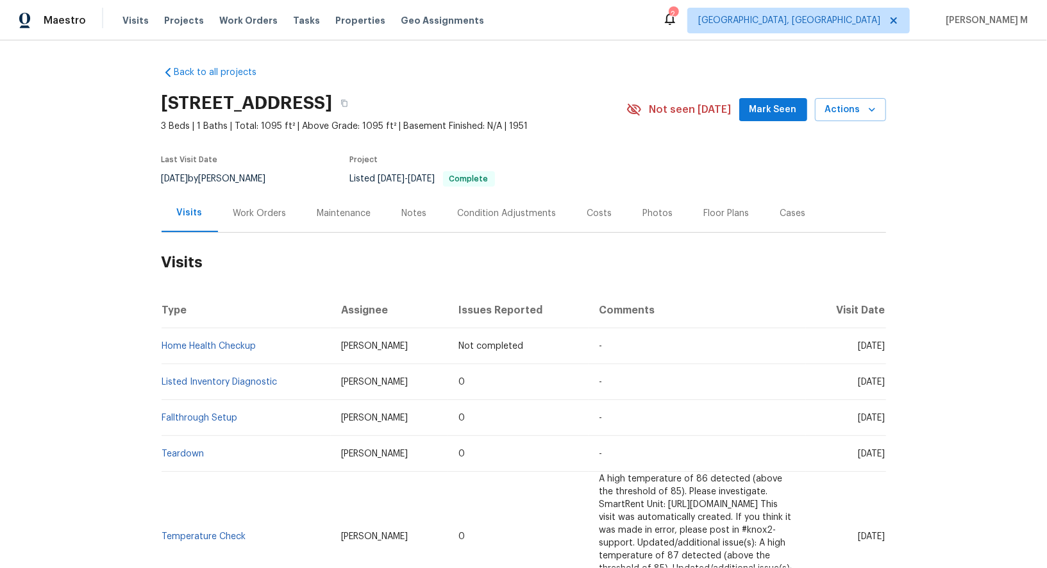
click at [246, 212] on div "Work Orders" at bounding box center [259, 213] width 53 height 13
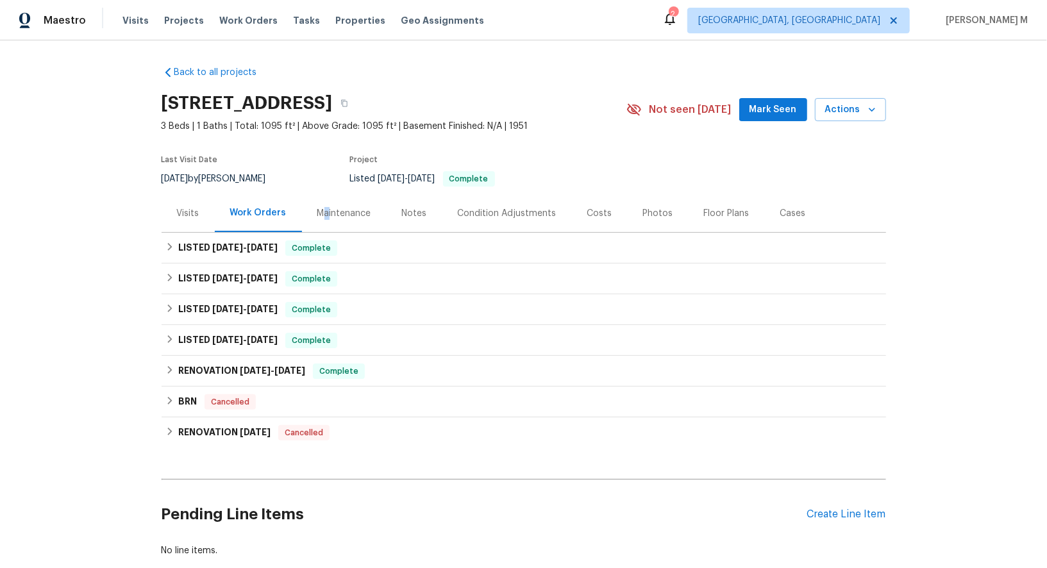
click at [319, 207] on div "Maintenance" at bounding box center [344, 213] width 54 height 13
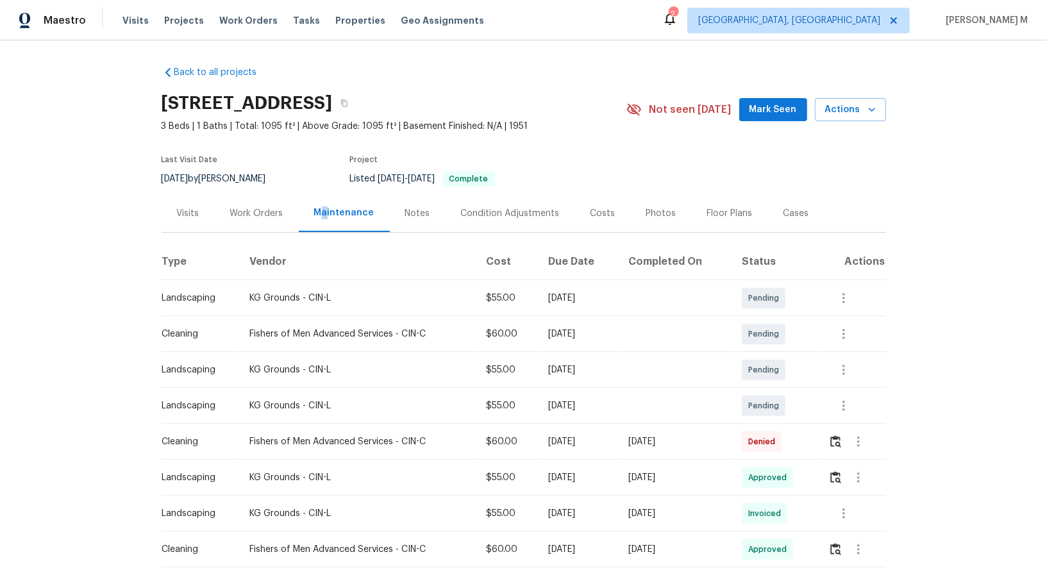
scroll to position [40, 0]
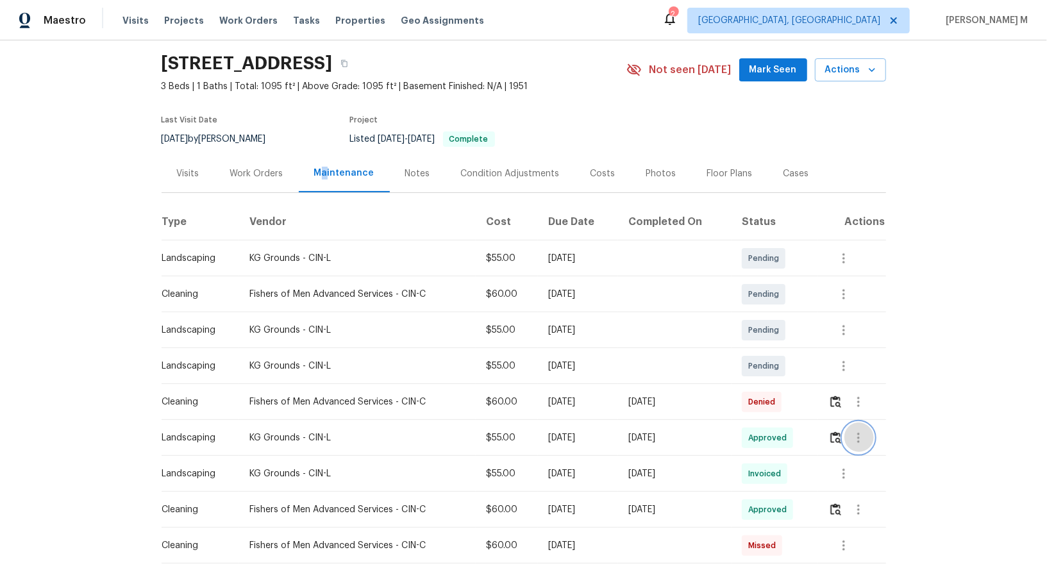
click at [870, 437] on button "button" at bounding box center [858, 437] width 31 height 31
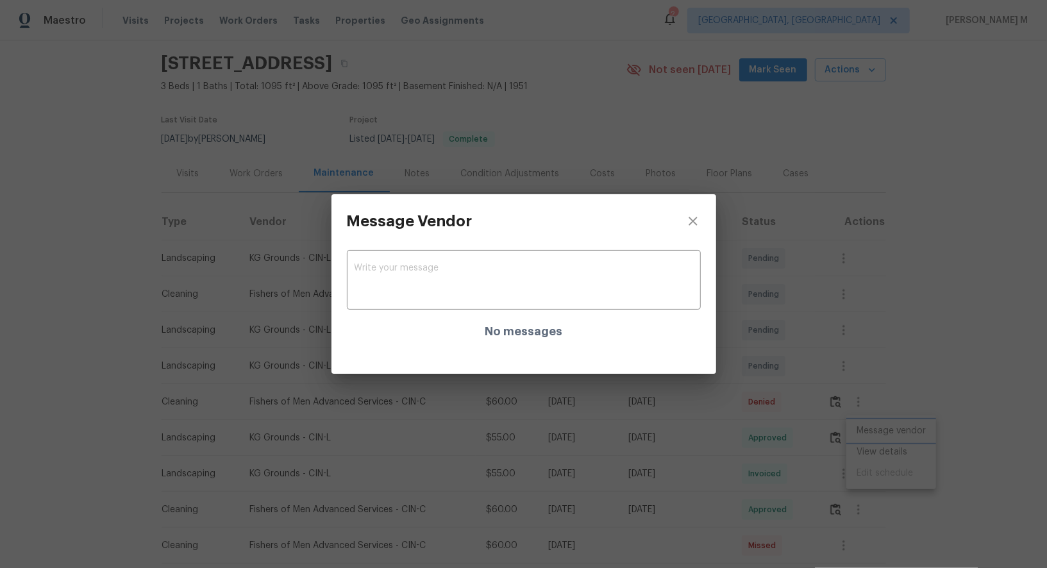
click at [824, 413] on div "Message Vendor x ​ No messages" at bounding box center [523, 284] width 1047 height 568
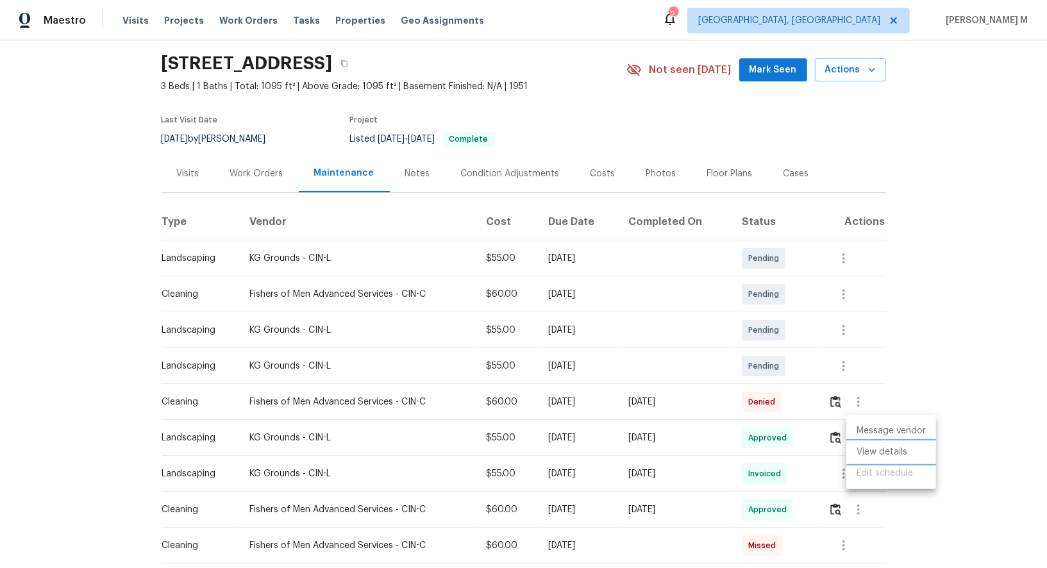
click at [888, 452] on li "View details" at bounding box center [891, 452] width 90 height 21
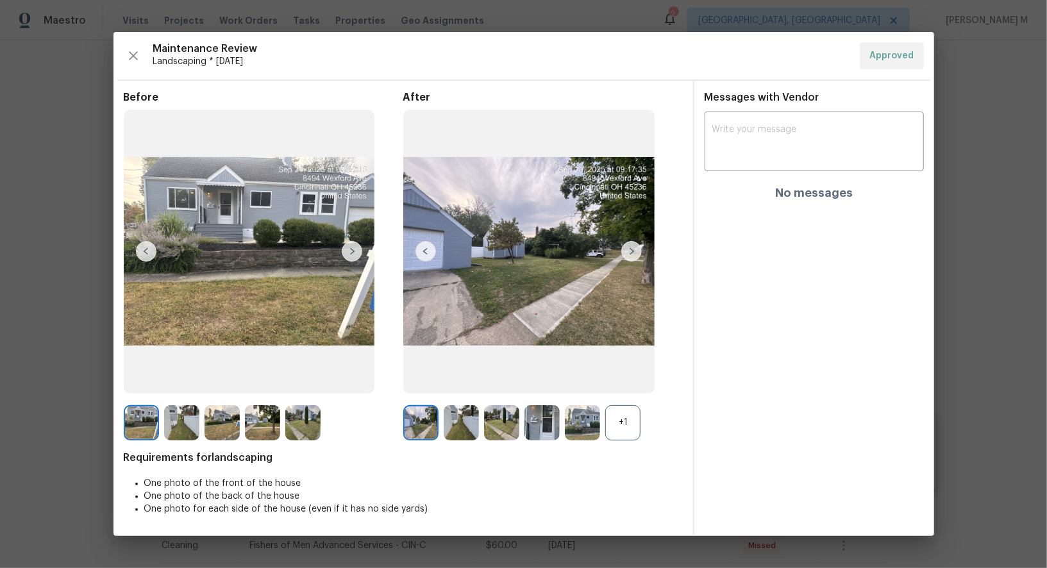
click at [626, 420] on div "+1" at bounding box center [622, 422] width 35 height 35
click at [462, 422] on img at bounding box center [461, 422] width 35 height 35
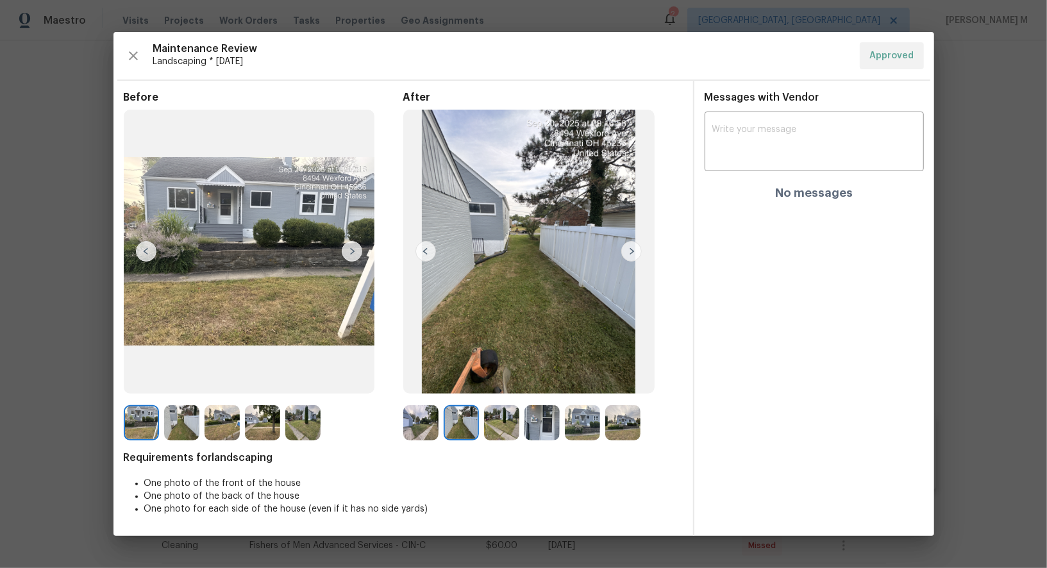
click at [426, 429] on img at bounding box center [420, 422] width 35 height 35
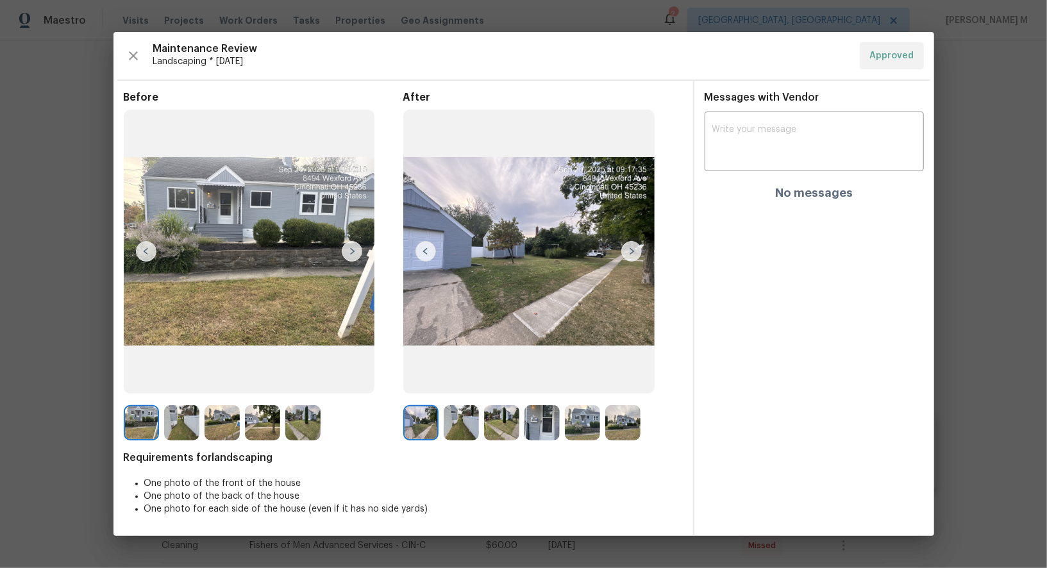
click at [580, 428] on img at bounding box center [582, 422] width 35 height 35
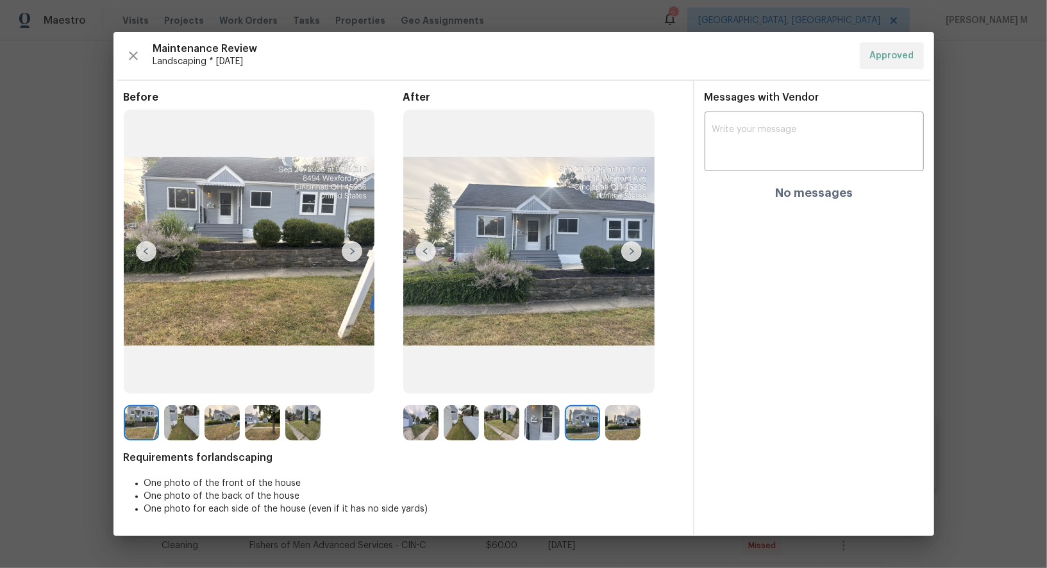
click at [353, 251] on img at bounding box center [352, 251] width 21 height 21
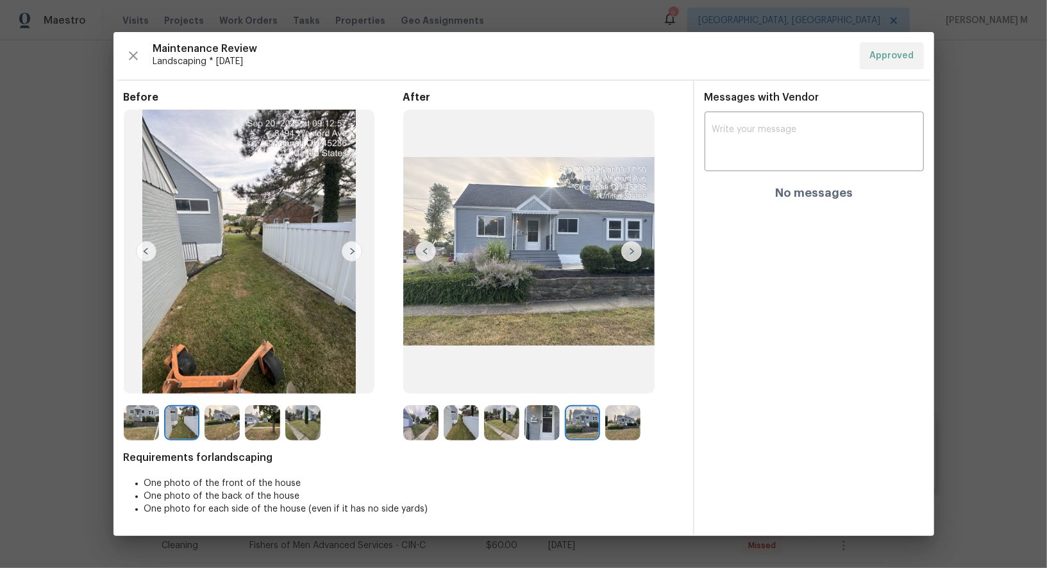
click at [634, 255] on img at bounding box center [631, 251] width 21 height 21
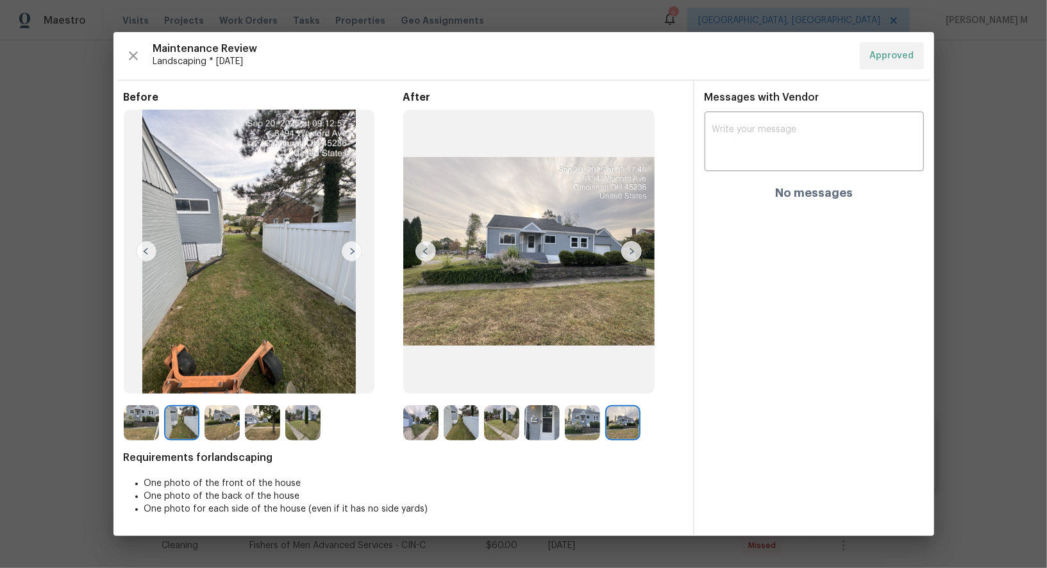
click at [472, 414] on img at bounding box center [461, 422] width 35 height 35
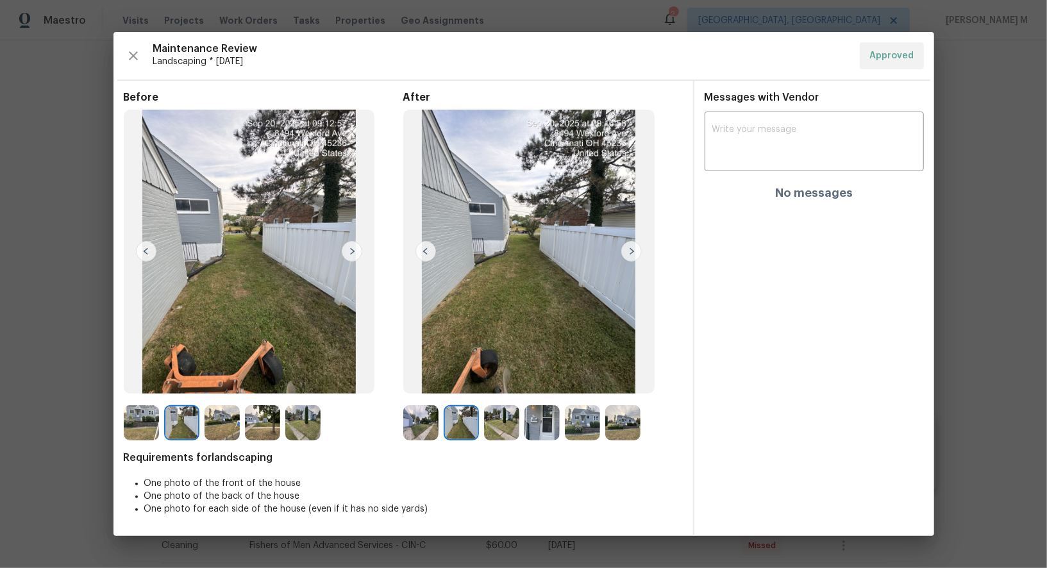
click at [501, 426] on img at bounding box center [501, 422] width 35 height 35
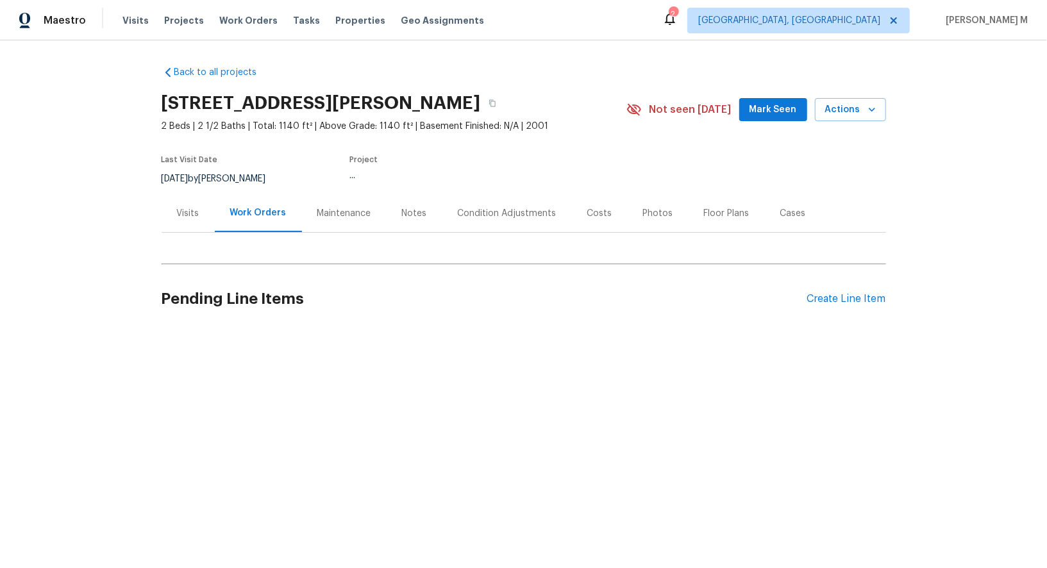
click at [244, 206] on div "Work Orders" at bounding box center [258, 212] width 56 height 13
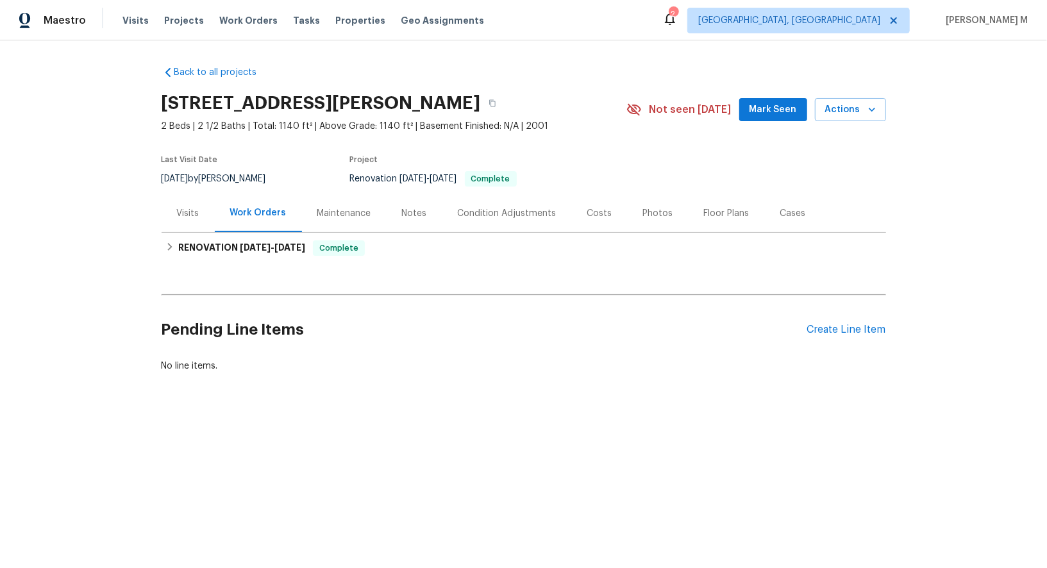
click at [244, 259] on div "Back to all projects [STREET_ADDRESS][PERSON_NAME] 2 Beds | 2 1/2 Baths | Total…" at bounding box center [524, 219] width 724 height 327
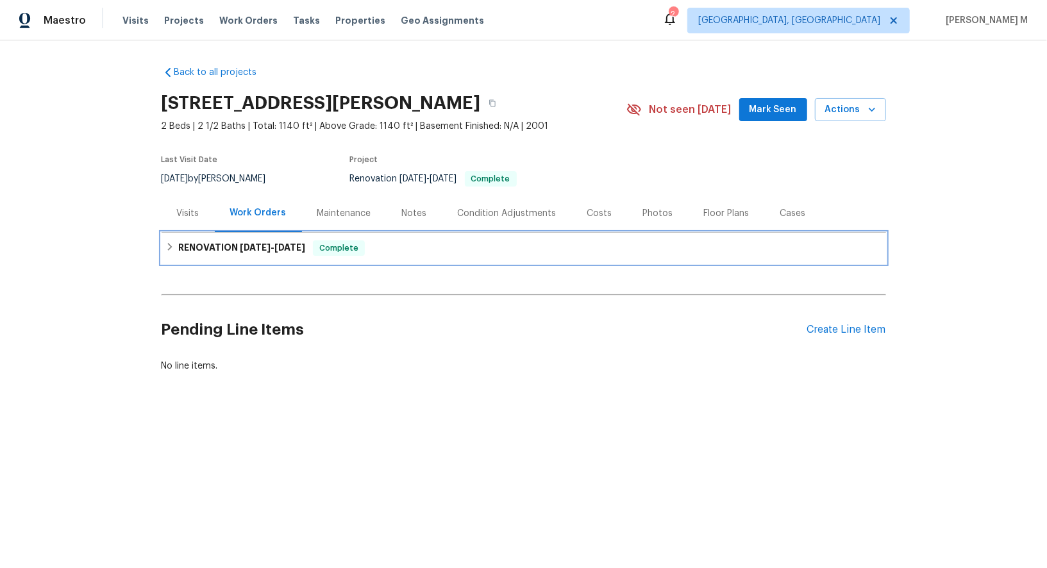
click at [260, 246] on h6 "RENOVATION [DATE] - [DATE]" at bounding box center [241, 247] width 127 height 15
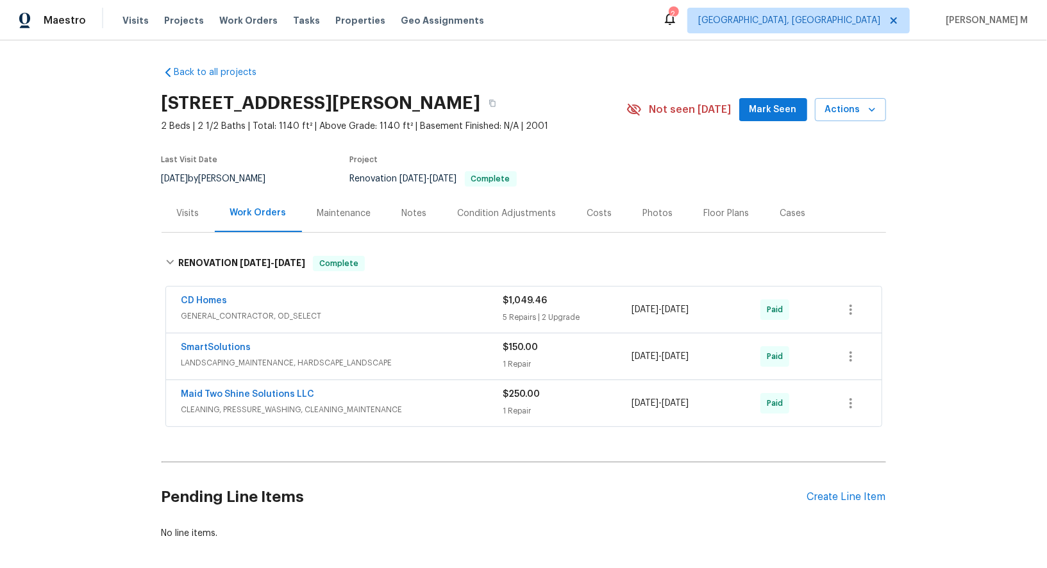
click at [608, 130] on section "[STREET_ADDRESS][PERSON_NAME] 2 Beds | 2 1/2 Baths | Total: 1140 ft² | Above Gr…" at bounding box center [524, 141] width 724 height 108
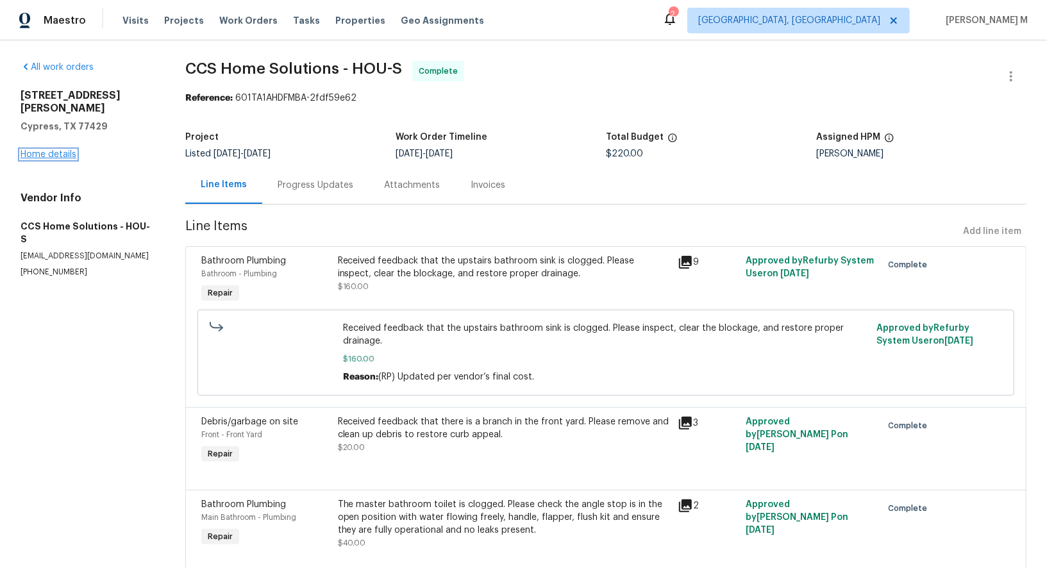
click at [48, 150] on link "Home details" at bounding box center [49, 154] width 56 height 9
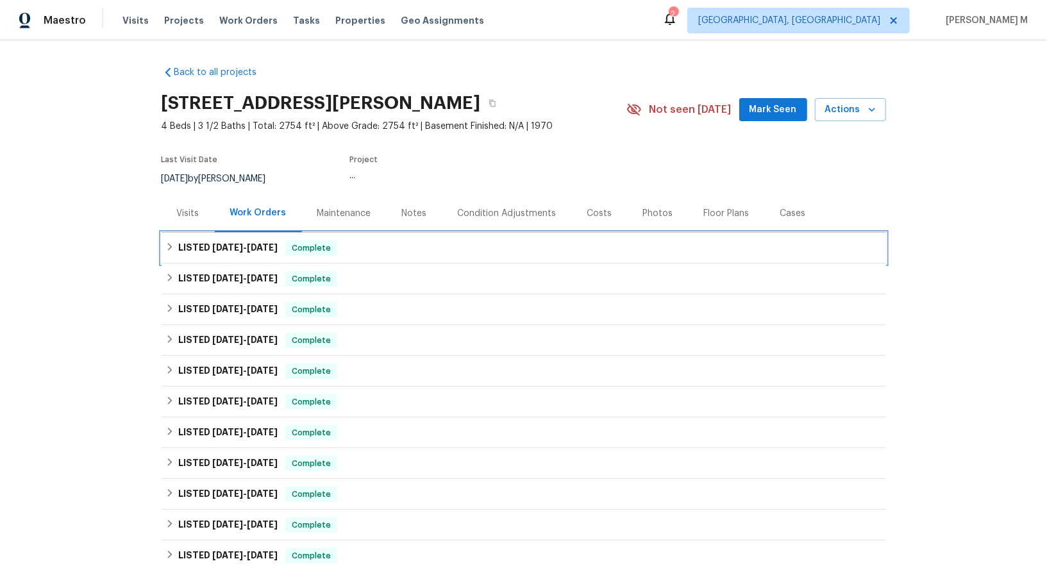
click at [225, 250] on div "LISTED [DATE] - [DATE] Complete" at bounding box center [524, 248] width 724 height 31
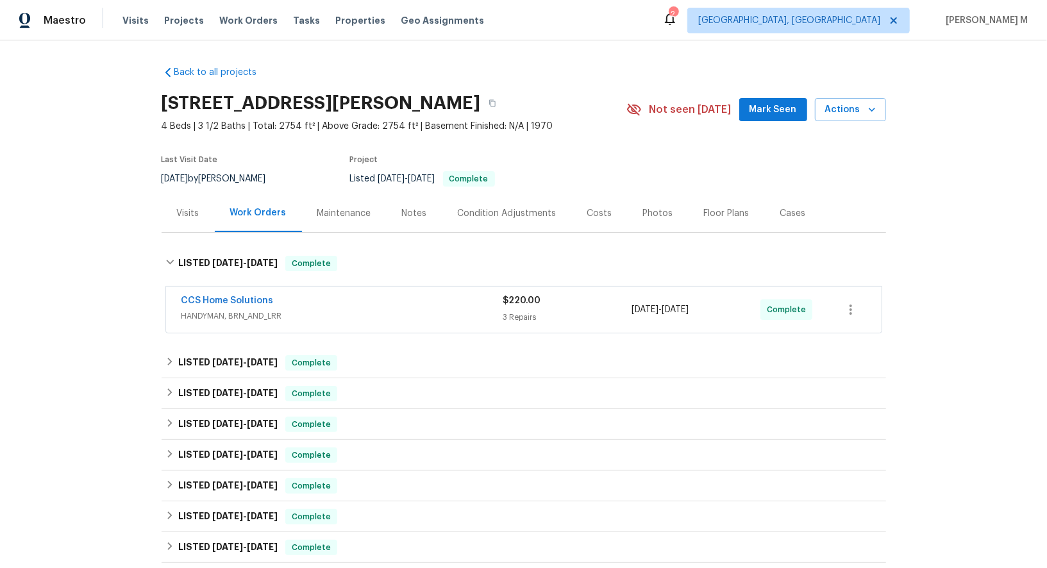
click at [234, 311] on span "HANDYMAN, BRN_AND_LRR" at bounding box center [342, 316] width 322 height 13
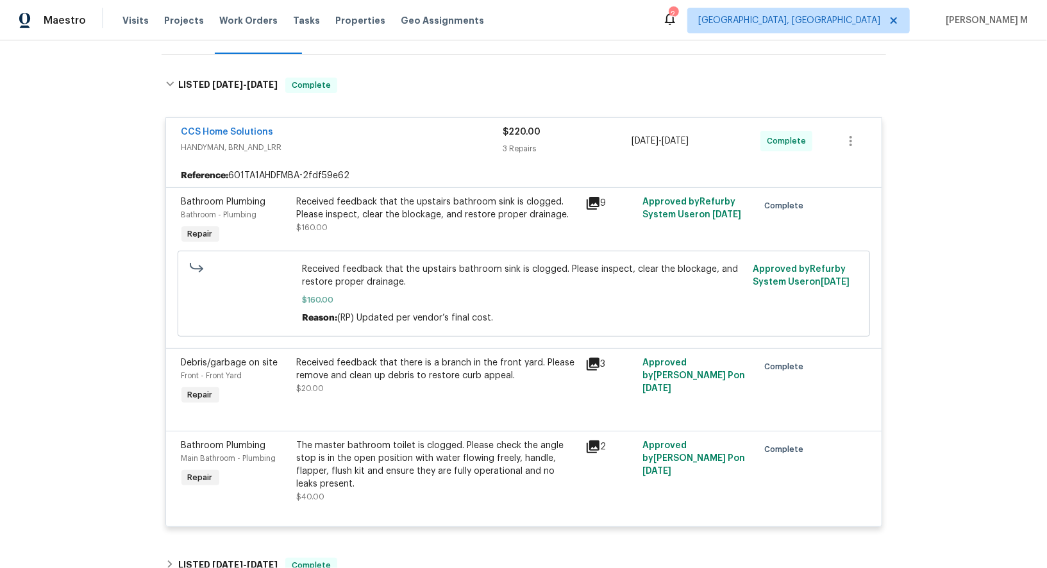
scroll to position [183, 0]
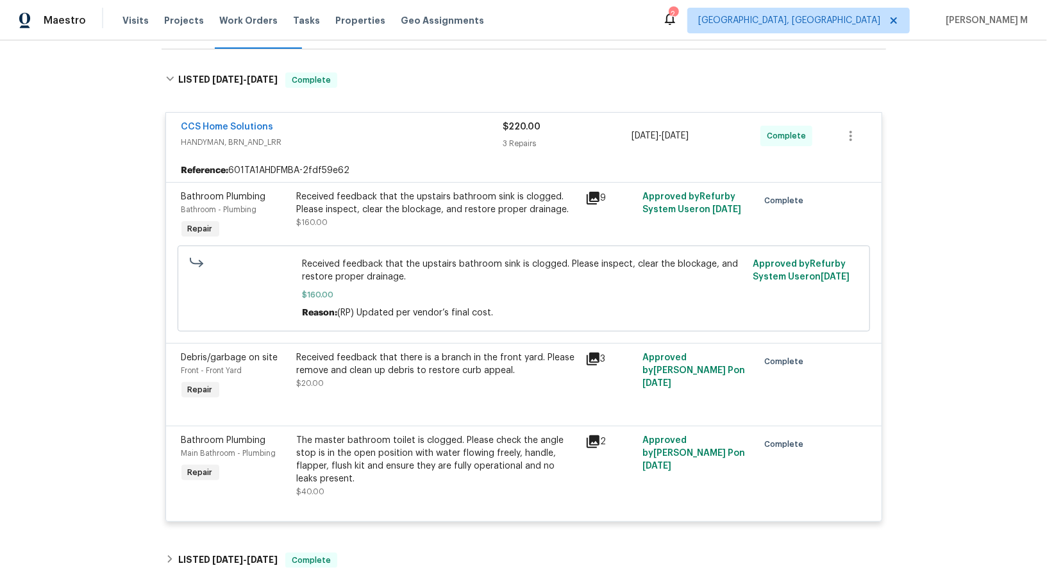
click at [449, 208] on div "Received feedback that the upstairs bathroom sink is clogged. Please inspect, c…" at bounding box center [437, 209] width 281 height 38
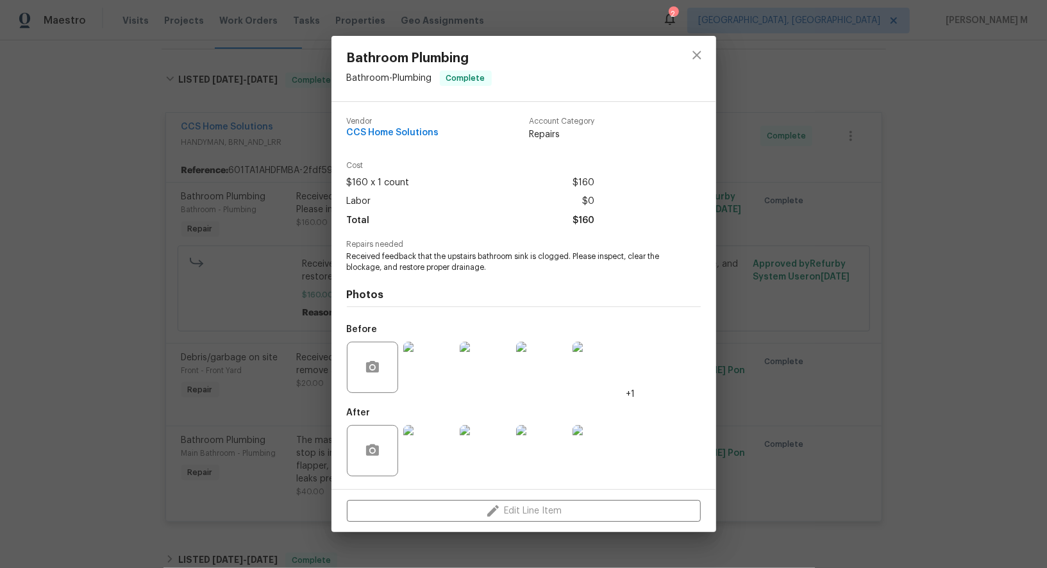
click at [612, 443] on img at bounding box center [597, 450] width 51 height 51
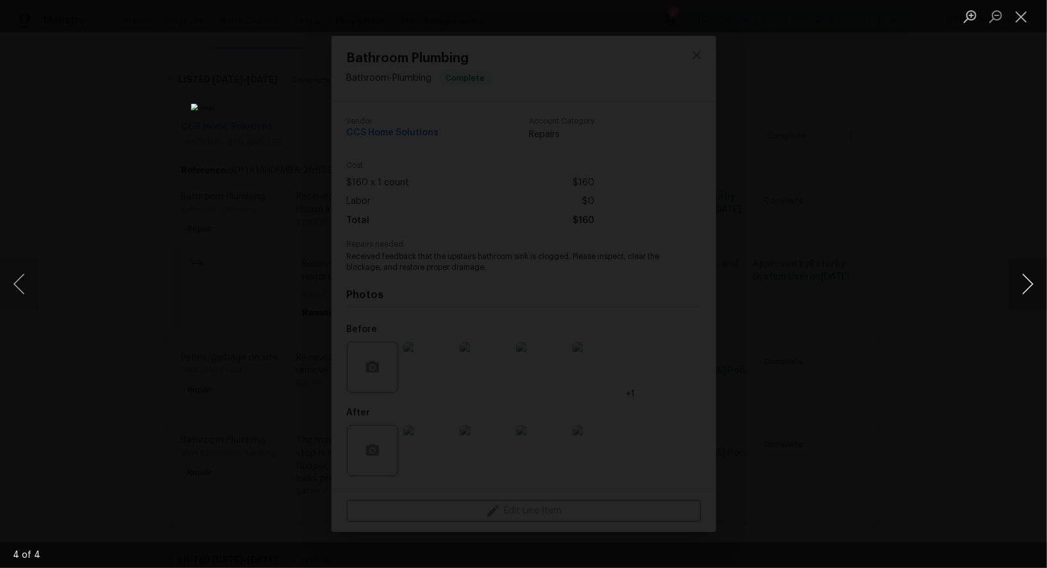
click at [1030, 293] on button "Next image" at bounding box center [1027, 283] width 38 height 51
click at [978, 162] on div "Lightbox" at bounding box center [523, 284] width 1047 height 568
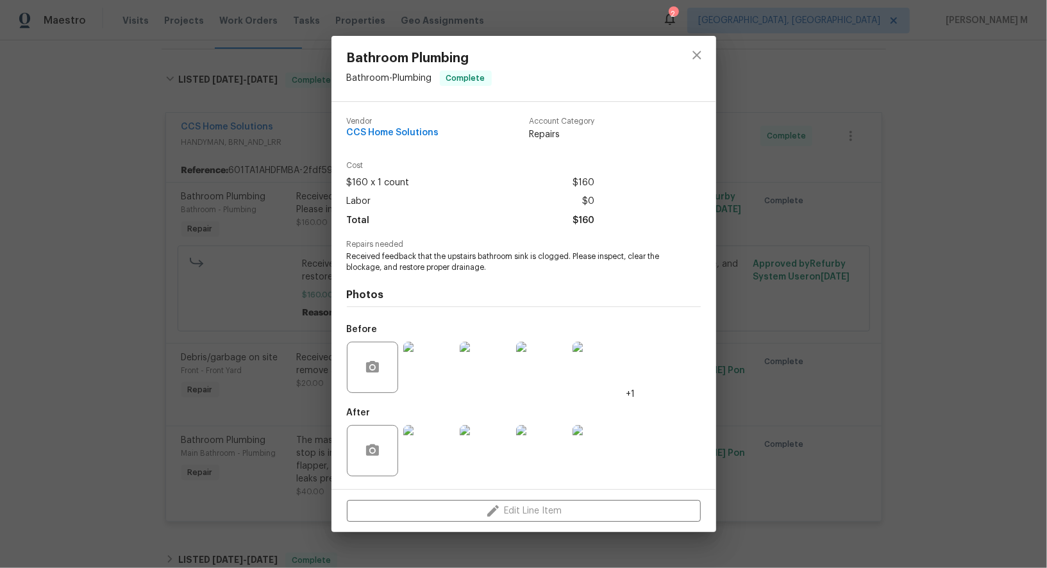
click at [886, 281] on div "Bathroom Plumbing Bathroom - Plumbing Complete Vendor CCS Home Solutions Accoun…" at bounding box center [523, 284] width 1047 height 568
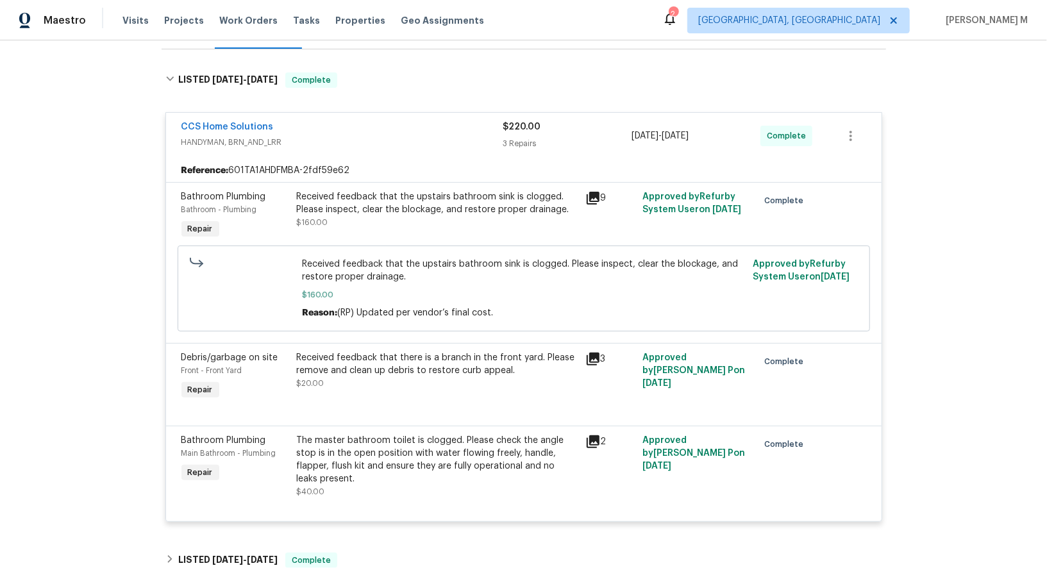
click at [427, 354] on div "Received feedback that there is a branch in the front yard. Please remove and c…" at bounding box center [437, 364] width 281 height 26
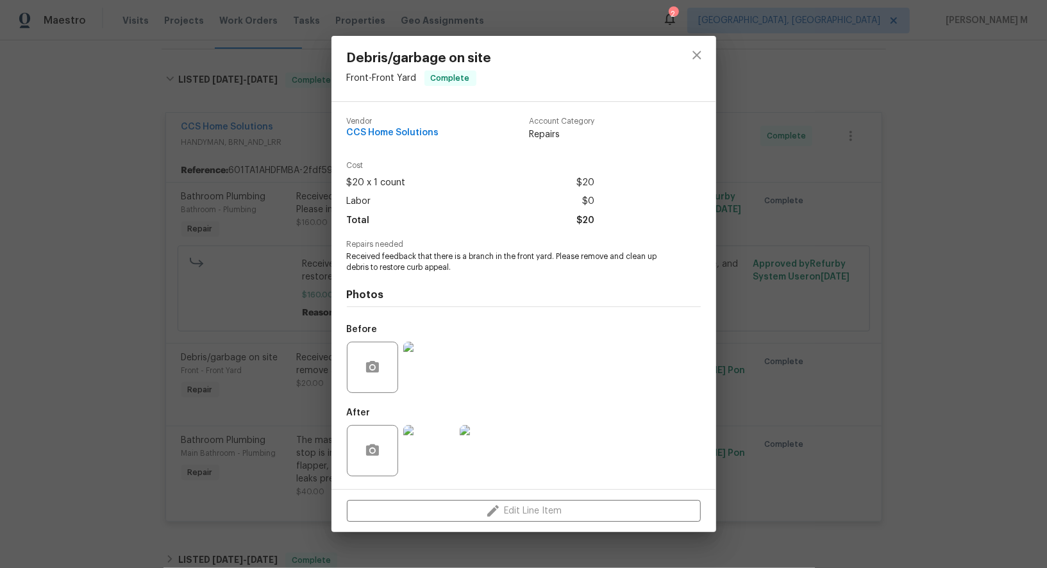
click at [729, 350] on div "Debris/garbage on site Front - Front Yard Complete Vendor CCS Home Solutions Ac…" at bounding box center [523, 284] width 1047 height 568
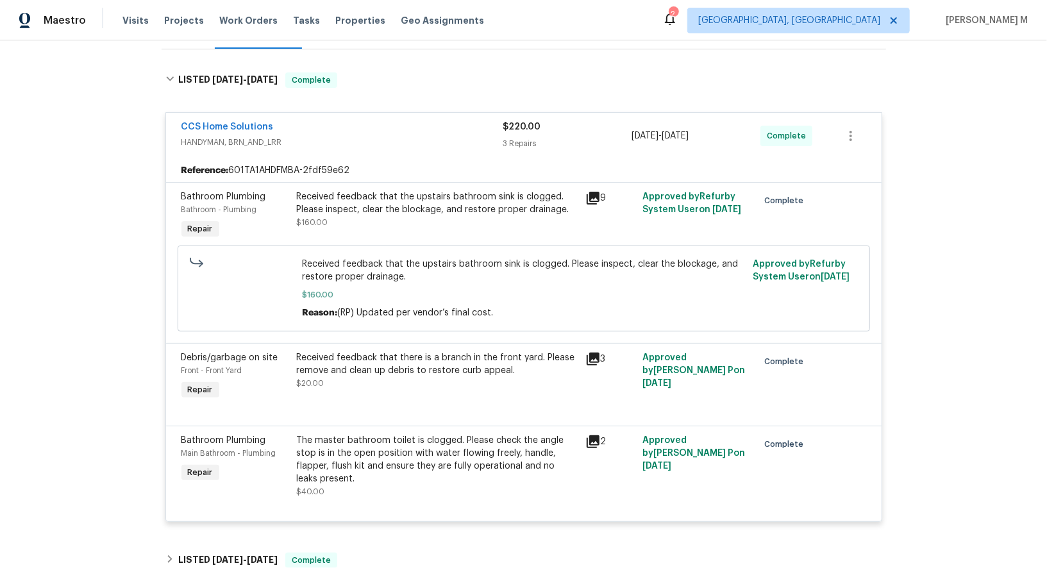
scroll to position [0, 0]
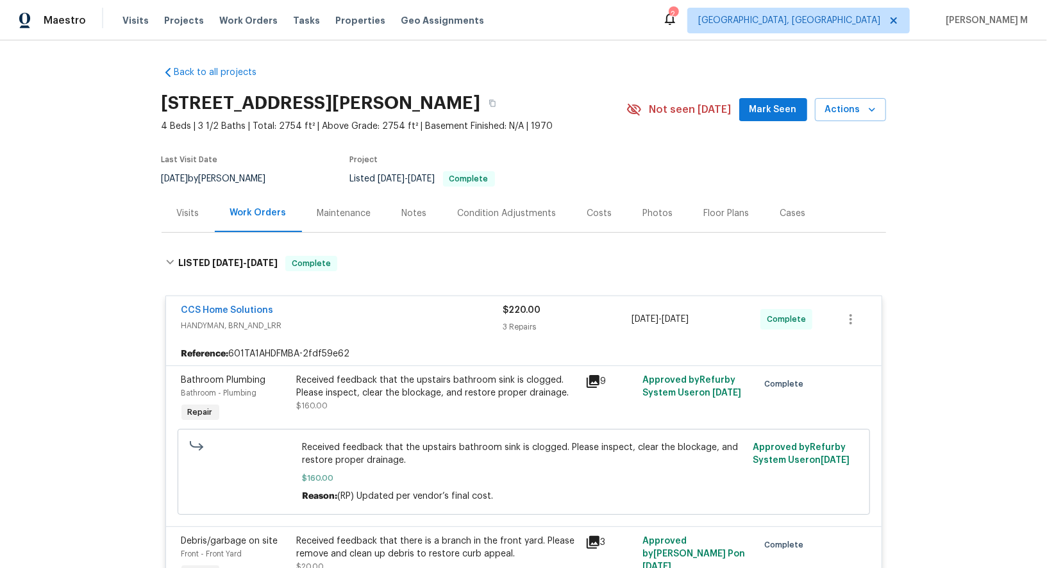
click at [765, 220] on div "Cases" at bounding box center [793, 213] width 56 height 38
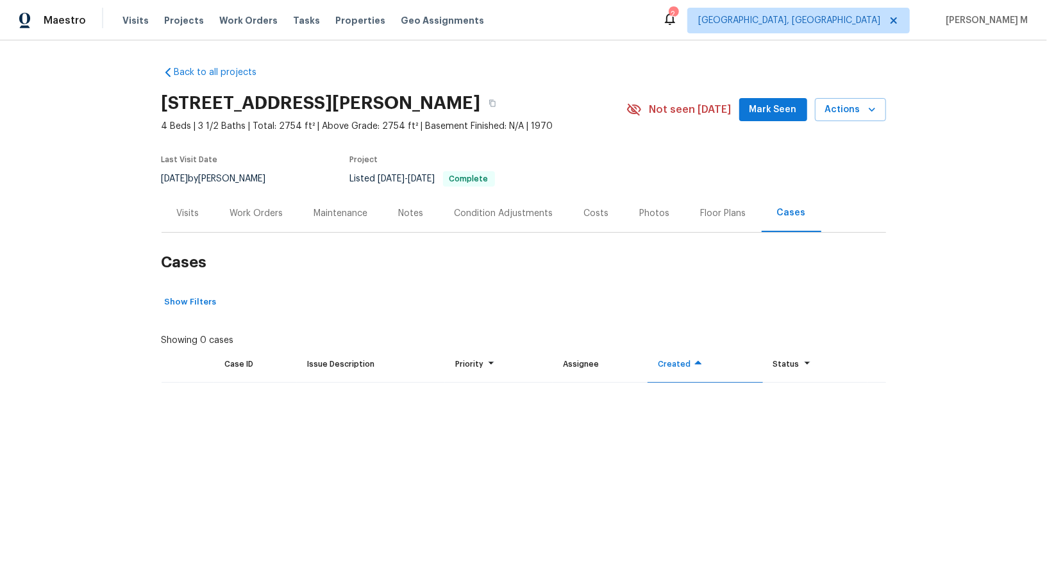
click at [694, 213] on div "Floor Plans" at bounding box center [723, 213] width 76 height 38
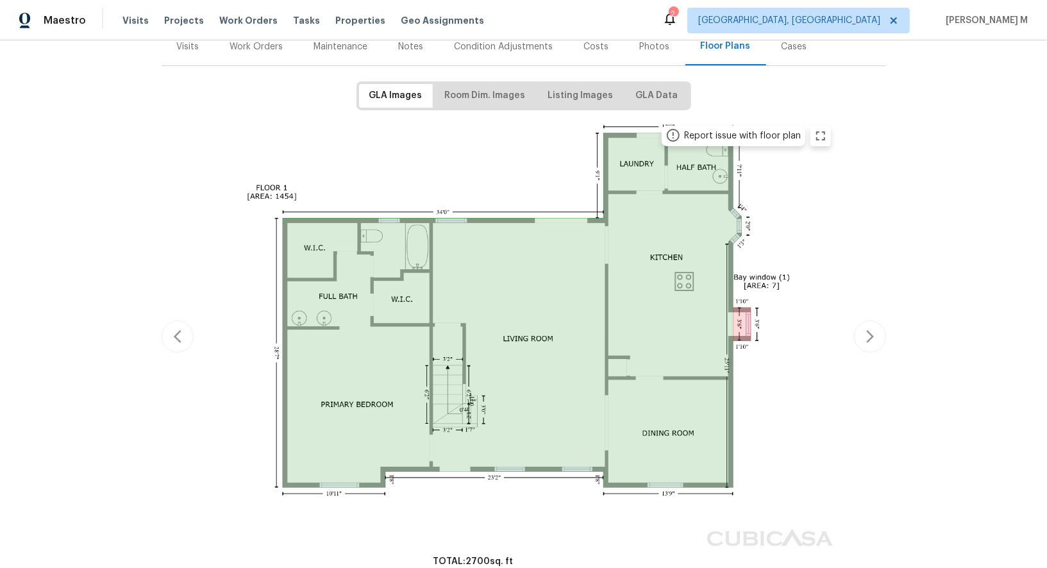
scroll to position [164, 0]
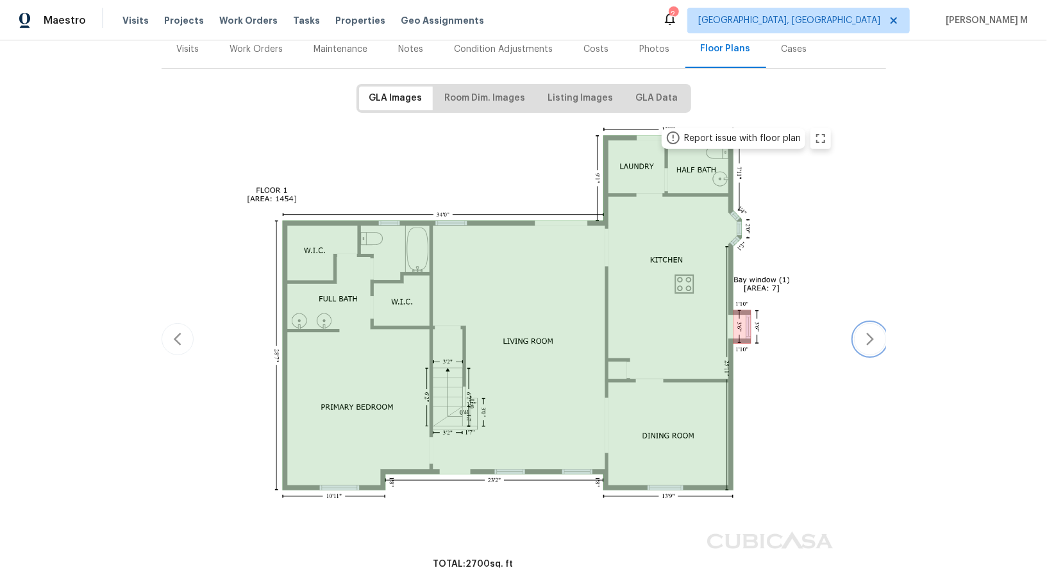
click at [854, 323] on button "button" at bounding box center [870, 339] width 32 height 32
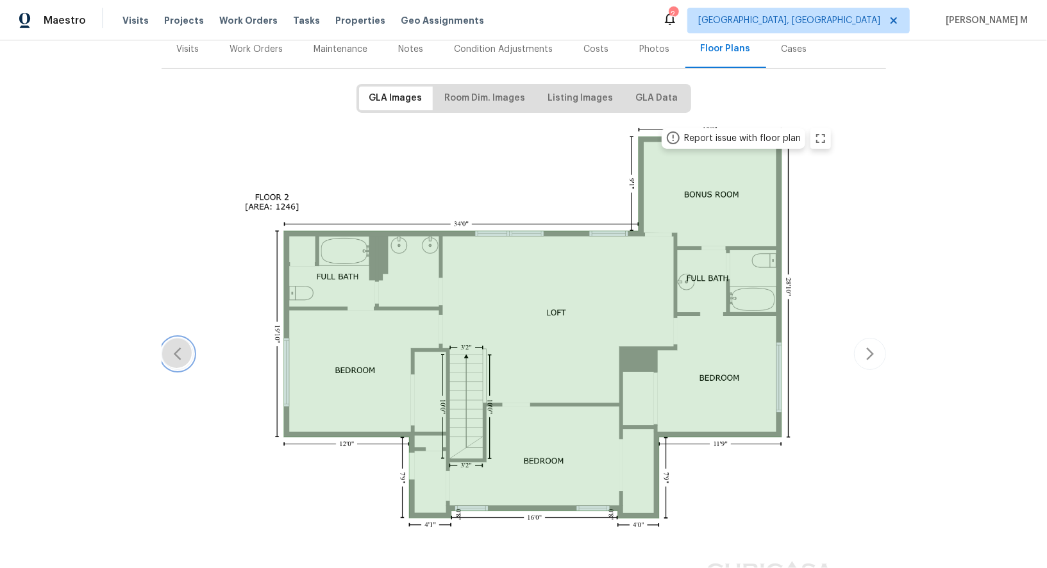
click at [181, 347] on icon "button" at bounding box center [177, 353] width 8 height 13
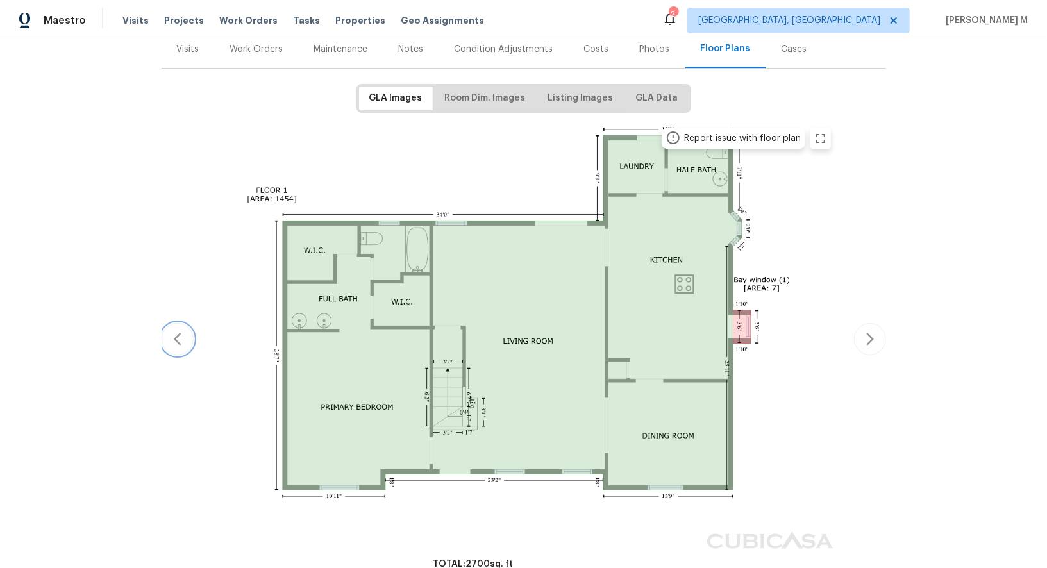
scroll to position [0, 0]
